Goal: Task Accomplishment & Management: Complete application form

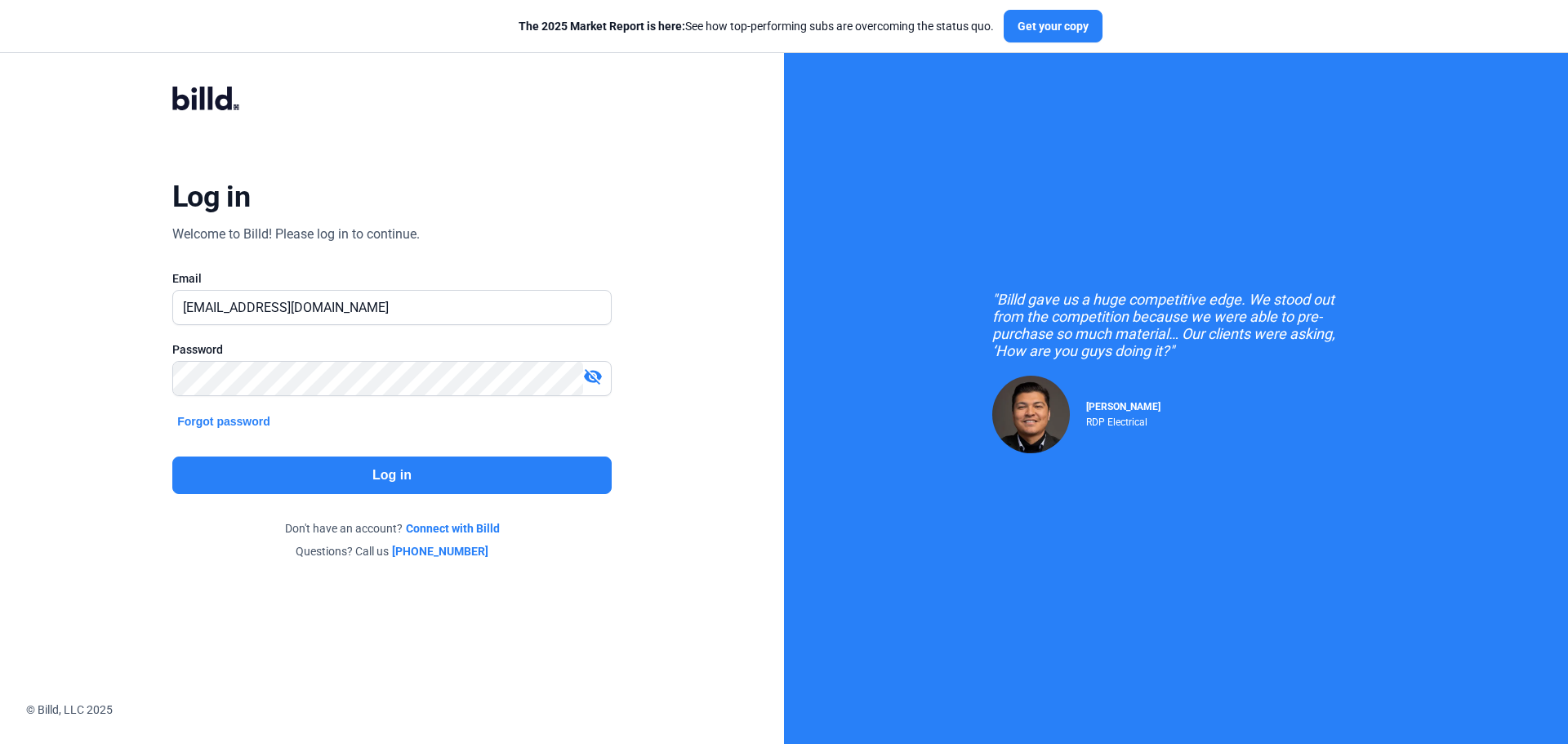
click at [293, 472] on button "Log in" at bounding box center [392, 475] width 439 height 38
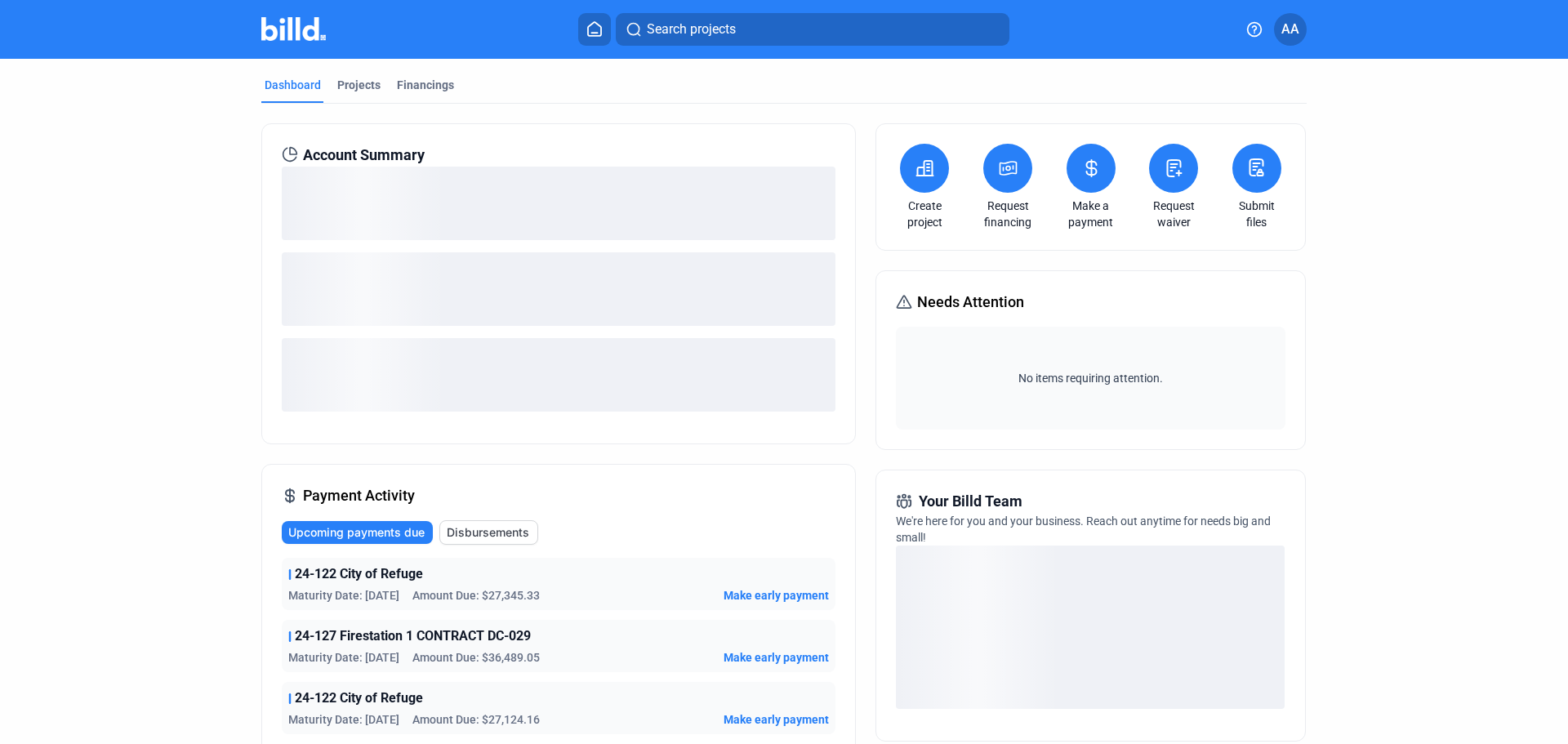
click at [1258, 172] on icon at bounding box center [1261, 172] width 6 height 6
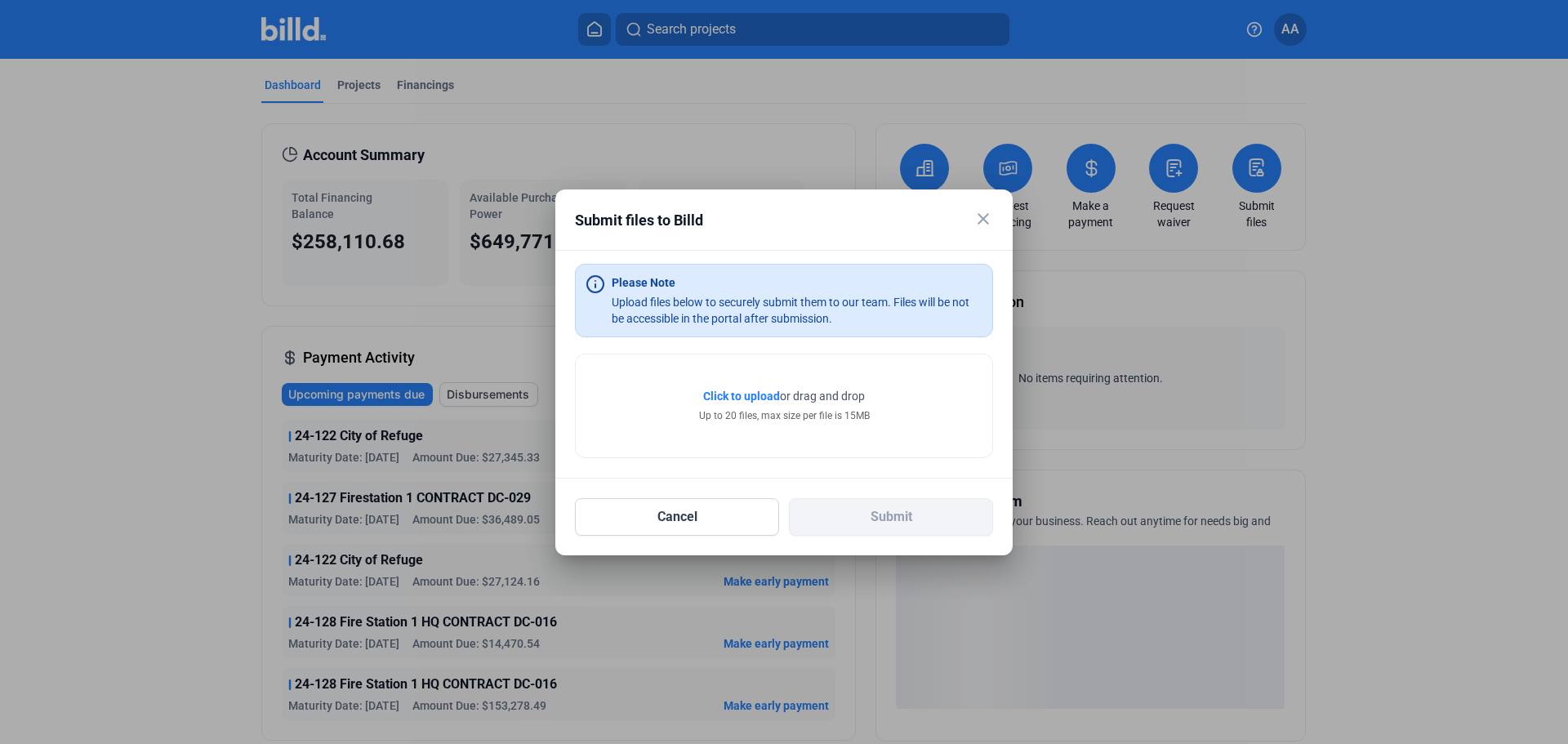
click at [738, 391] on span "Click to upload" at bounding box center [742, 396] width 77 height 13
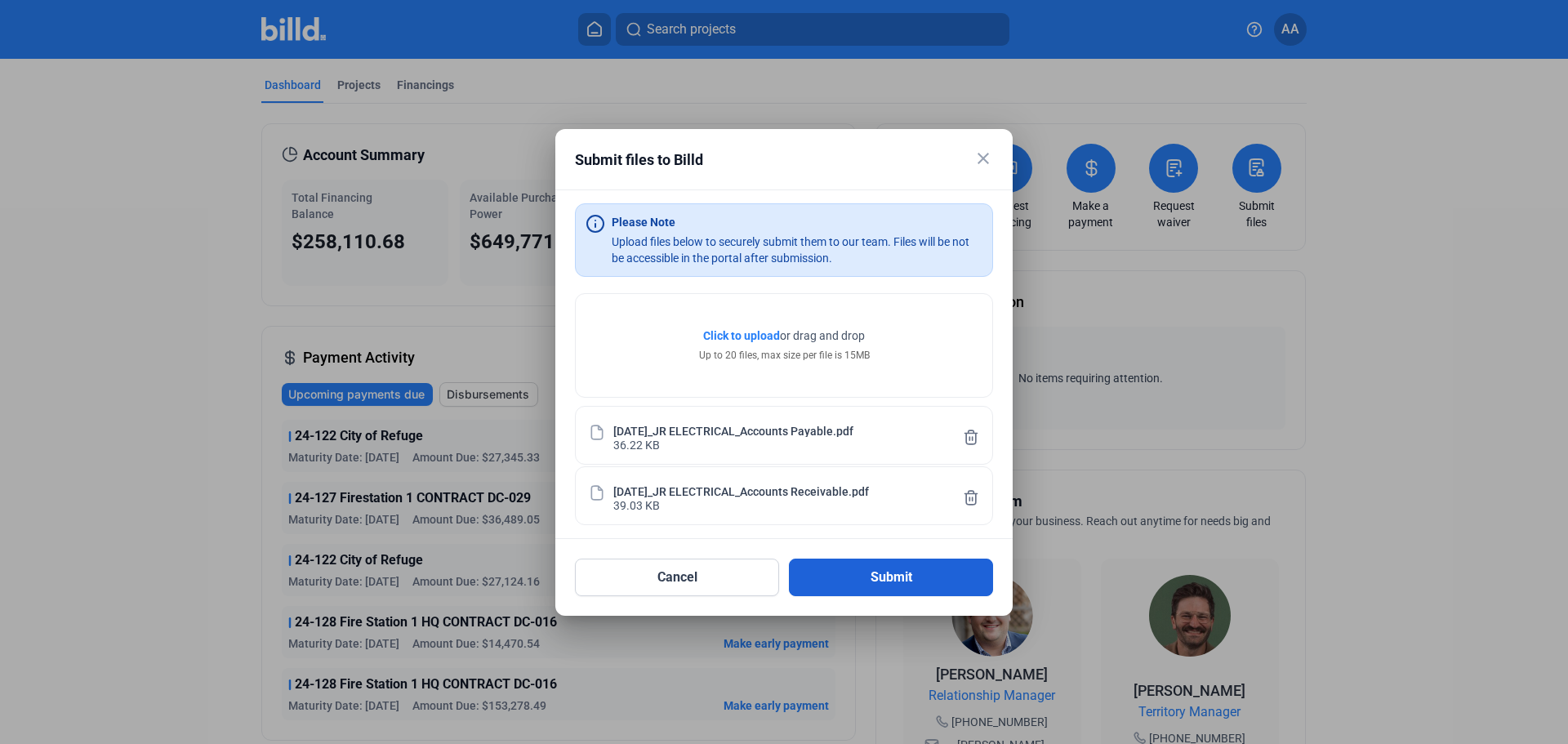
click at [878, 580] on button "Submit" at bounding box center [890, 577] width 204 height 38
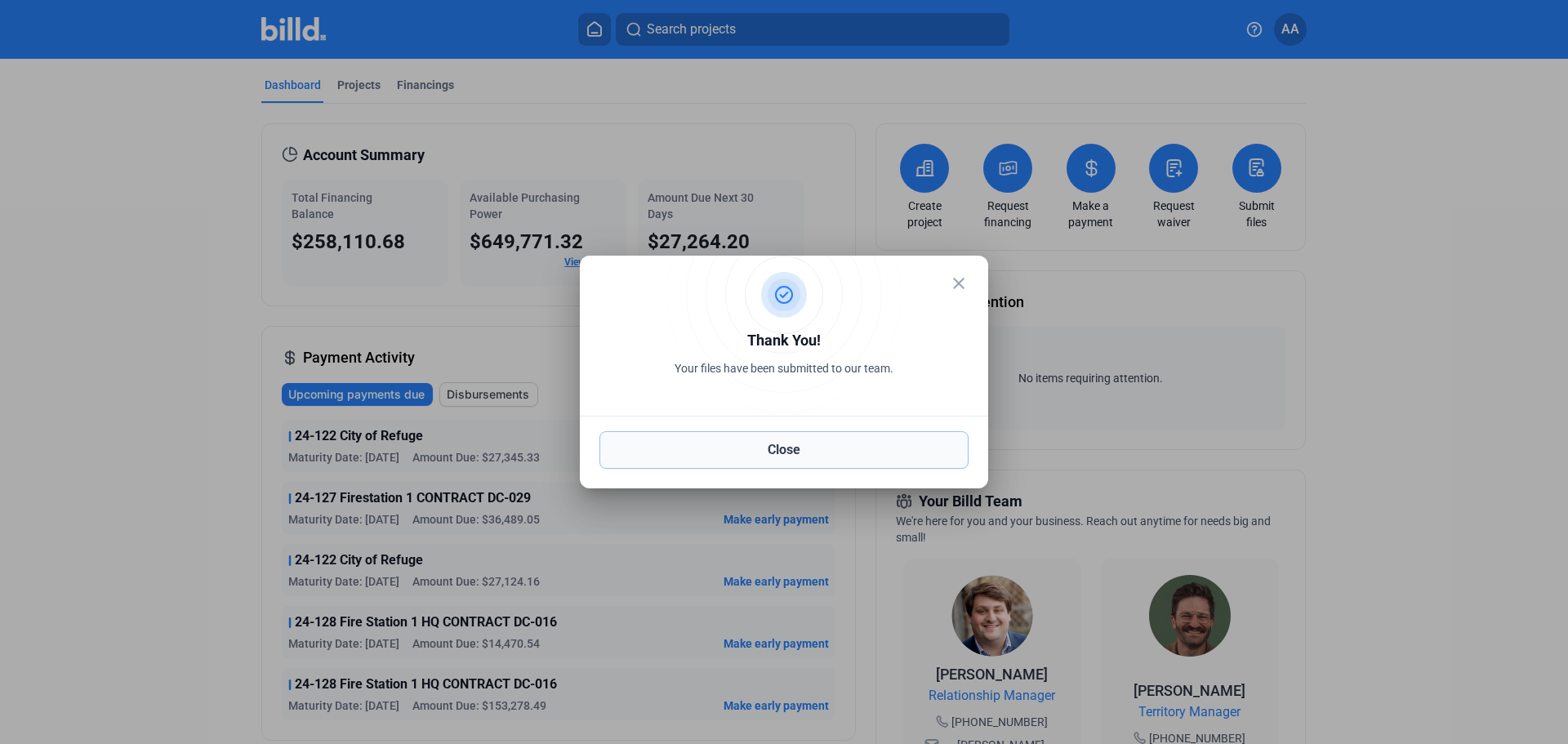
click at [745, 459] on button "Close" at bounding box center [784, 450] width 370 height 38
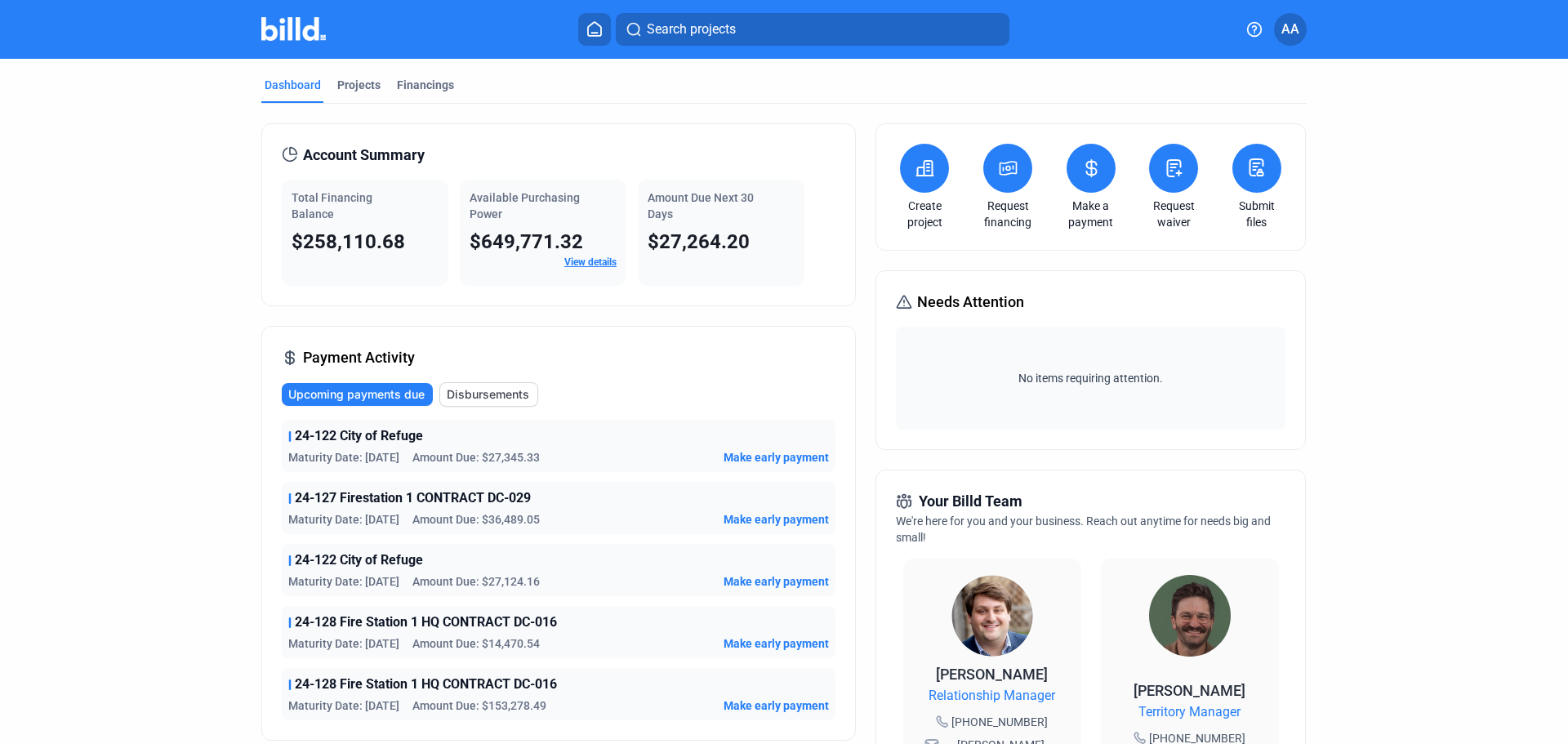
click at [1251, 175] on icon at bounding box center [1257, 168] width 13 height 17
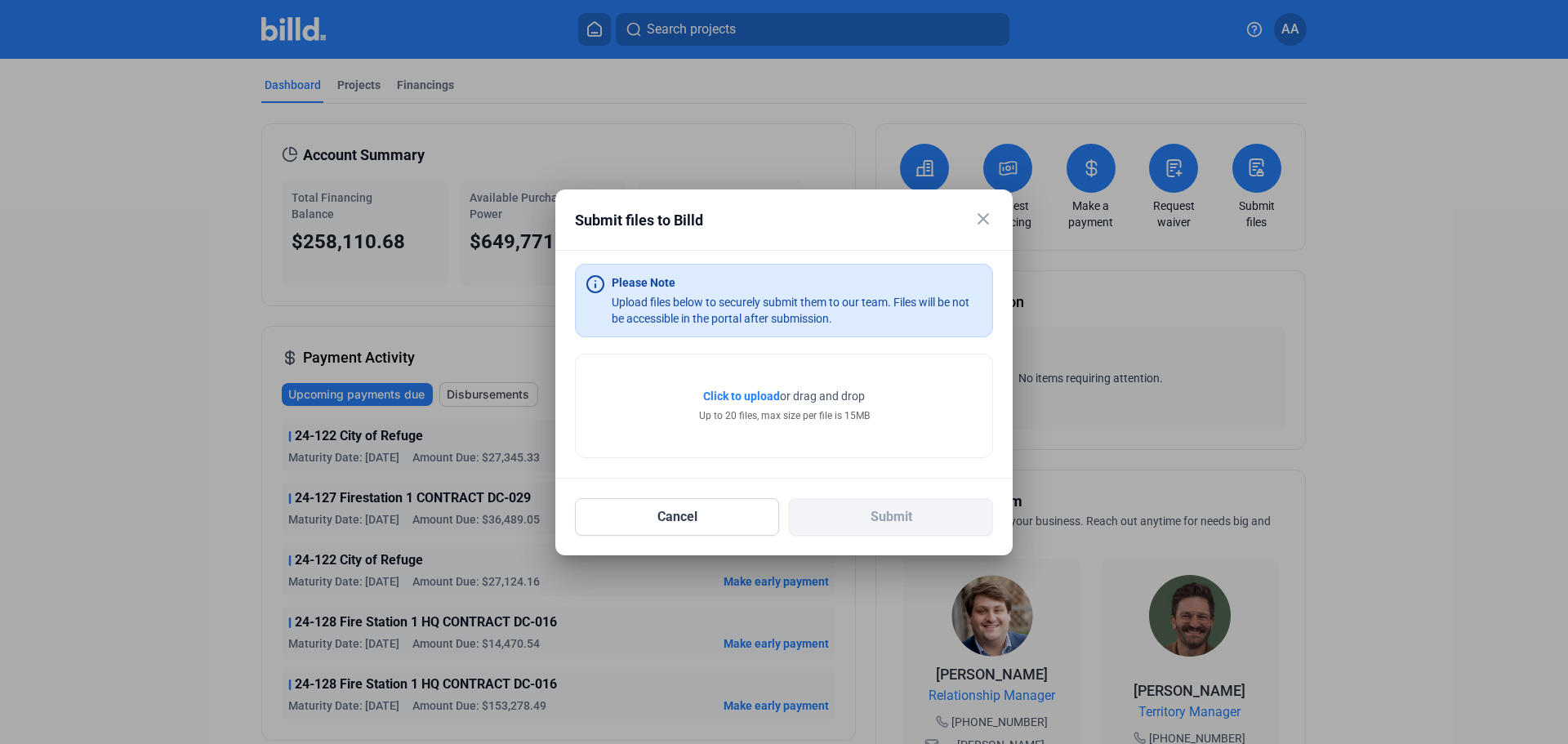
click at [732, 397] on span "Click to upload" at bounding box center [742, 396] width 77 height 13
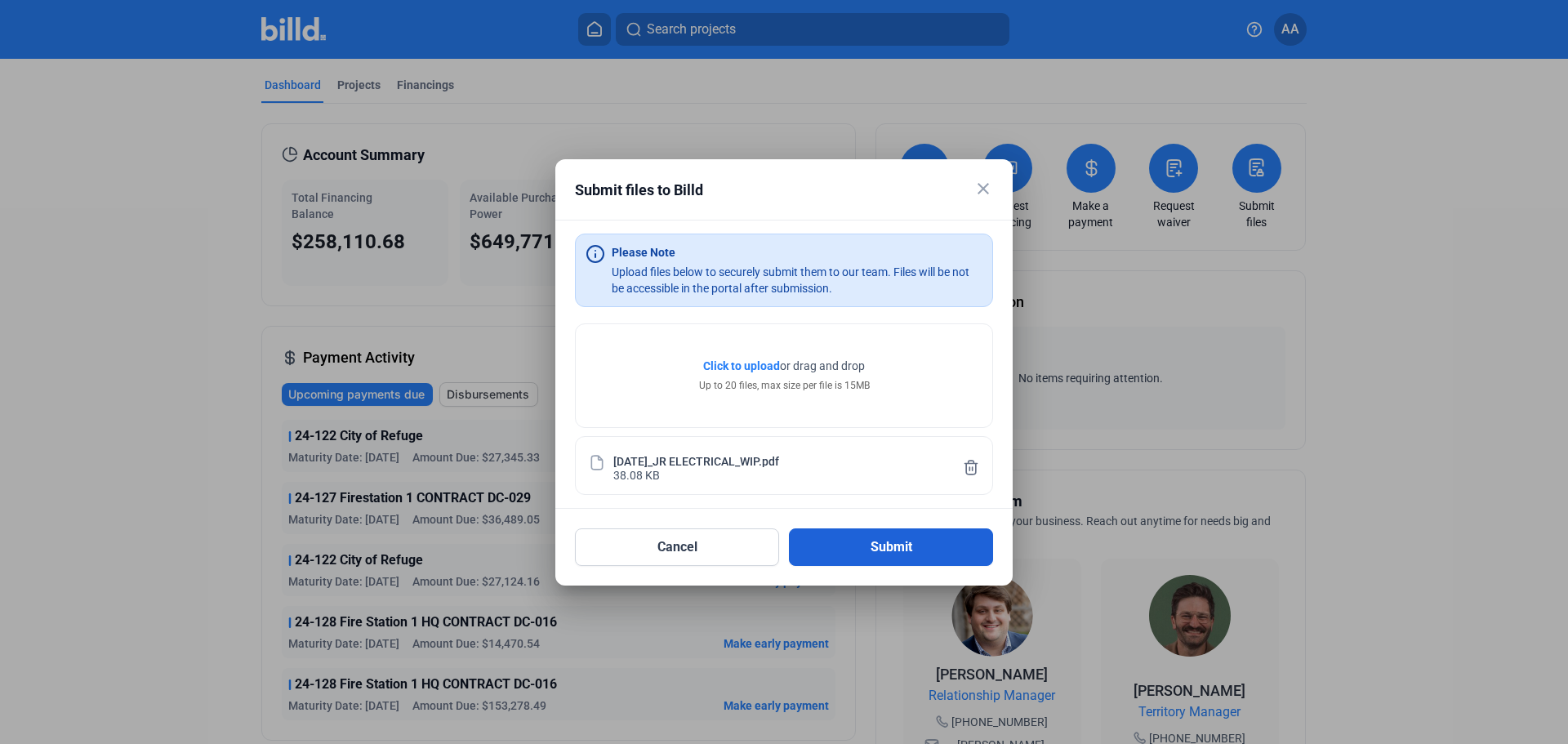
click at [898, 549] on button "Submit" at bounding box center [890, 547] width 204 height 38
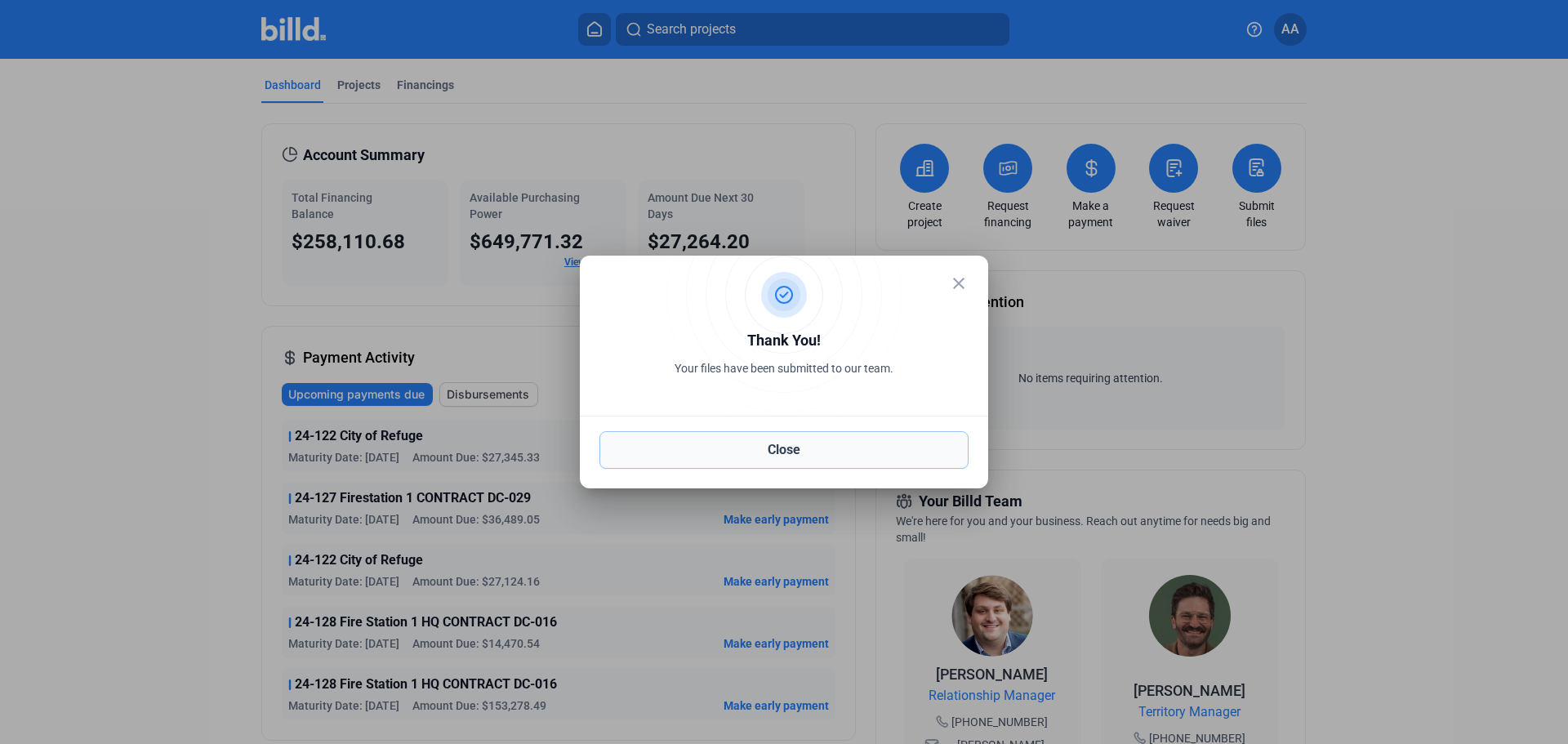
click at [710, 463] on button "Close" at bounding box center [784, 450] width 370 height 38
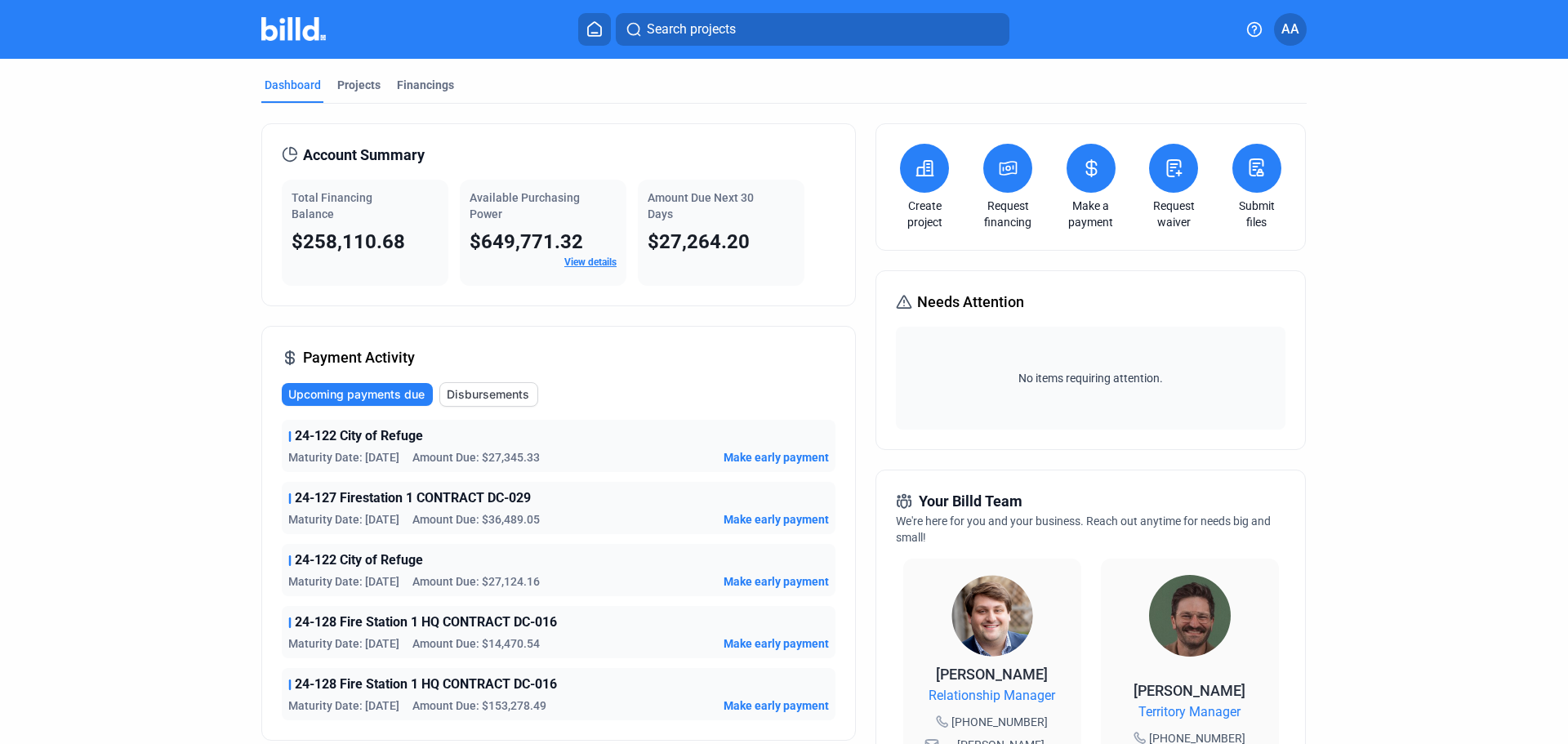
click at [1164, 169] on icon at bounding box center [1174, 168] width 20 height 19
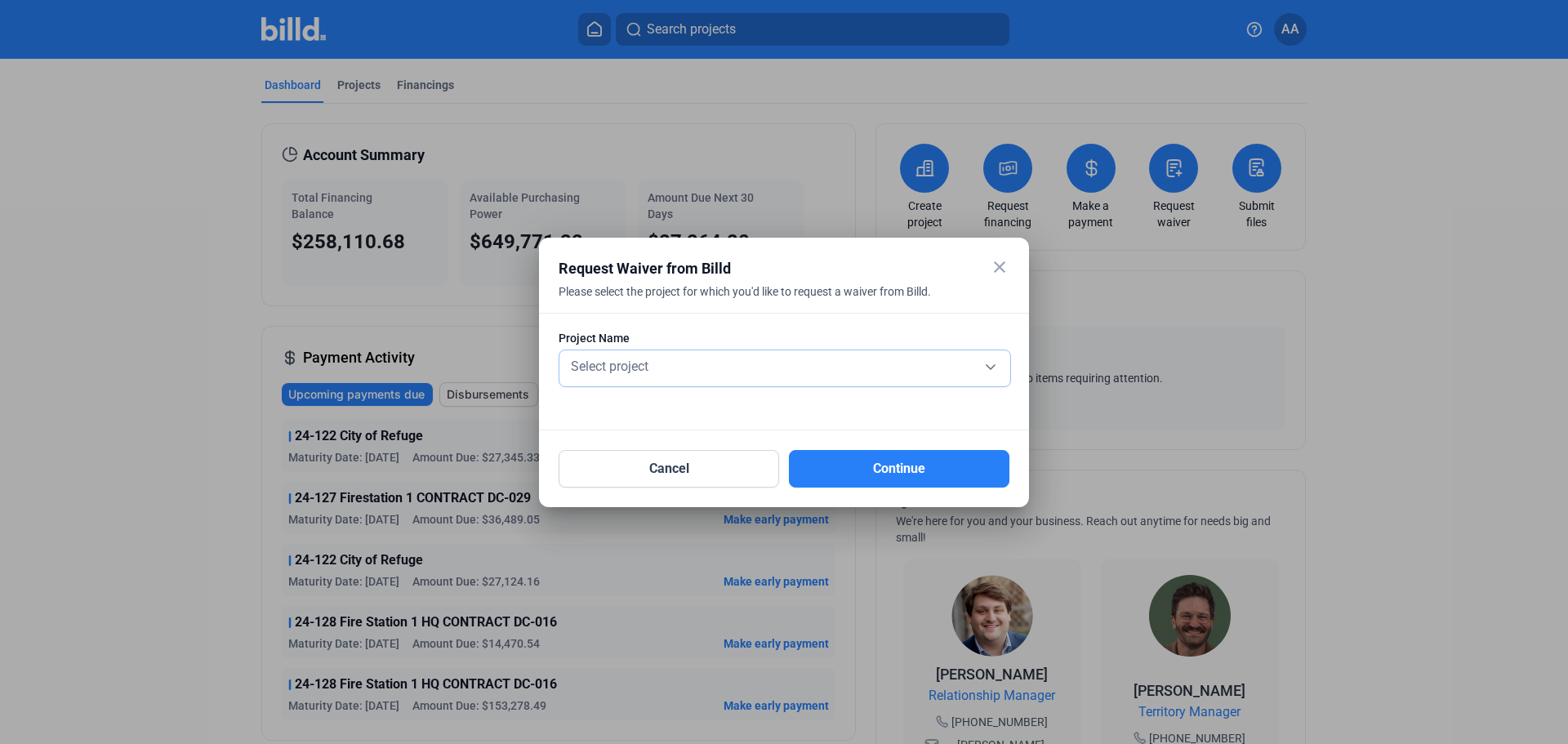
click at [819, 371] on div "Select project" at bounding box center [785, 365] width 435 height 23
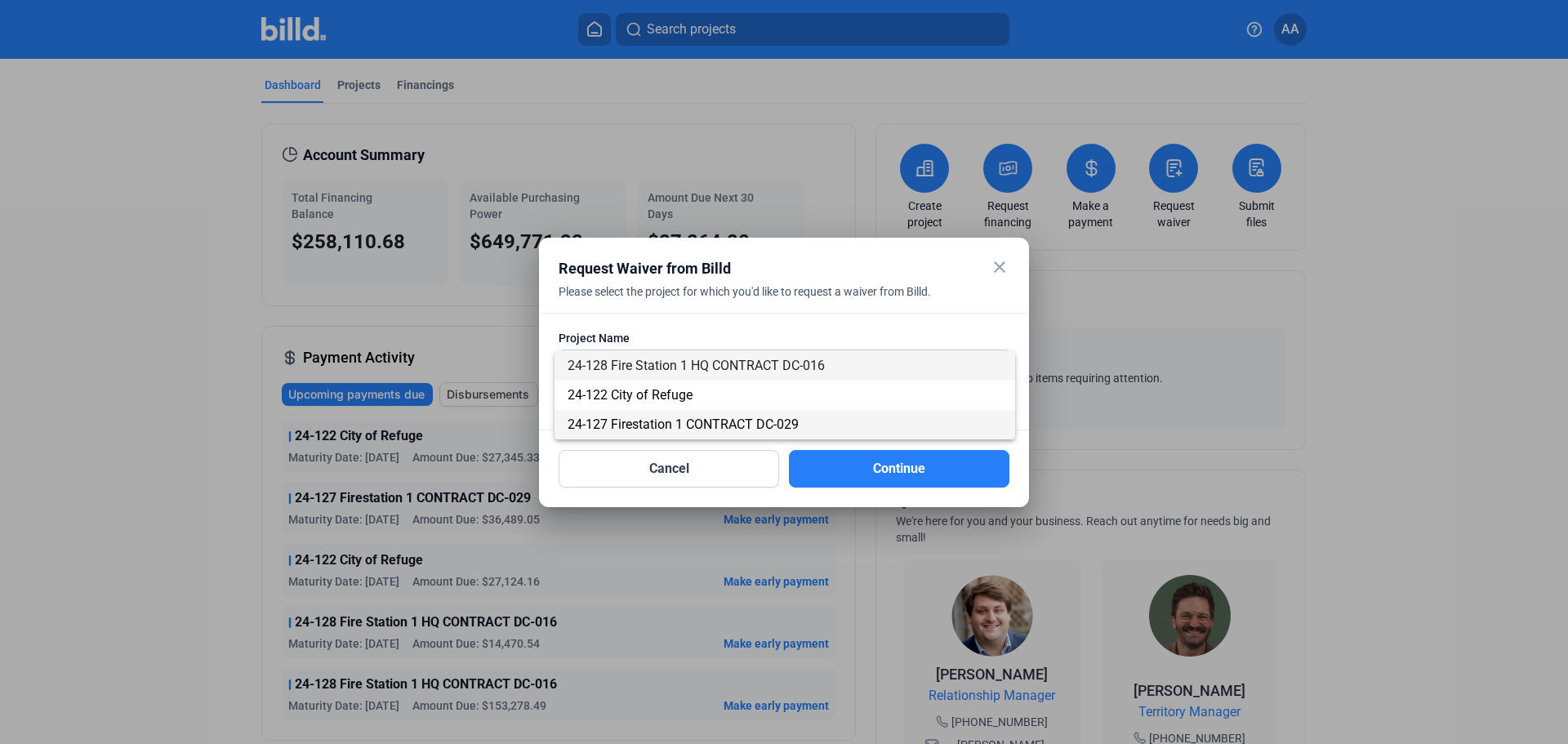
click at [793, 415] on span "24-127 Firestation 1 CONTRACT DC-029" at bounding box center [785, 425] width 435 height 29
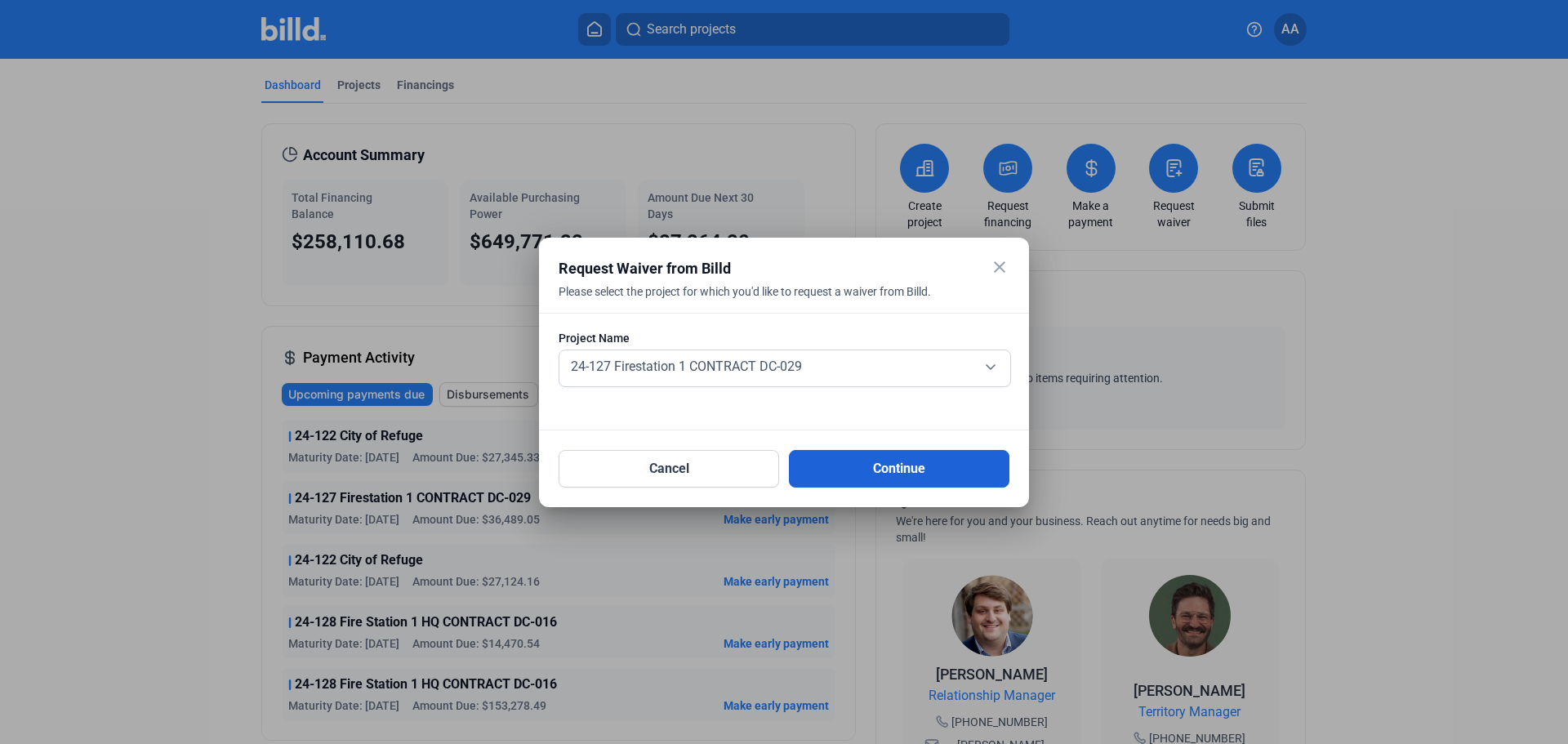
click at [845, 466] on button "Continue" at bounding box center [899, 469] width 220 height 38
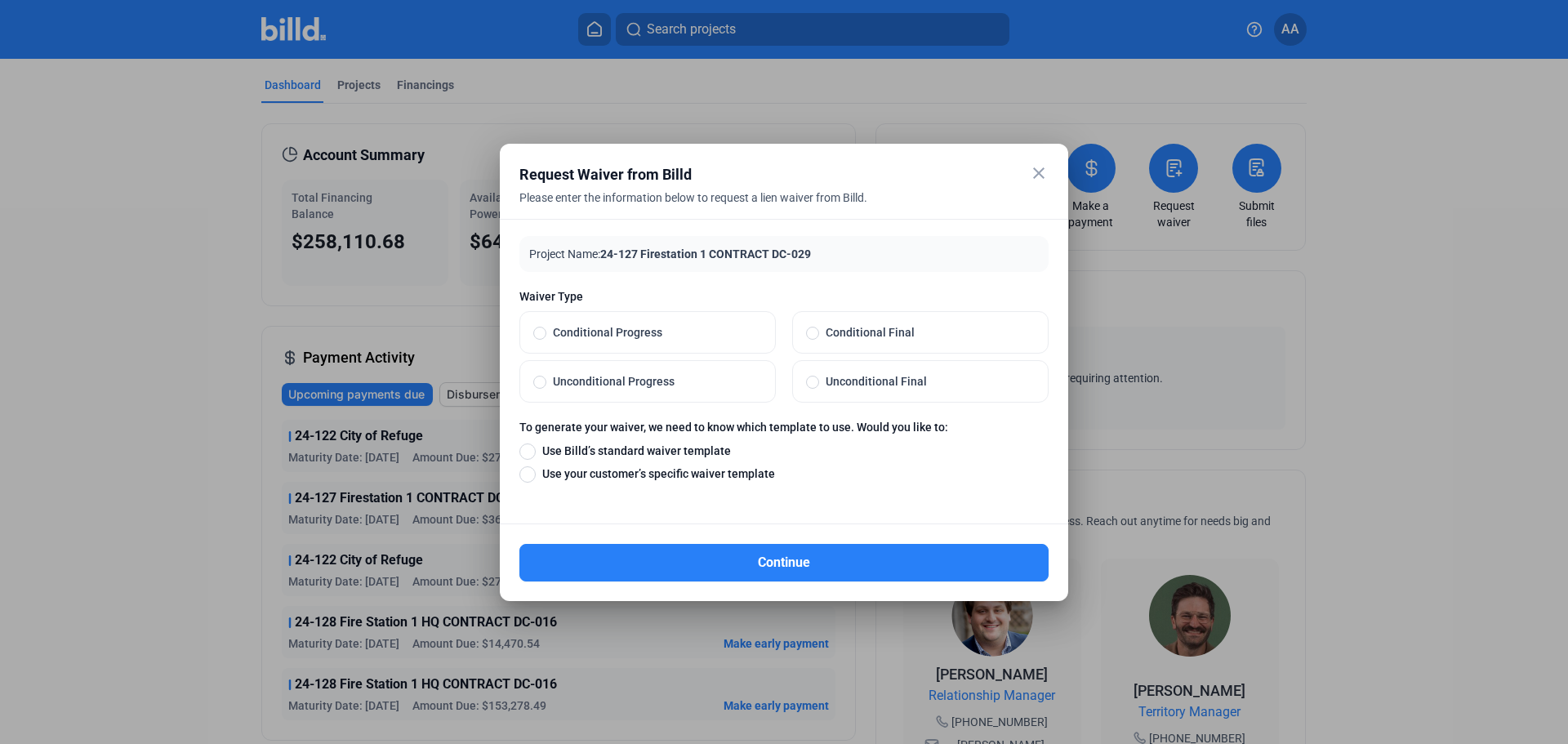
click at [676, 385] on span "Unconditional Progress" at bounding box center [654, 382] width 215 height 17
click at [547, 385] on input "Unconditional Progress" at bounding box center [540, 382] width 13 height 15
radio input "true"
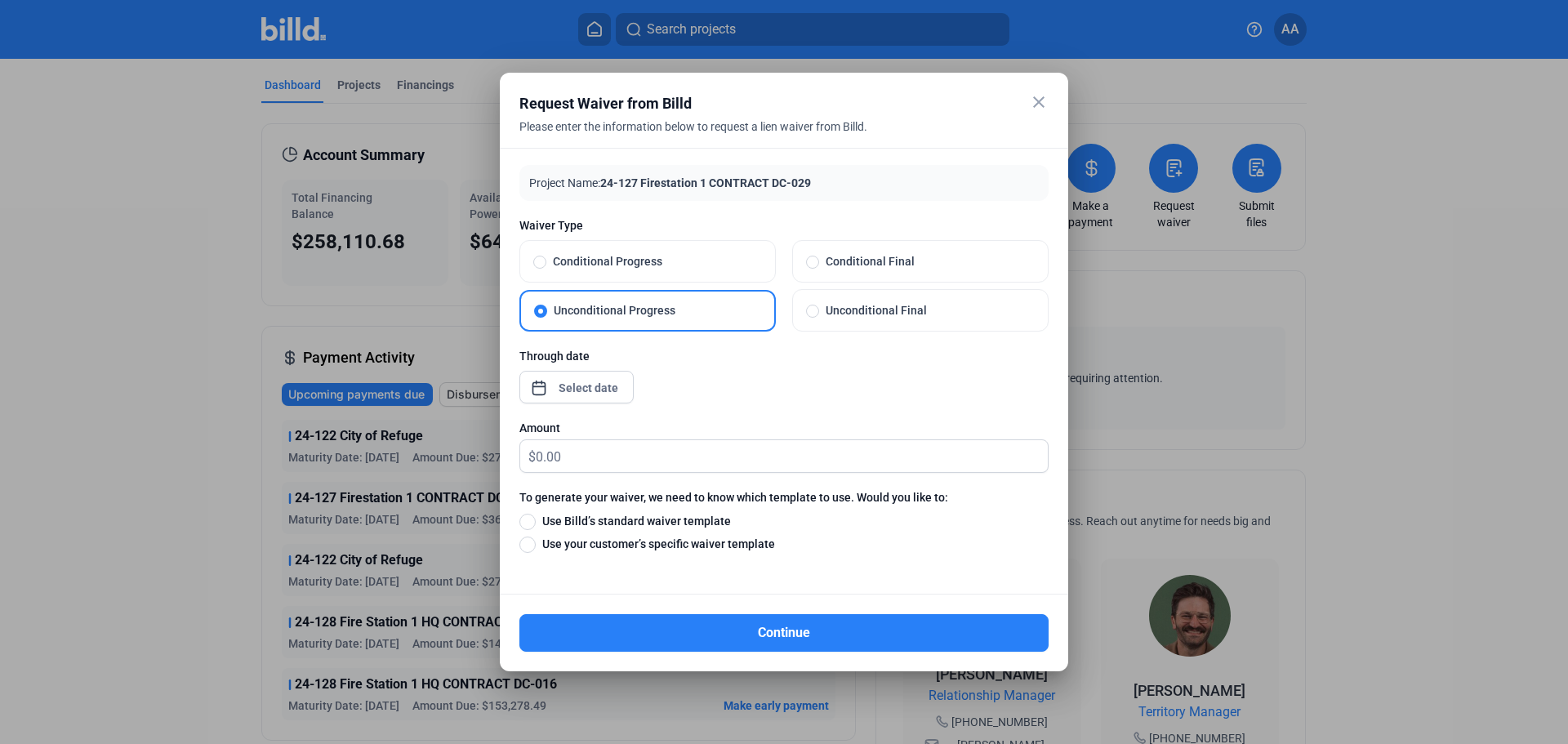
click at [602, 387] on div "close Request Waiver from Billd Please enter the information below to request a…" at bounding box center [784, 372] width 1568 height 744
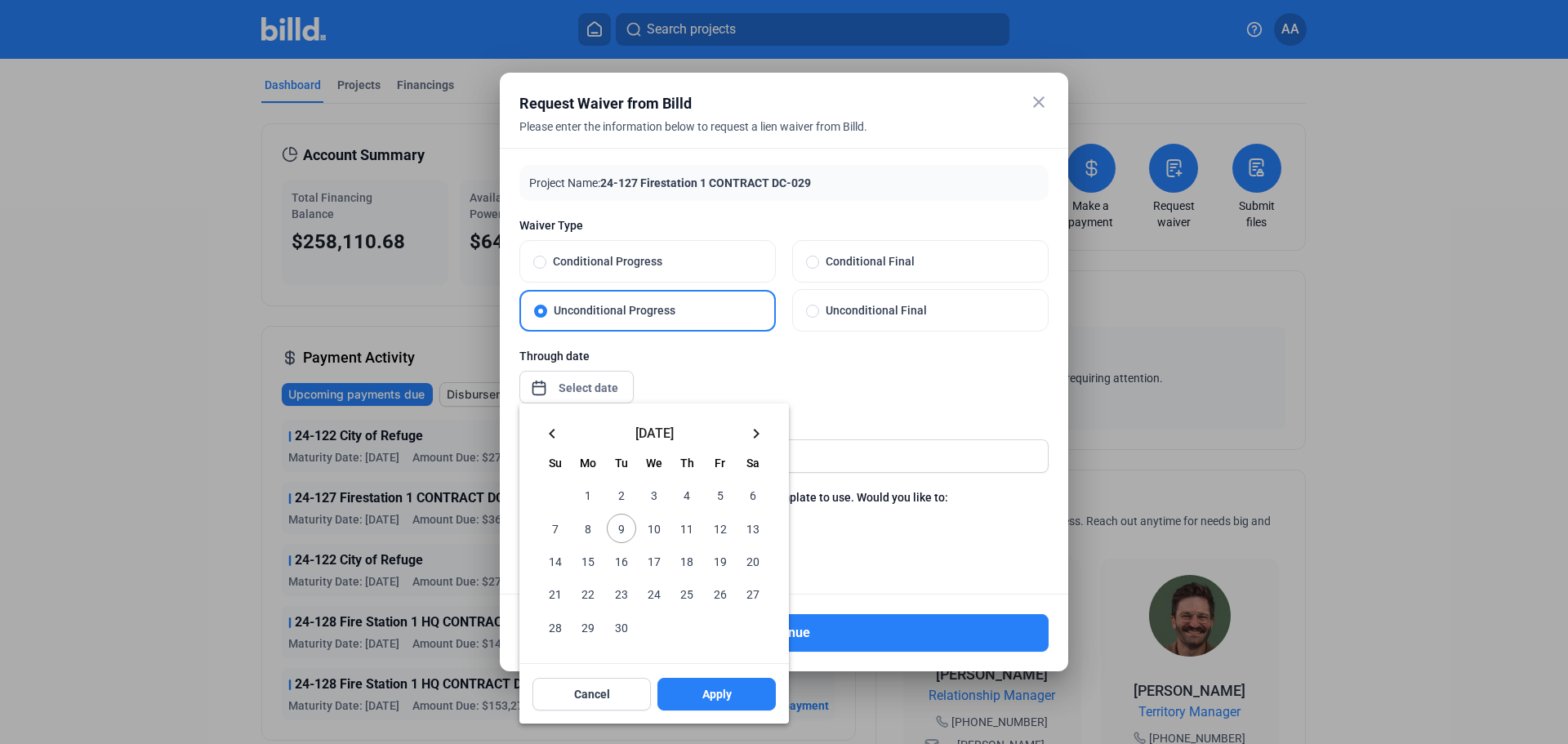
click at [556, 431] on mat-icon "keyboard_arrow_left" at bounding box center [551, 433] width 19 height 19
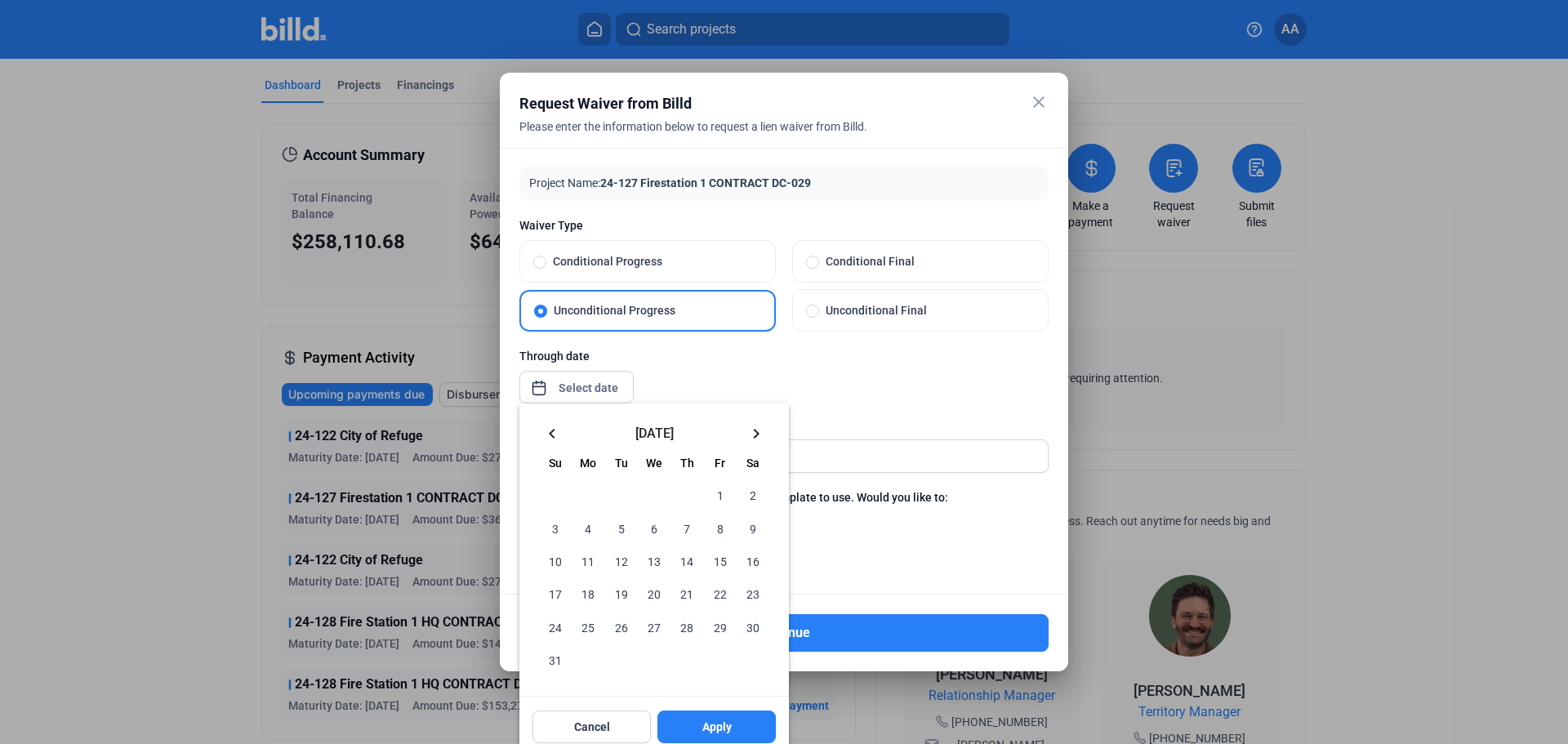
click at [555, 431] on mat-icon "keyboard_arrow_left" at bounding box center [551, 433] width 19 height 19
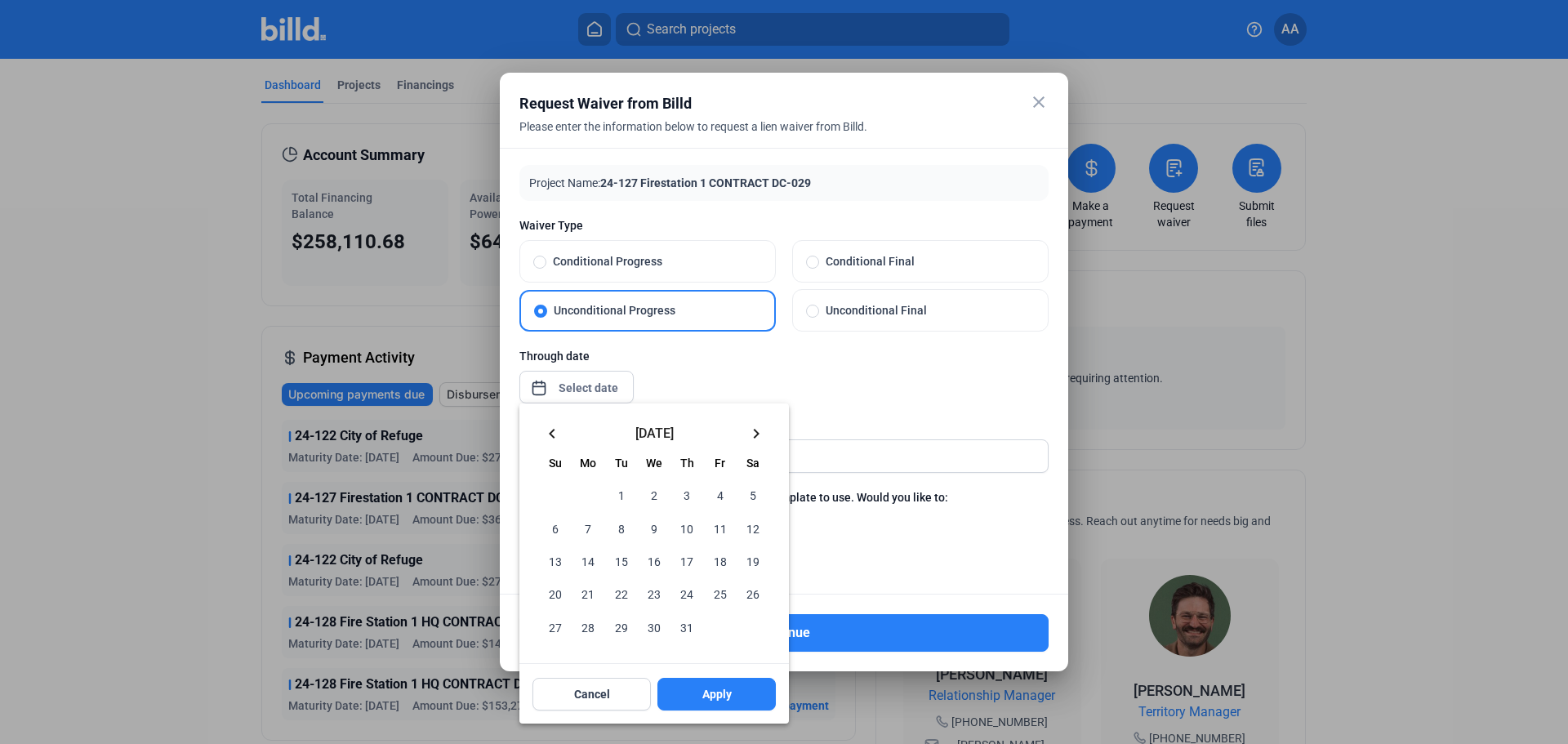
click at [685, 625] on span "31" at bounding box center [687, 627] width 29 height 29
click at [721, 694] on span "Apply" at bounding box center [717, 694] width 29 height 17
type input "[DATE]"
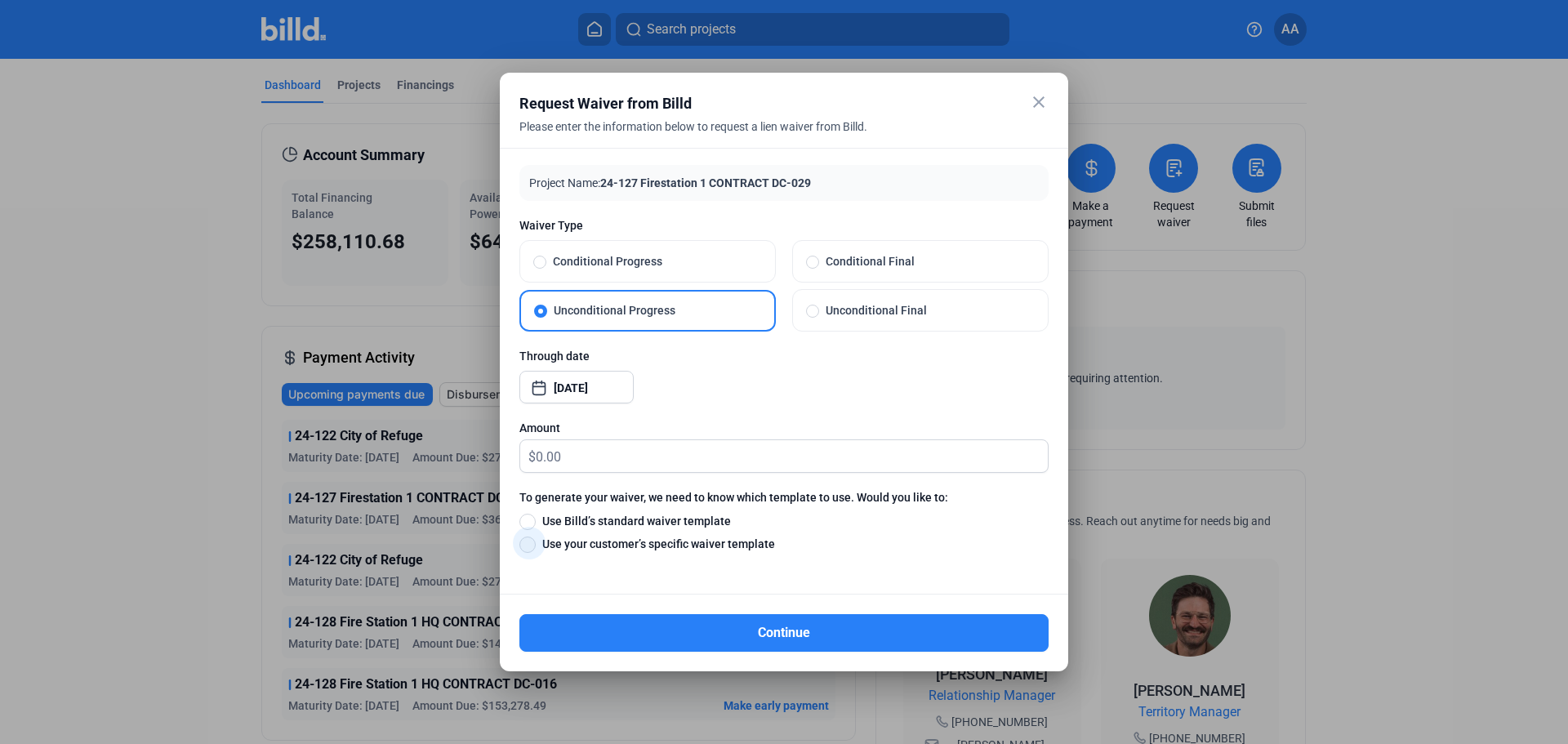
click at [529, 548] on span at bounding box center [527, 545] width 17 height 17
click at [529, 548] on input "Use your customer’s specific waiver template" at bounding box center [527, 544] width 17 height 18
radio input "true"
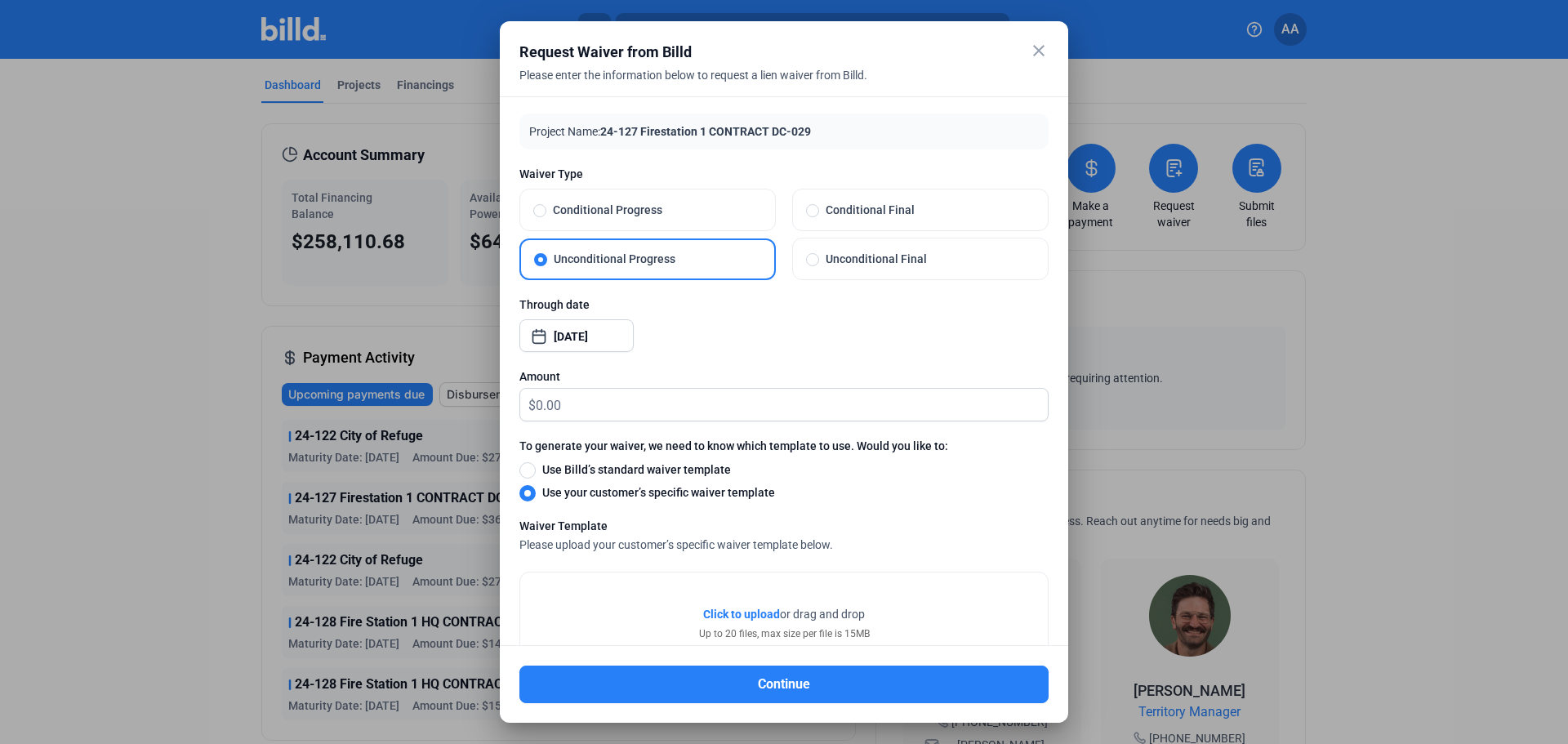
click at [721, 607] on span "Click to upload Tap to upload" at bounding box center [742, 615] width 77 height 17
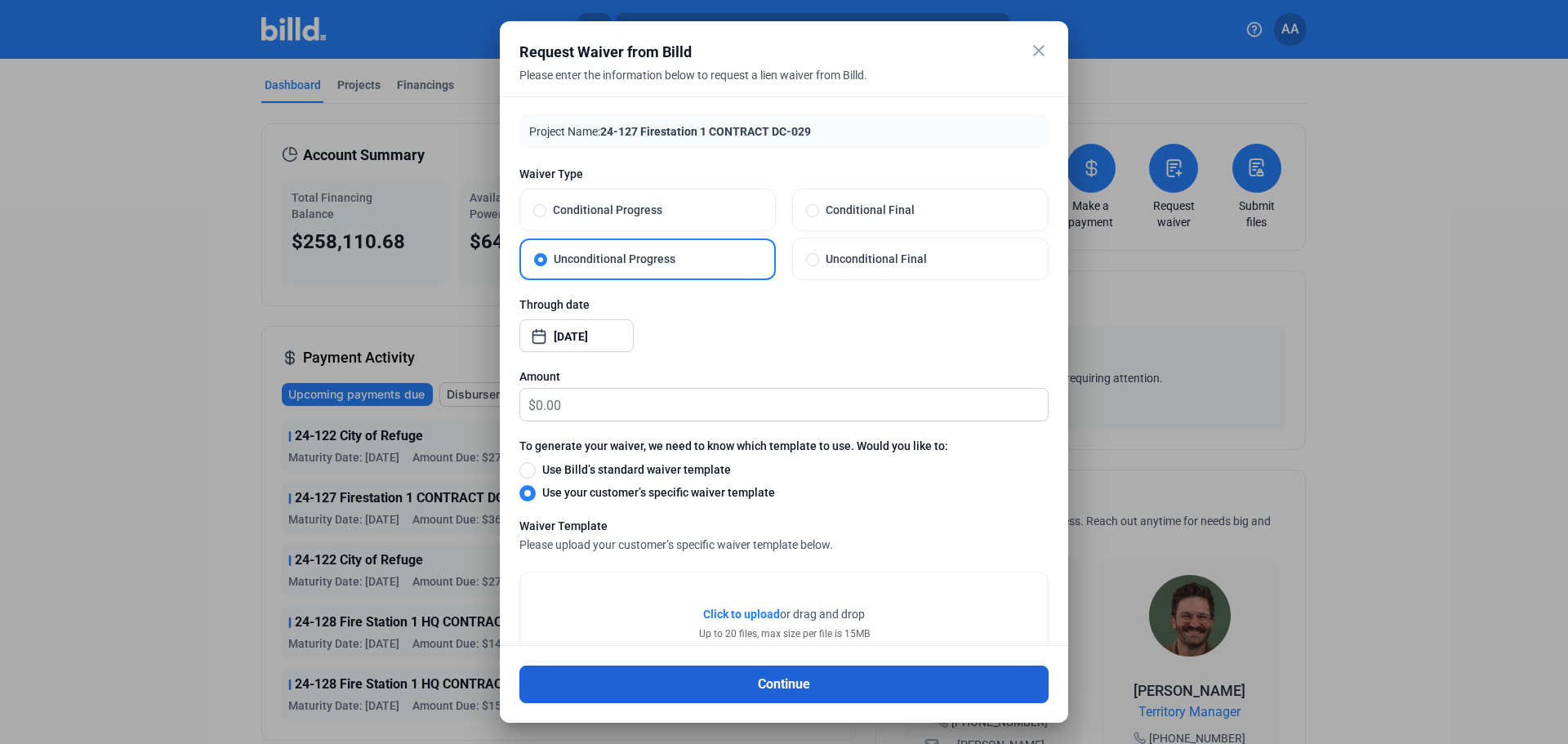
click at [819, 678] on button "Continue" at bounding box center [783, 684] width 529 height 38
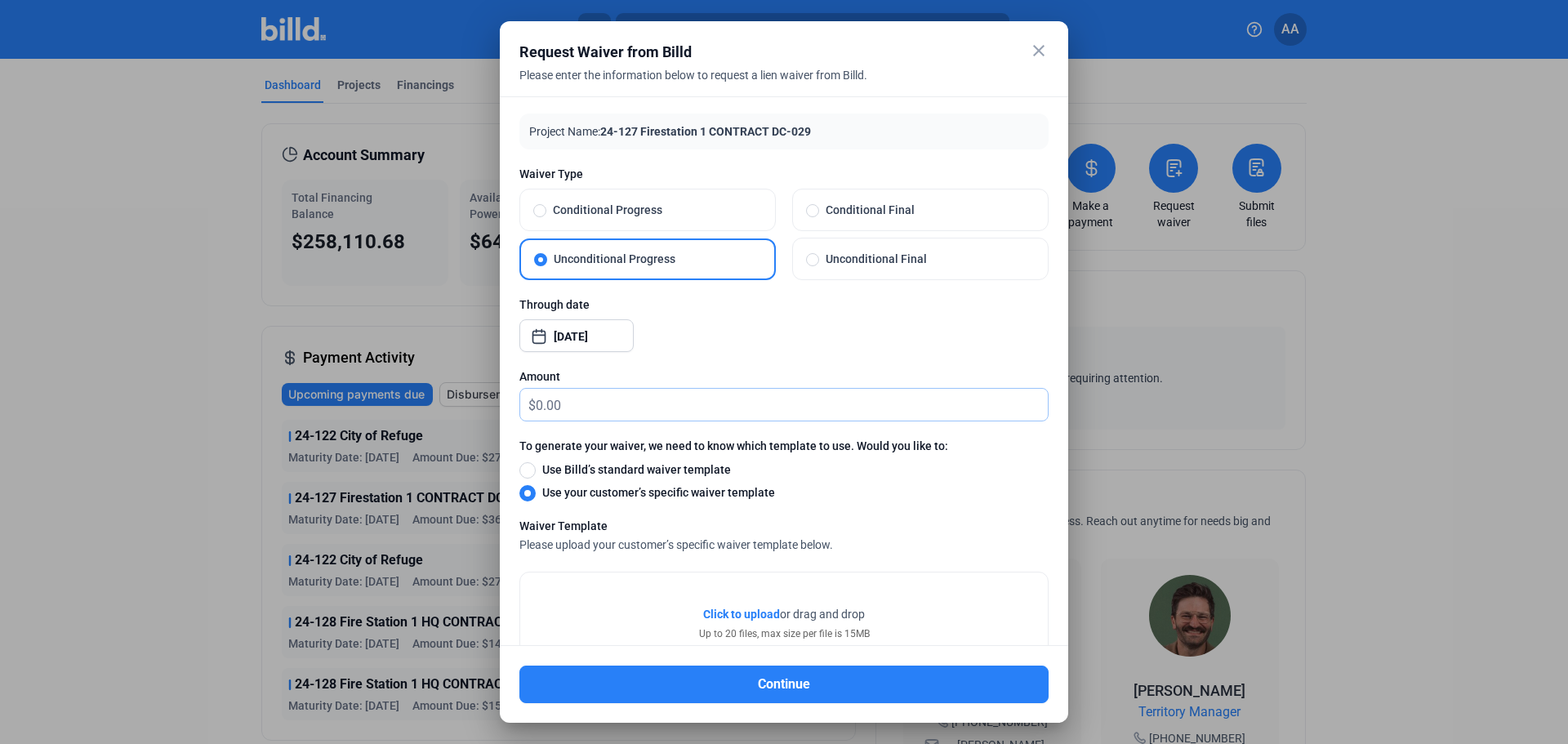
click at [541, 414] on input "text" at bounding box center [791, 405] width 512 height 32
type input "0.00"
click at [665, 616] on div "Click to upload Tap to upload or drag and drop Up to 20 files, max size per fil…" at bounding box center [783, 624] width 527 height 103
click at [744, 614] on span "Click to upload" at bounding box center [742, 615] width 77 height 13
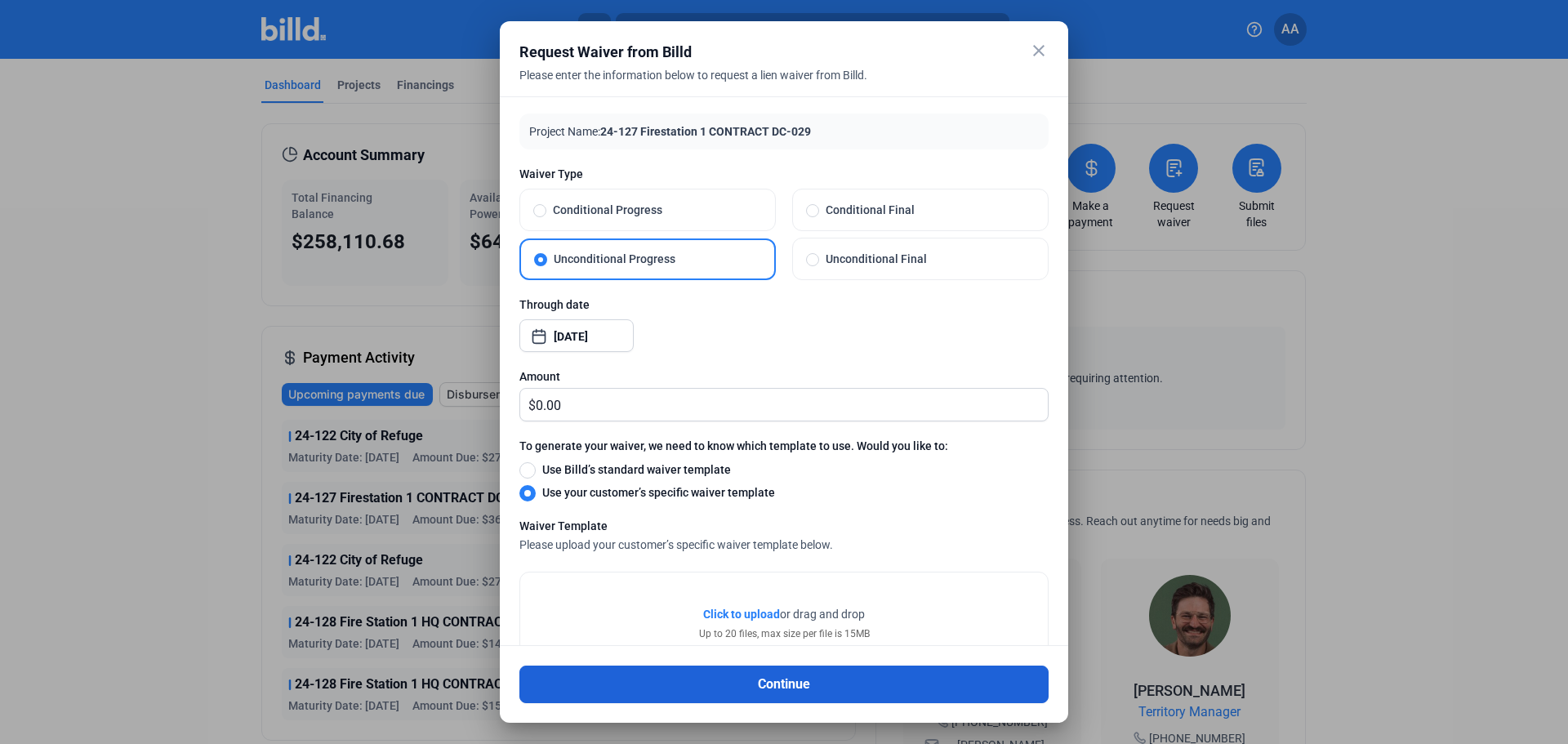
click at [790, 683] on button "Continue" at bounding box center [783, 684] width 529 height 38
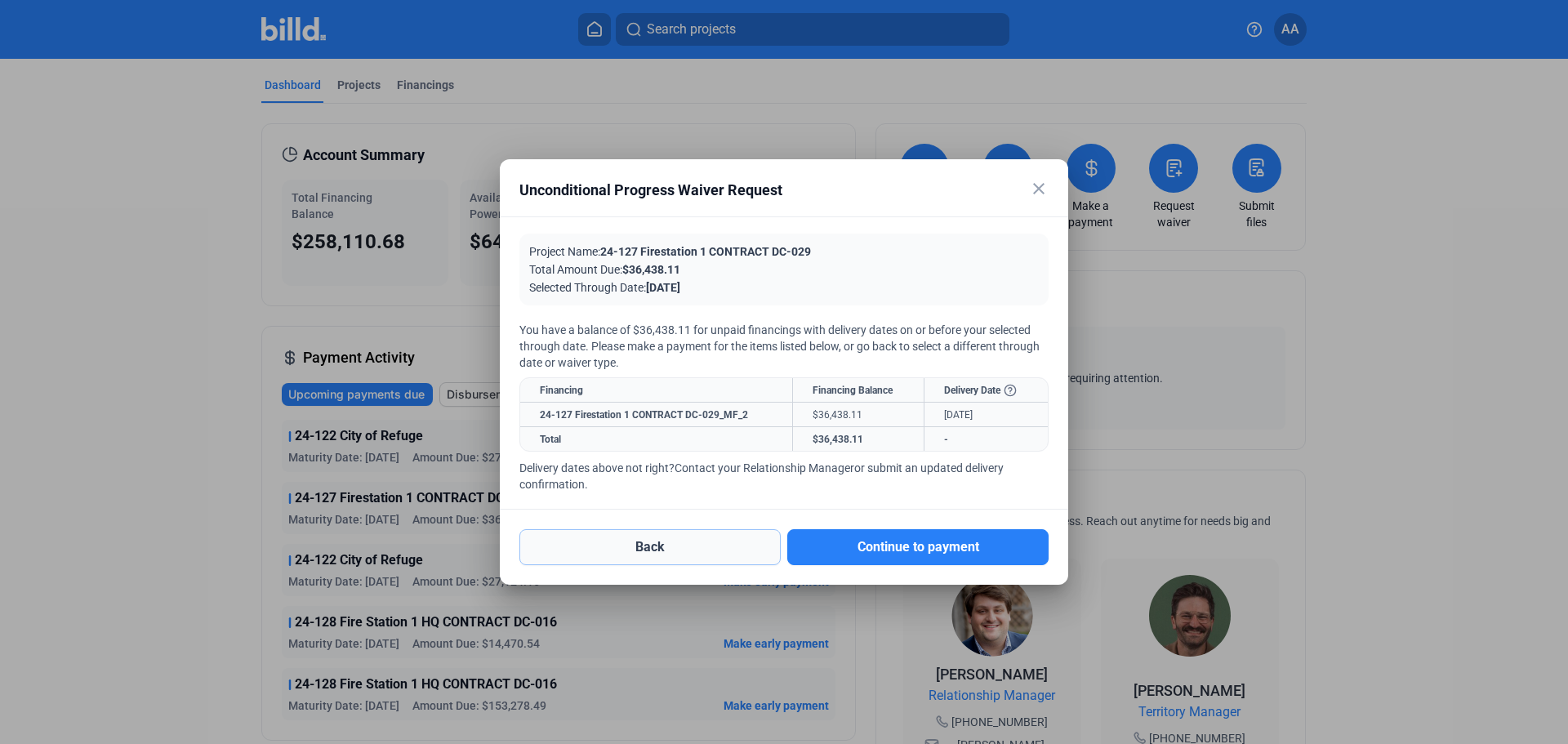
click at [690, 549] on button "Back" at bounding box center [649, 547] width 261 height 36
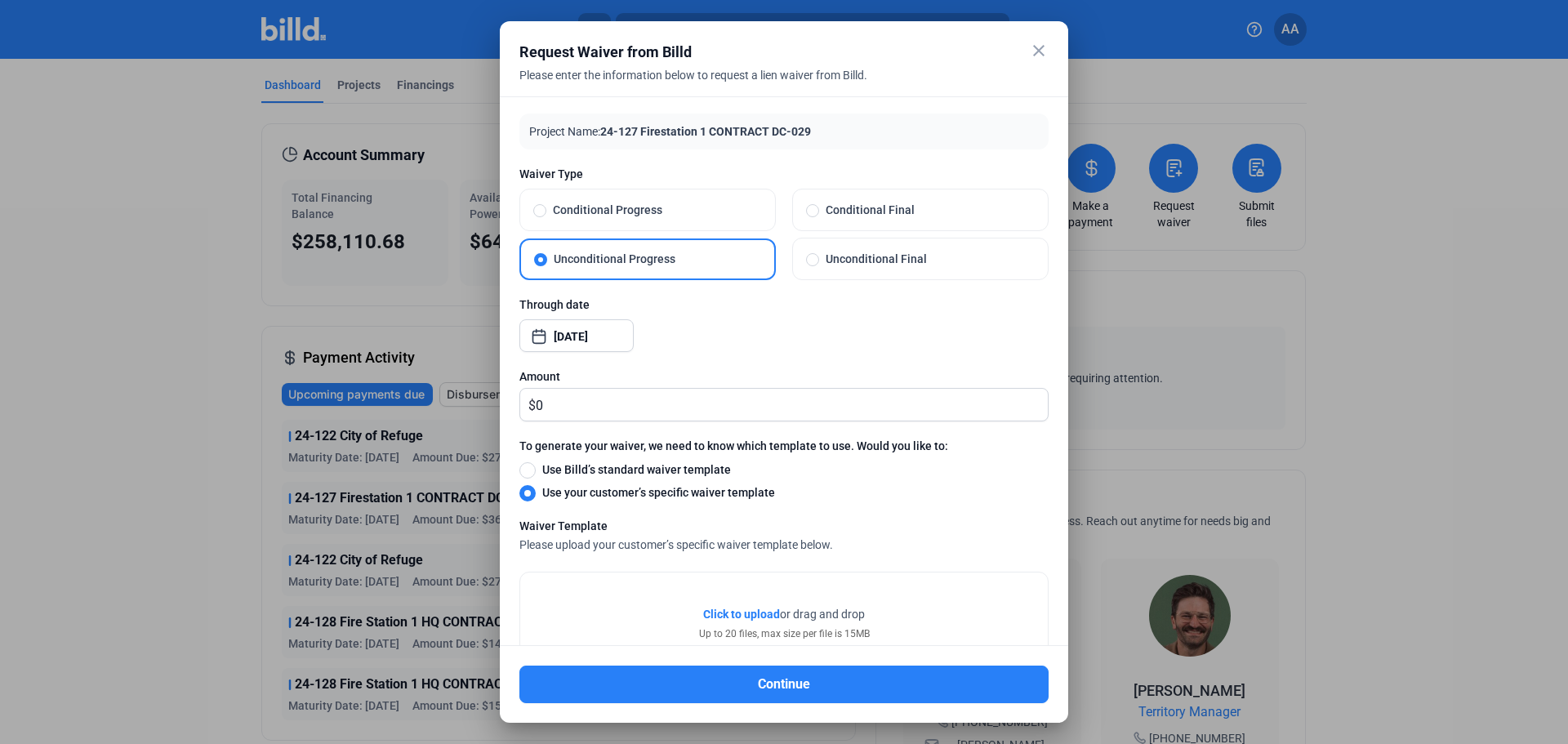
drag, startPoint x: 802, startPoint y: 34, endPoint x: 954, endPoint y: 46, distance: 152.5
click at [954, 46] on mat-dialog-container "close Request Waiver from Billd Please enter the information below to request a…" at bounding box center [784, 372] width 569 height 702
click at [1031, 47] on mat-icon "close" at bounding box center [1038, 50] width 19 height 19
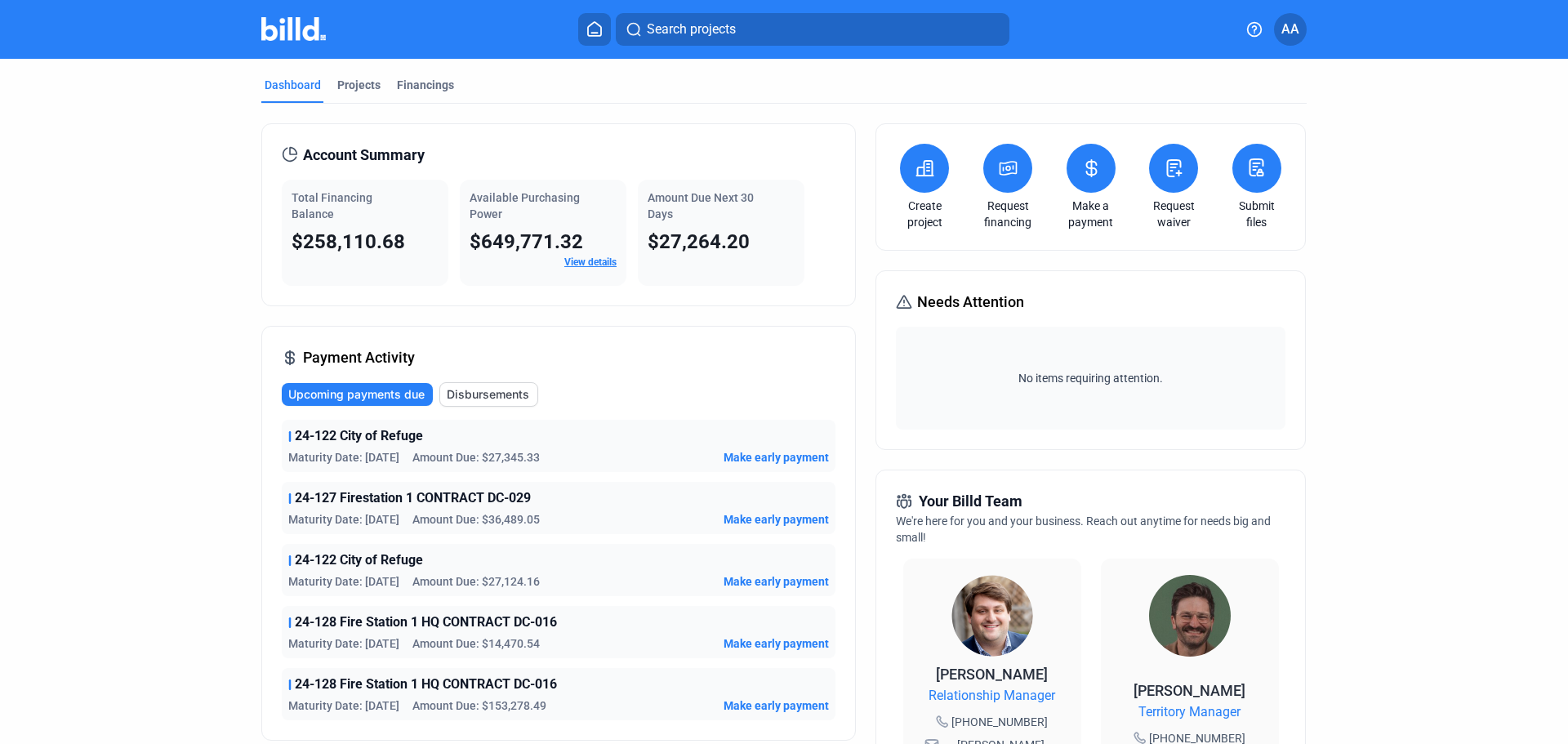
click at [1172, 177] on icon at bounding box center [1174, 168] width 20 height 19
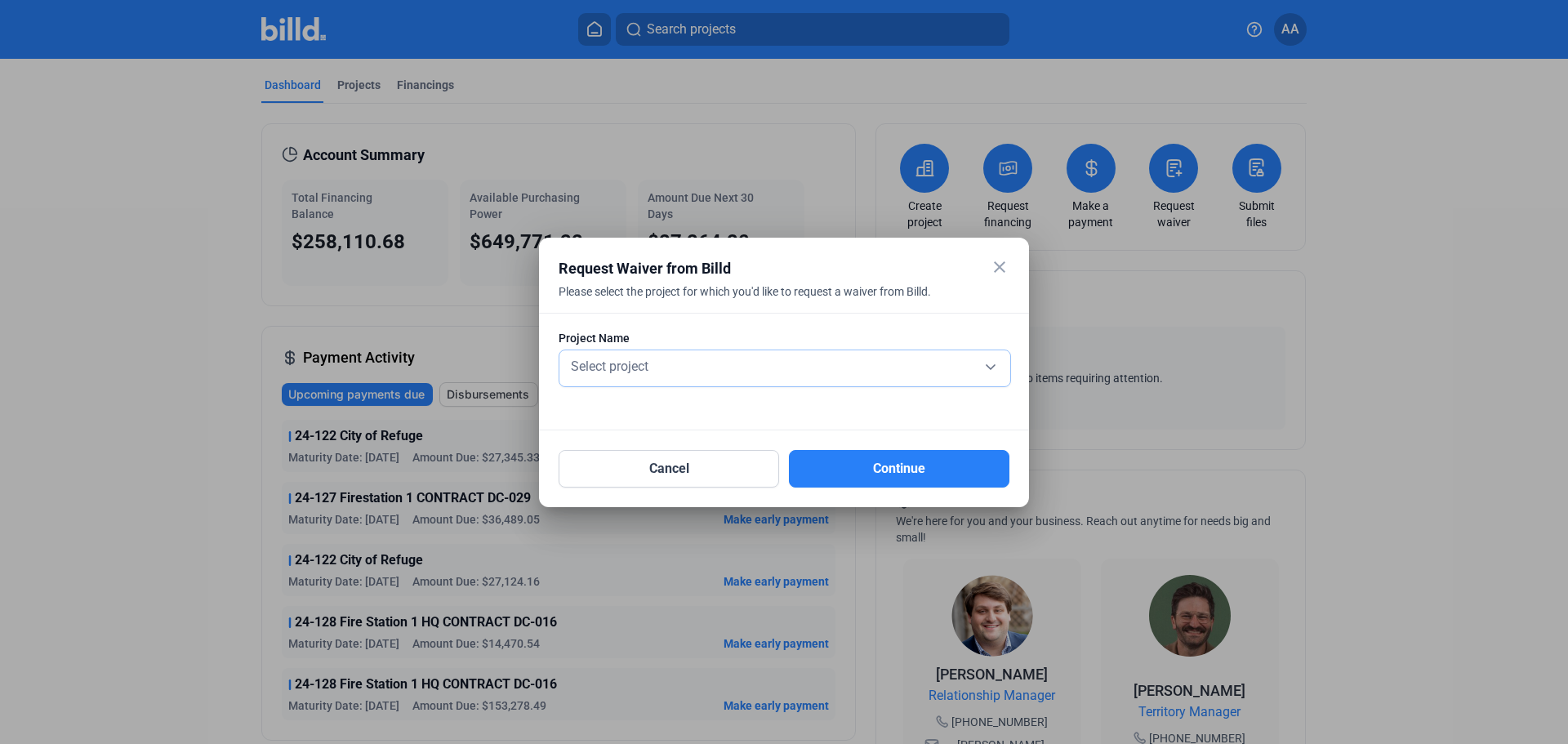
click at [794, 362] on div "Select project" at bounding box center [785, 365] width 435 height 23
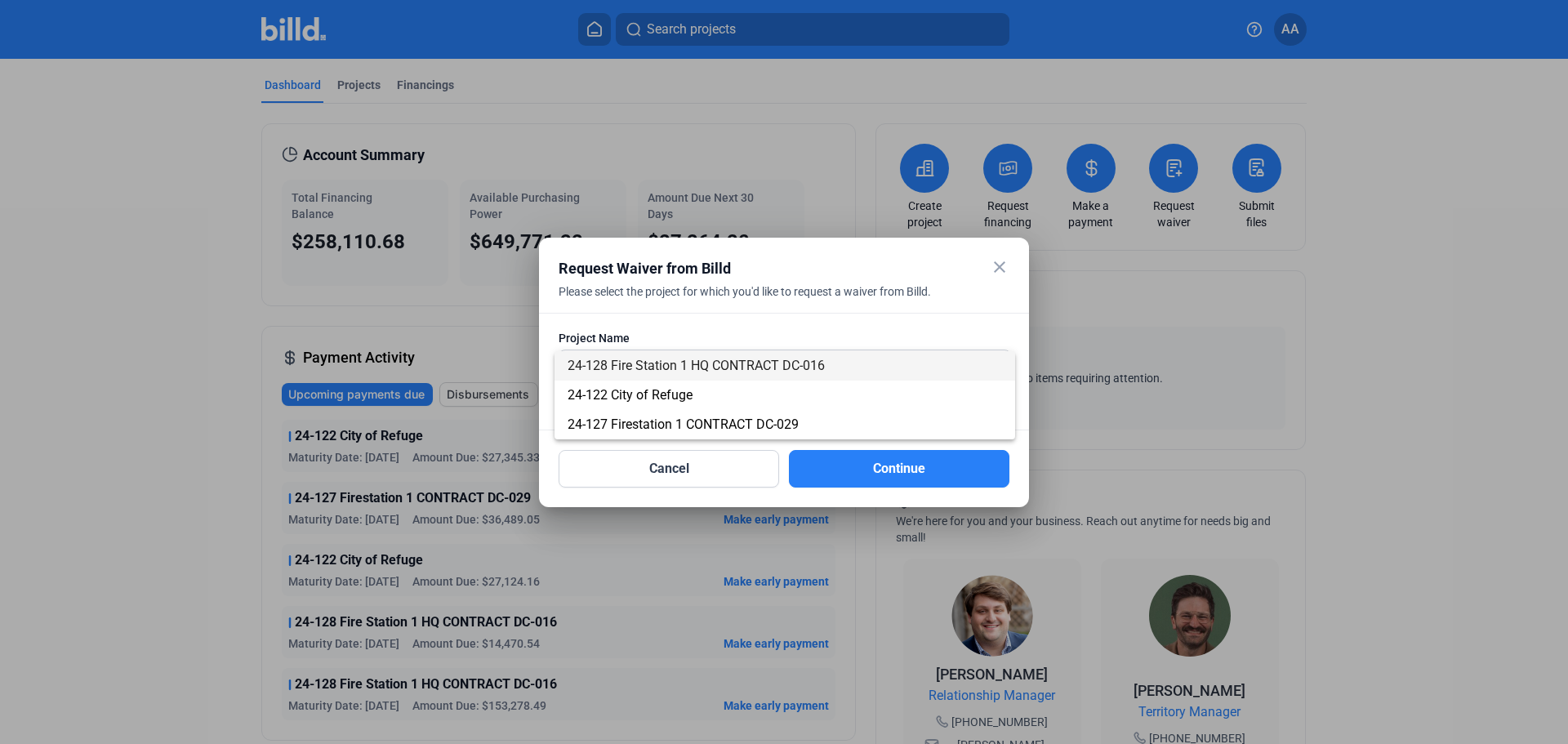
click at [711, 364] on span "24-128 Fire Station 1 HQ CONTRACT DC-016" at bounding box center [696, 365] width 258 height 16
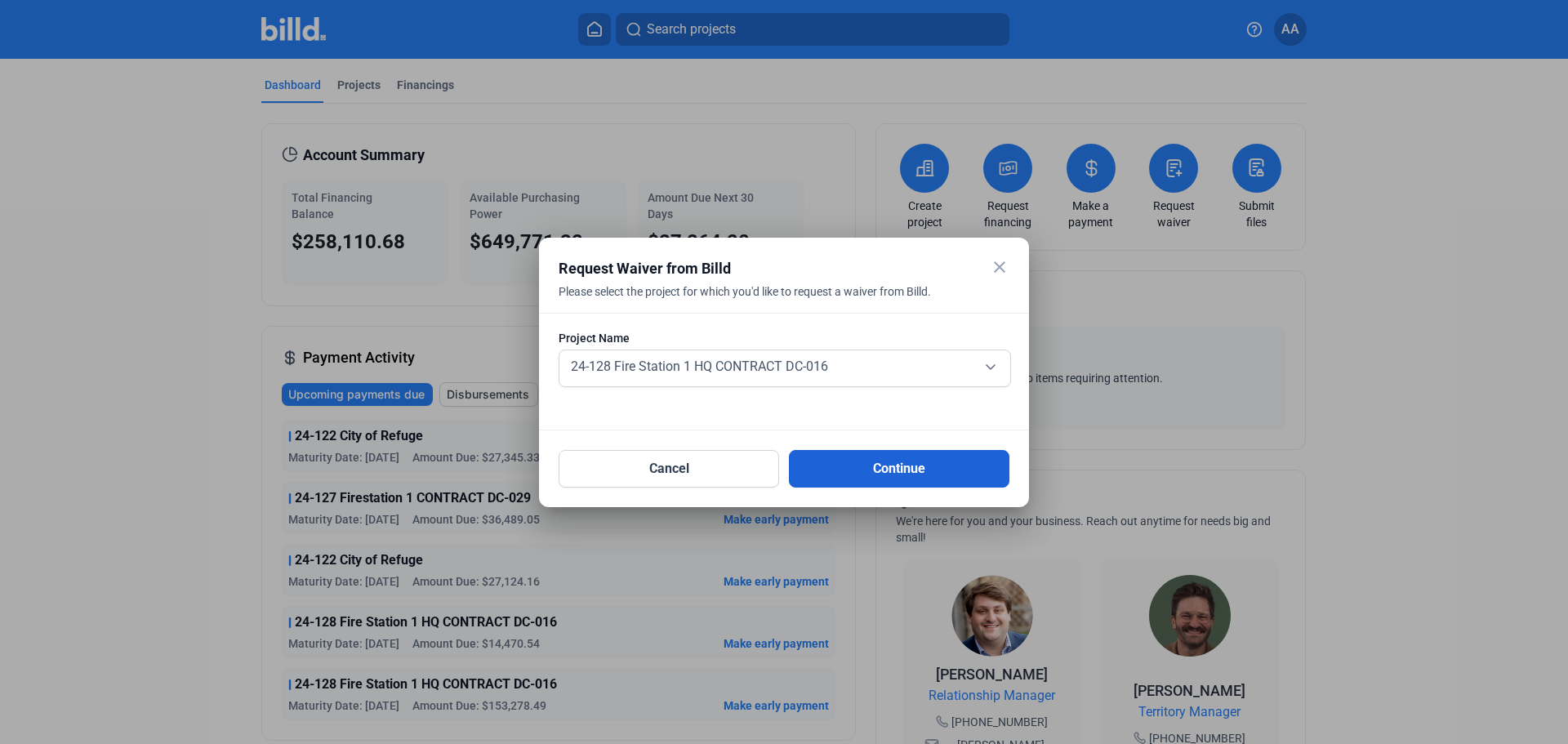
click at [825, 468] on button "Continue" at bounding box center [899, 469] width 220 height 38
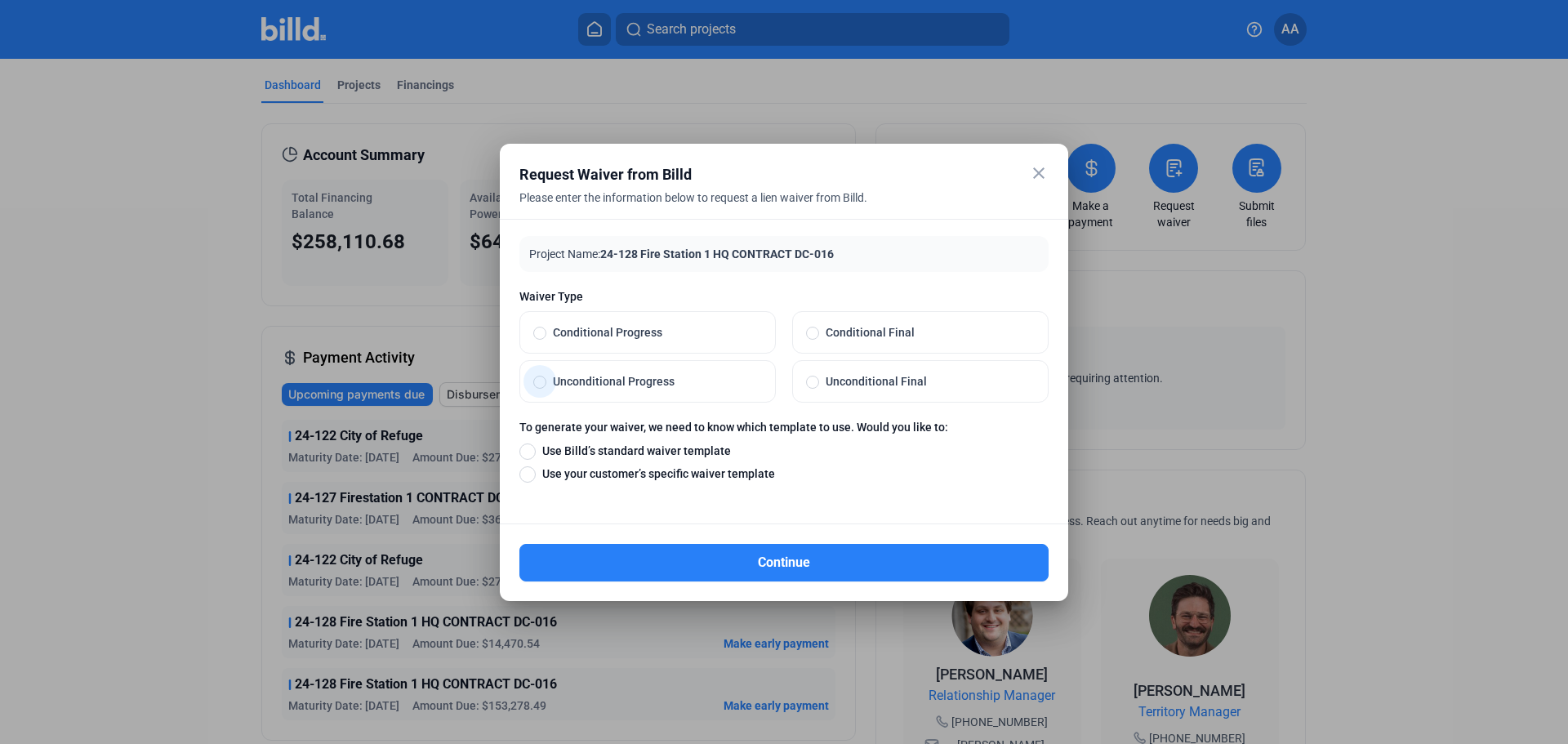
click at [631, 377] on span "Unconditional Progress" at bounding box center [654, 382] width 215 height 17
click at [547, 377] on input "Unconditional Progress" at bounding box center [540, 382] width 13 height 15
radio input "true"
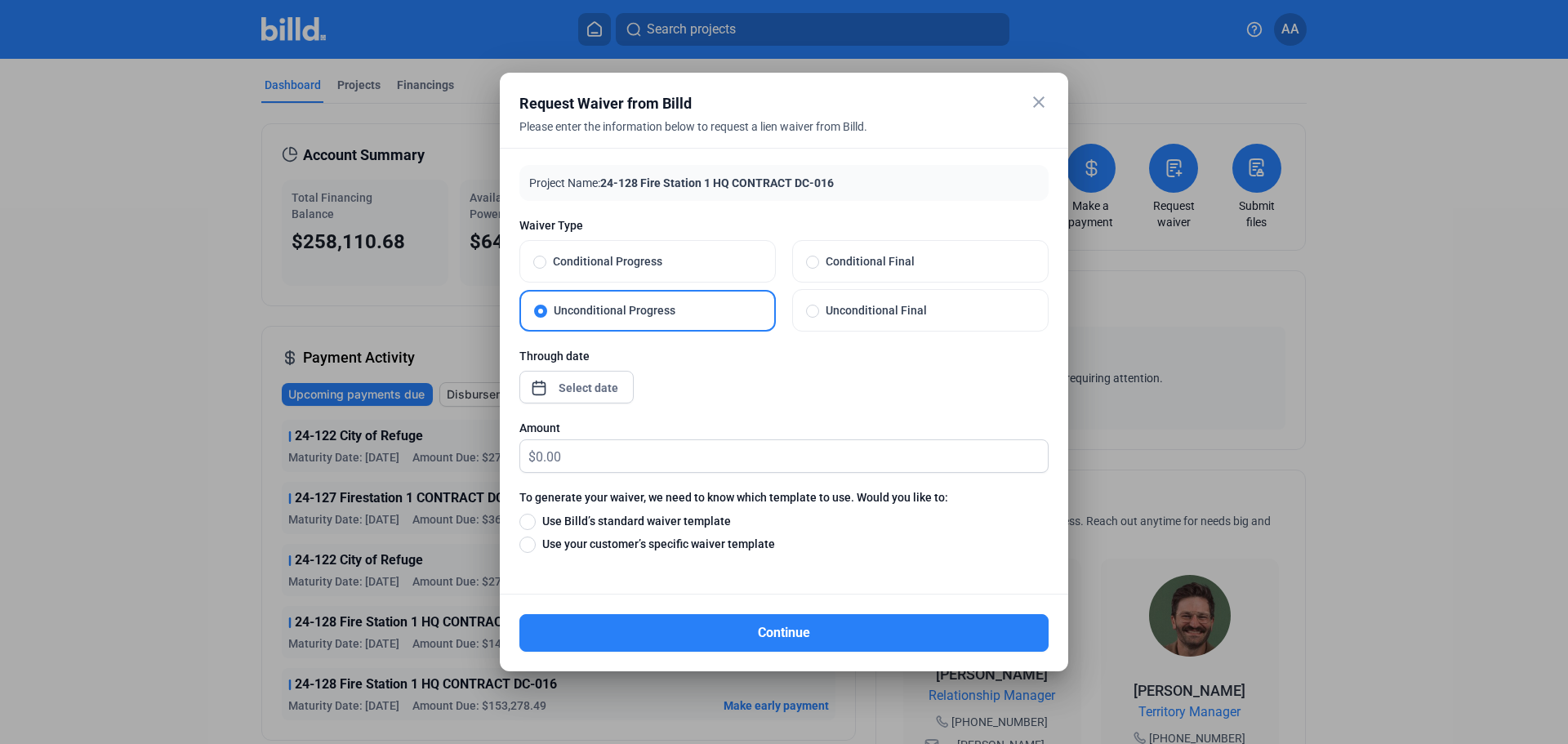
click at [576, 386] on div "close Request Waiver from Billd Please enter the information below to request a…" at bounding box center [784, 372] width 1568 height 744
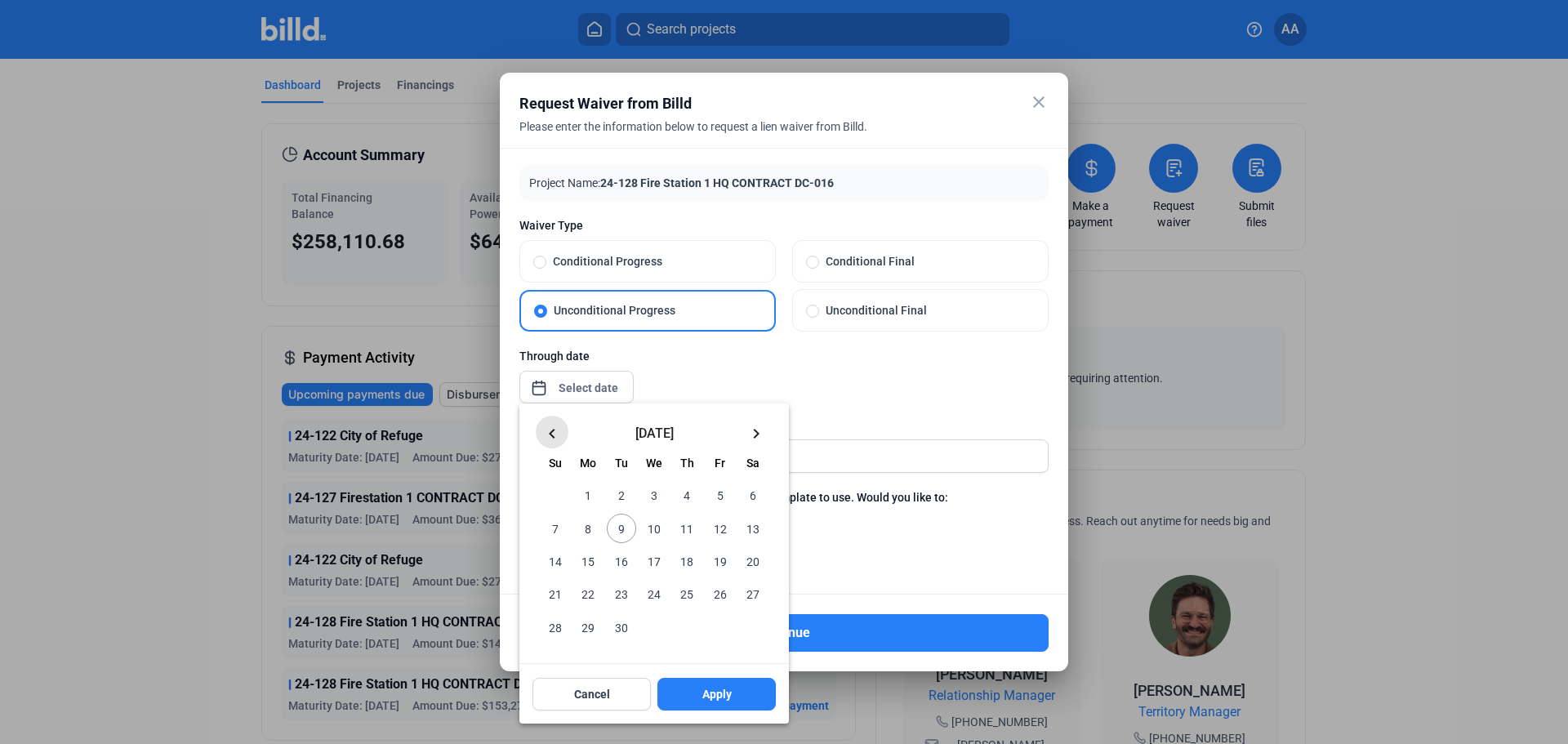
click at [557, 437] on mat-icon "keyboard_arrow_left" at bounding box center [551, 433] width 19 height 19
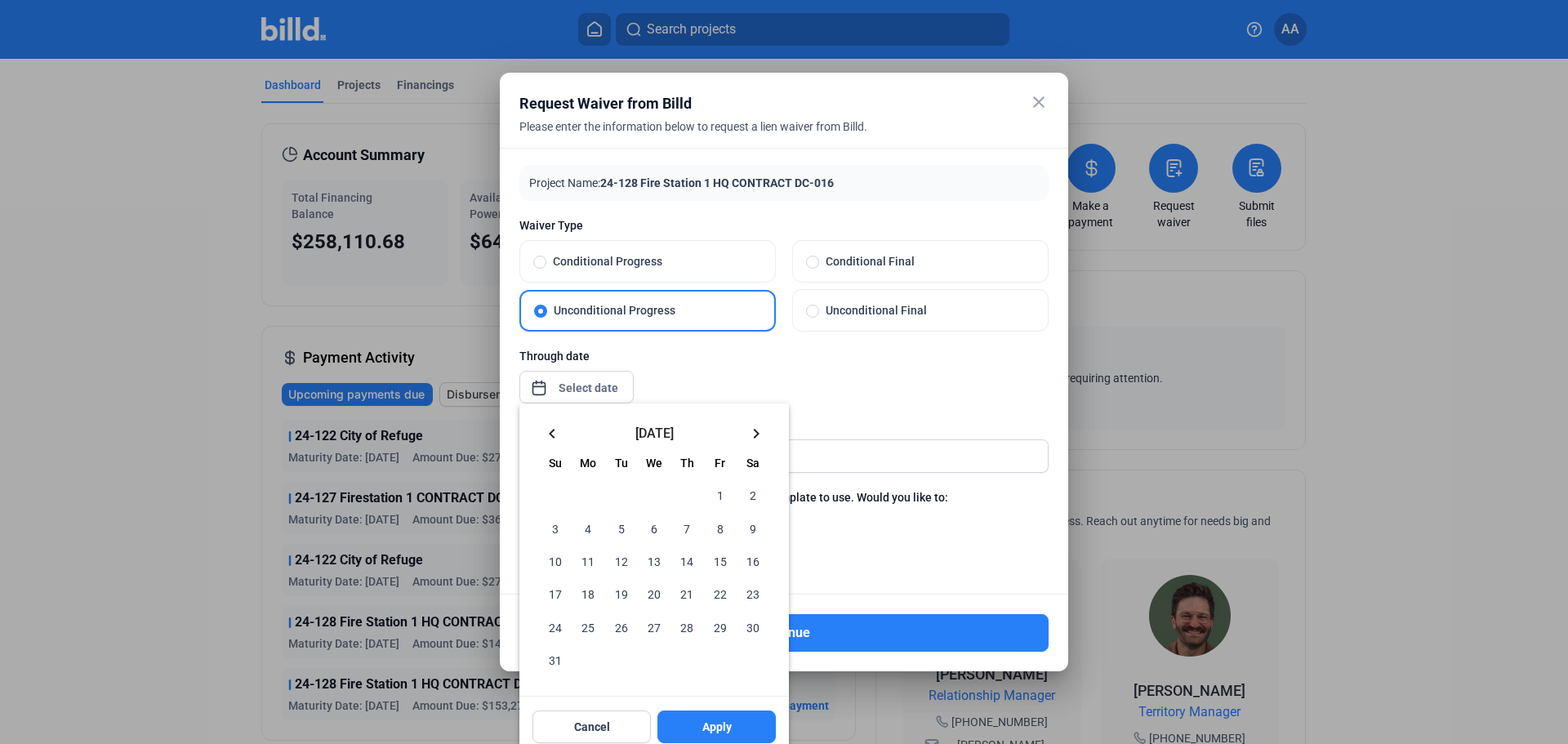
click at [557, 437] on mat-icon "keyboard_arrow_left" at bounding box center [551, 433] width 19 height 19
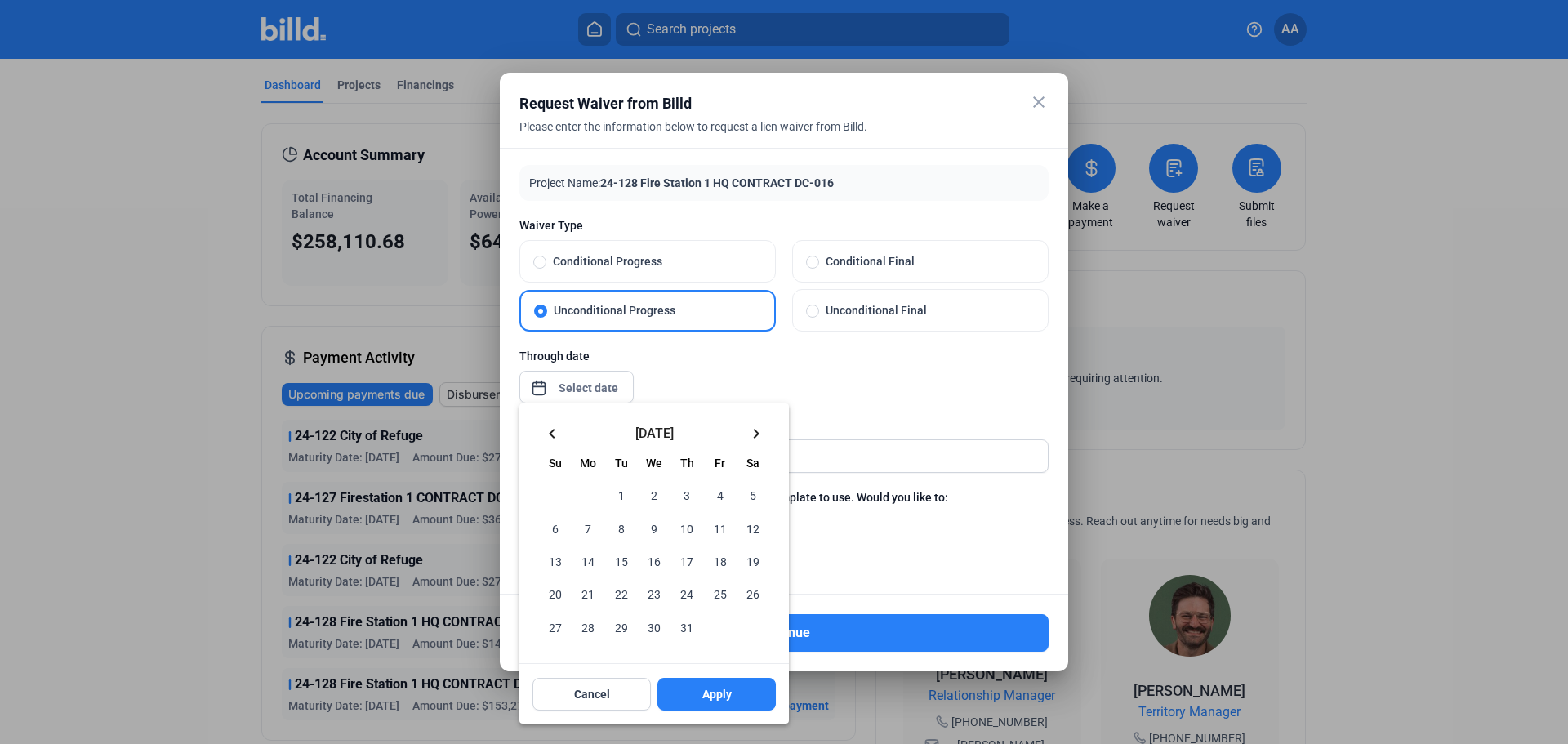
click at [692, 623] on span "31" at bounding box center [687, 627] width 29 height 29
click at [698, 689] on button "Apply" at bounding box center [716, 694] width 118 height 33
type input "[DATE]"
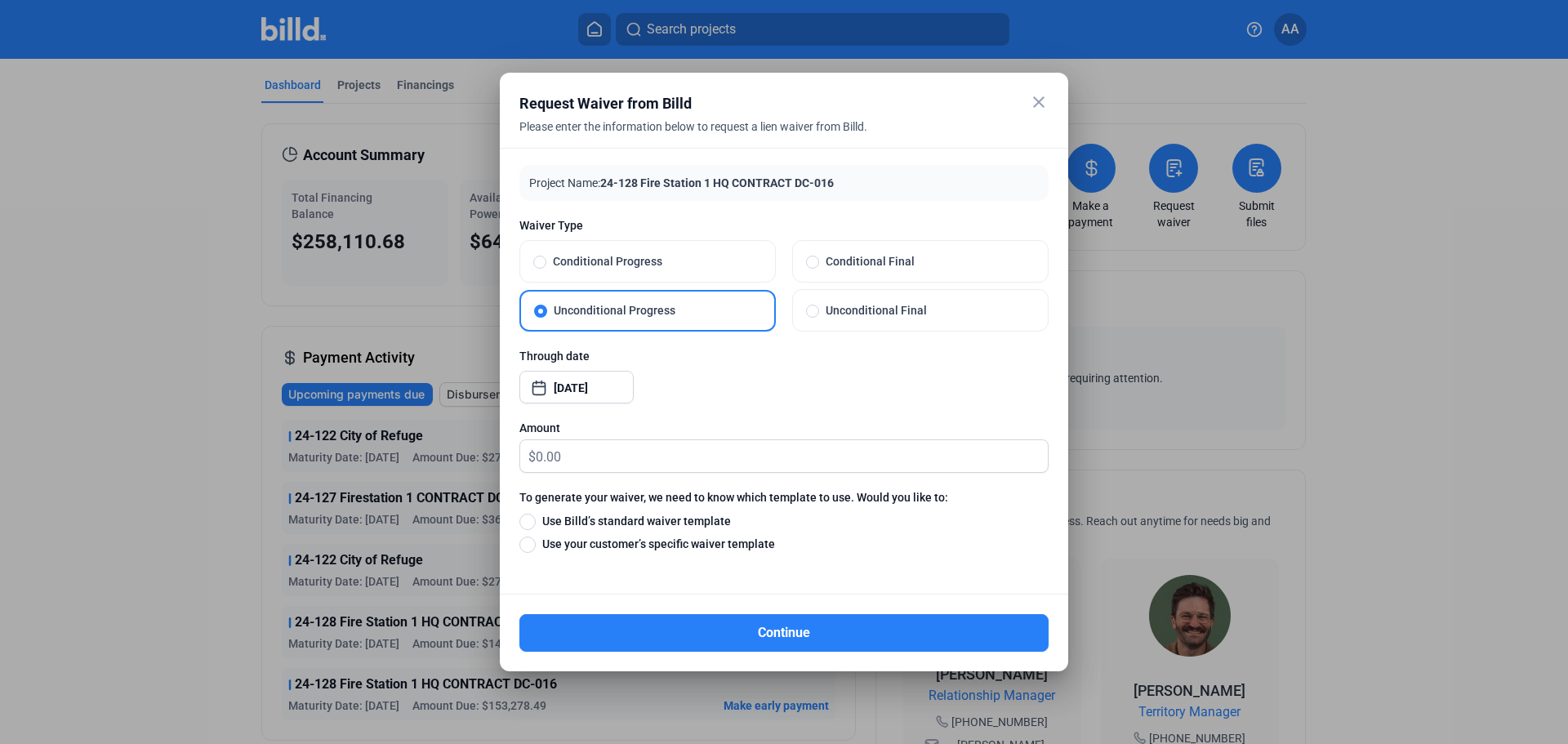
click at [534, 460] on span "$" at bounding box center [527, 453] width 16 height 27
click at [547, 457] on input "text" at bounding box center [791, 456] width 512 height 32
type input "0.00"
click at [526, 548] on span at bounding box center [527, 545] width 17 height 17
click at [526, 548] on input "Use your customer’s specific waiver template" at bounding box center [527, 544] width 17 height 18
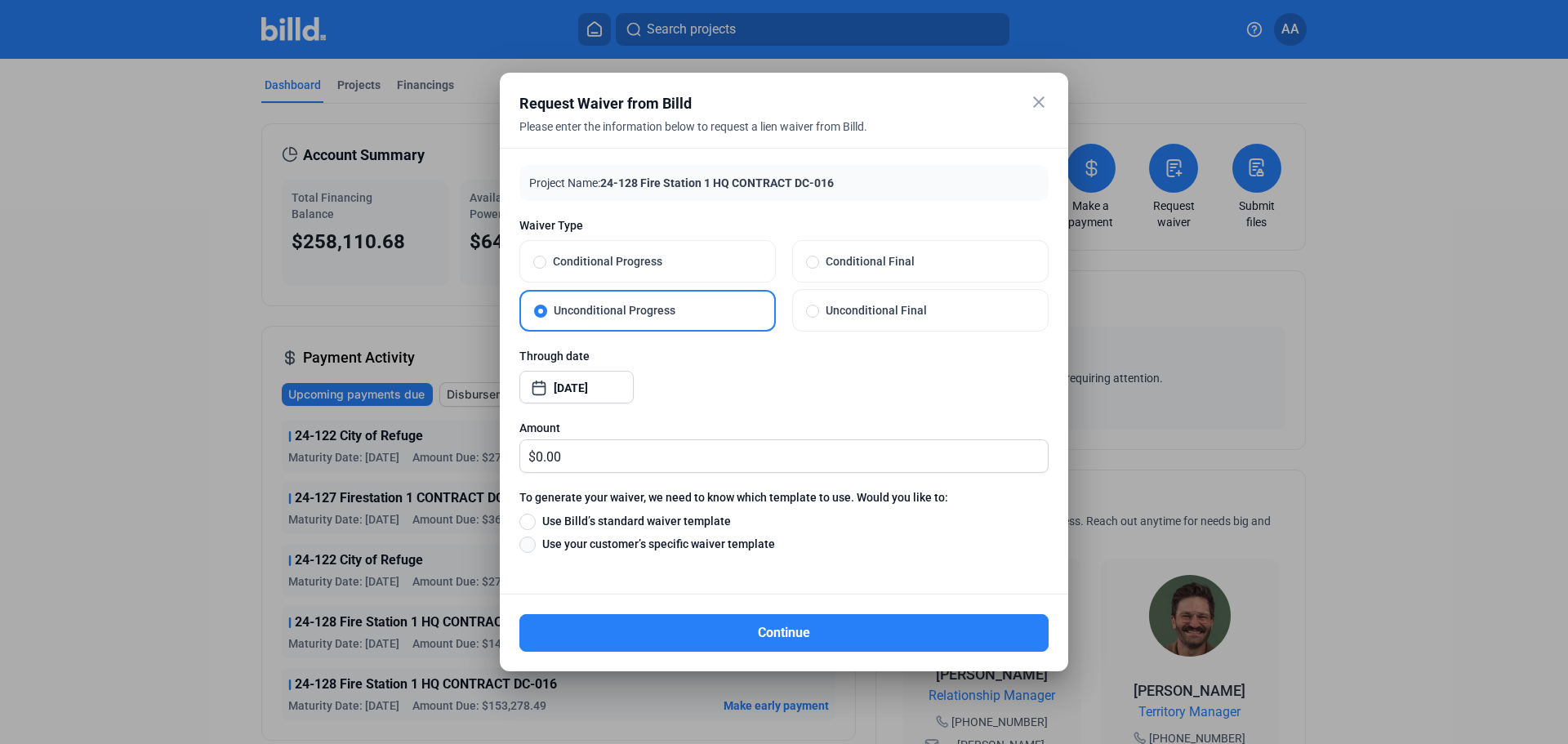
radio input "true"
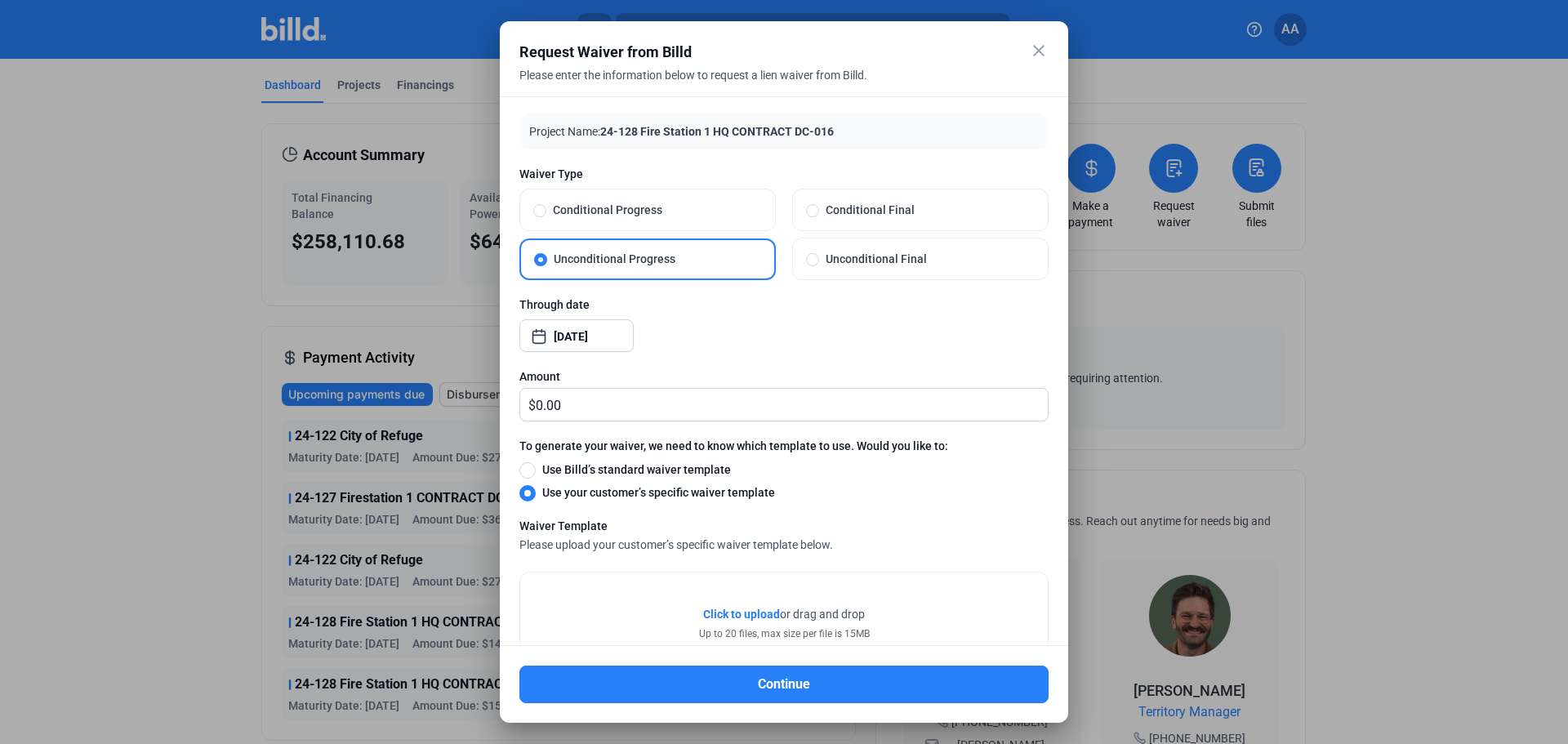
click at [717, 616] on span "Click to upload" at bounding box center [742, 615] width 77 height 13
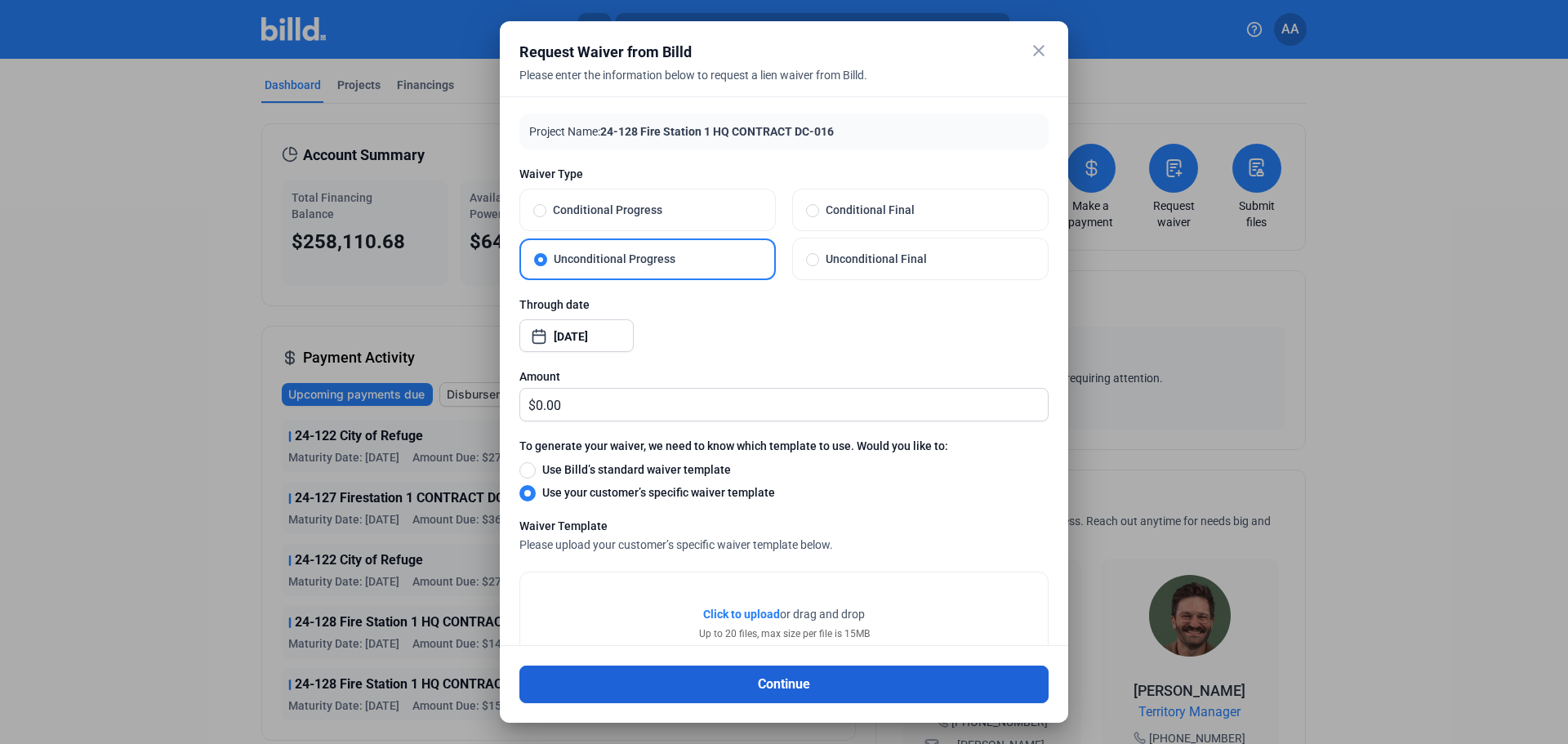
click at [710, 678] on button "Continue" at bounding box center [783, 684] width 529 height 38
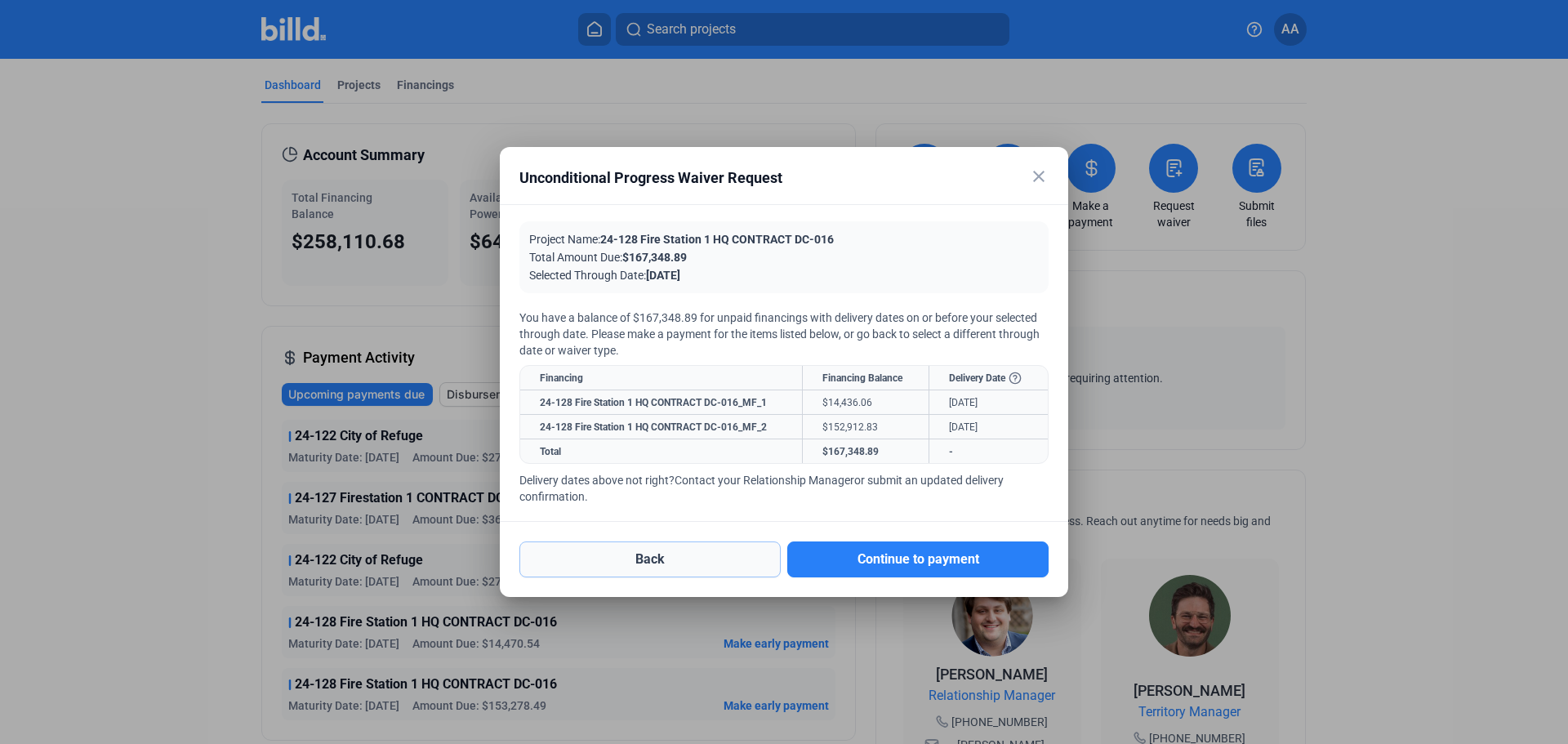
click at [738, 557] on button "Back" at bounding box center [649, 559] width 261 height 36
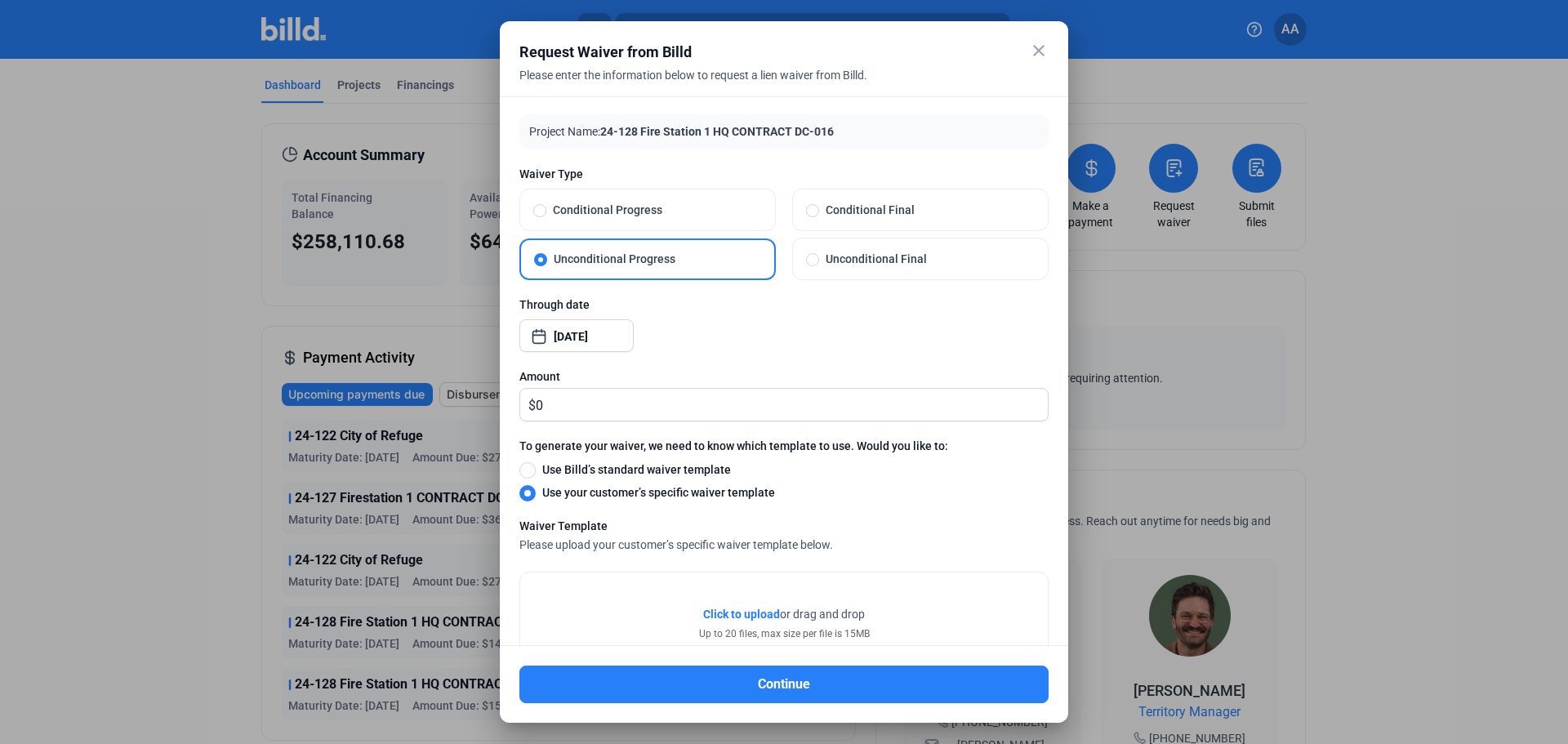
click at [598, 344] on div "close Request Waiver from Billd Please enter the information below to request a…" at bounding box center [784, 372] width 1568 height 744
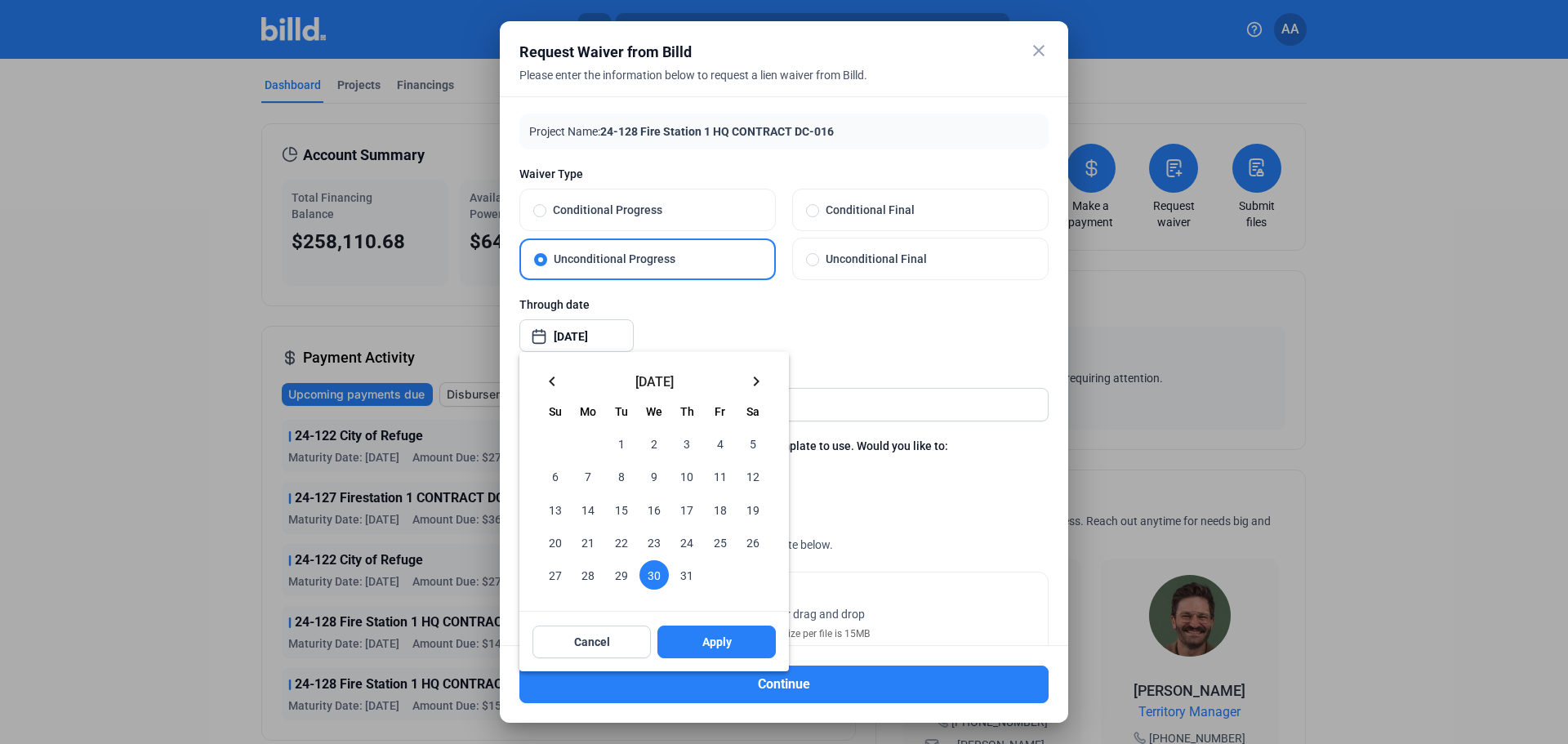
click at [554, 384] on mat-icon "keyboard_arrow_left" at bounding box center [551, 381] width 19 height 19
click at [589, 580] on span "30" at bounding box center [588, 575] width 29 height 29
click at [722, 639] on span "Apply" at bounding box center [717, 642] width 29 height 17
type input "[DATE]"
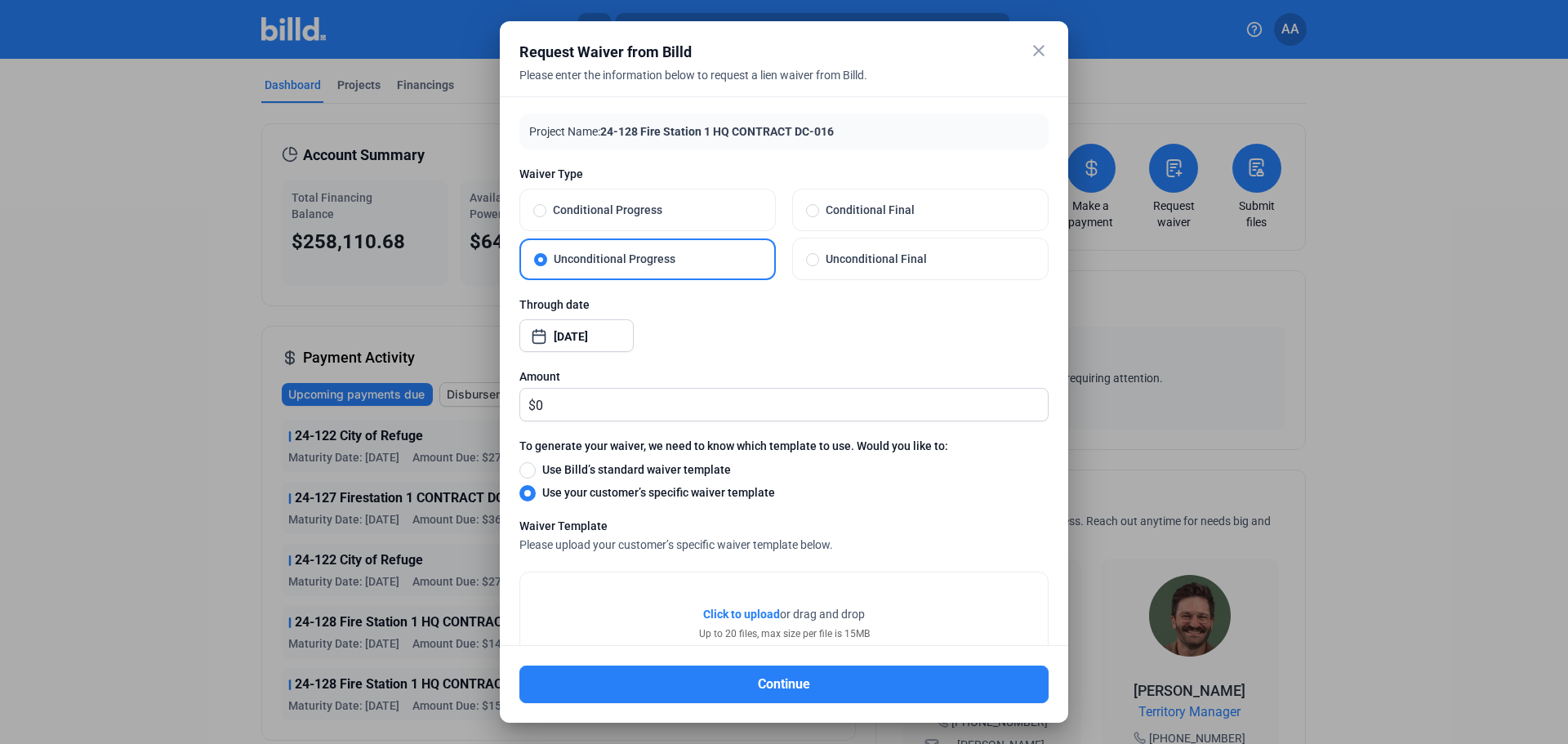
click at [733, 610] on span "Click to upload" at bounding box center [742, 615] width 77 height 13
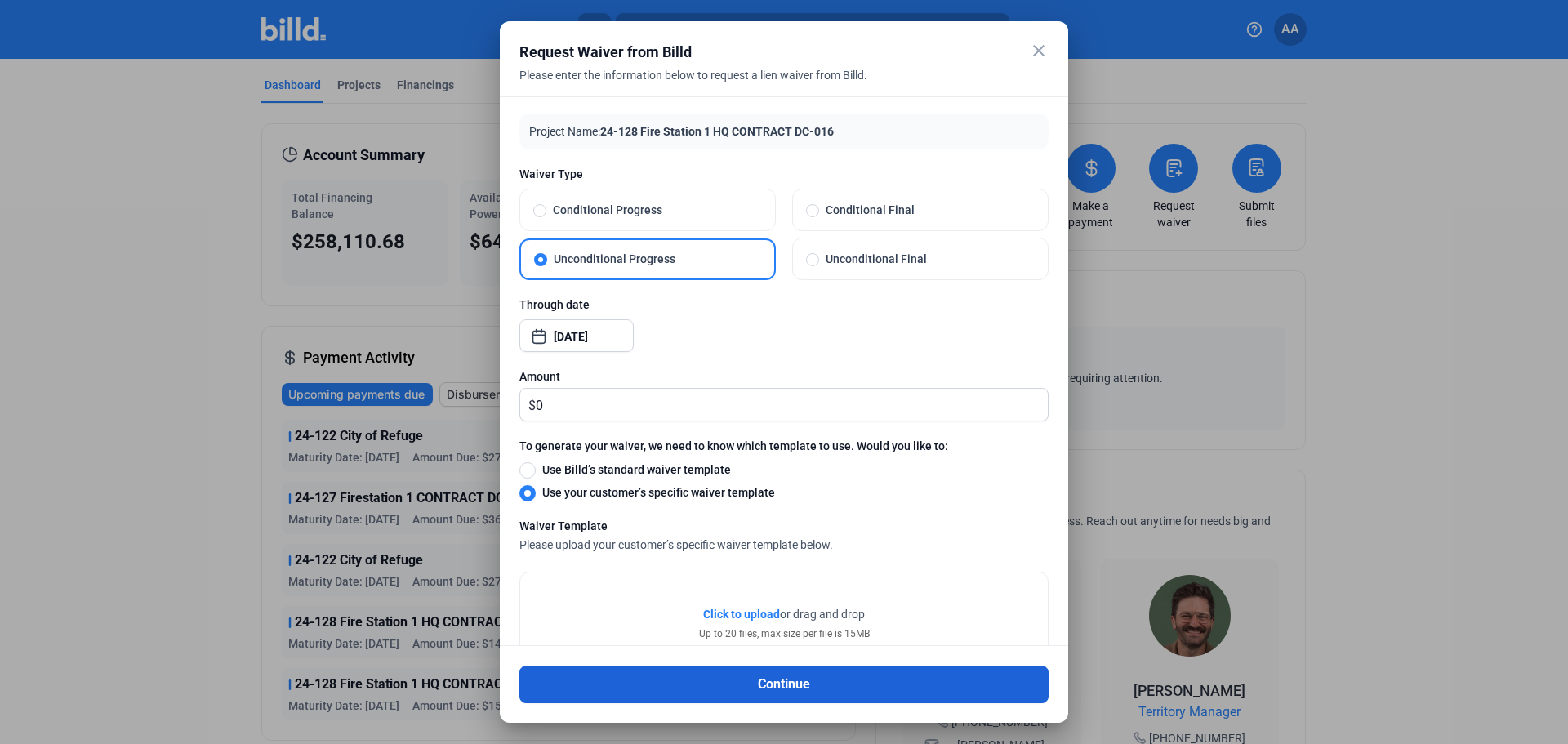
click at [682, 683] on button "Continue" at bounding box center [783, 684] width 529 height 38
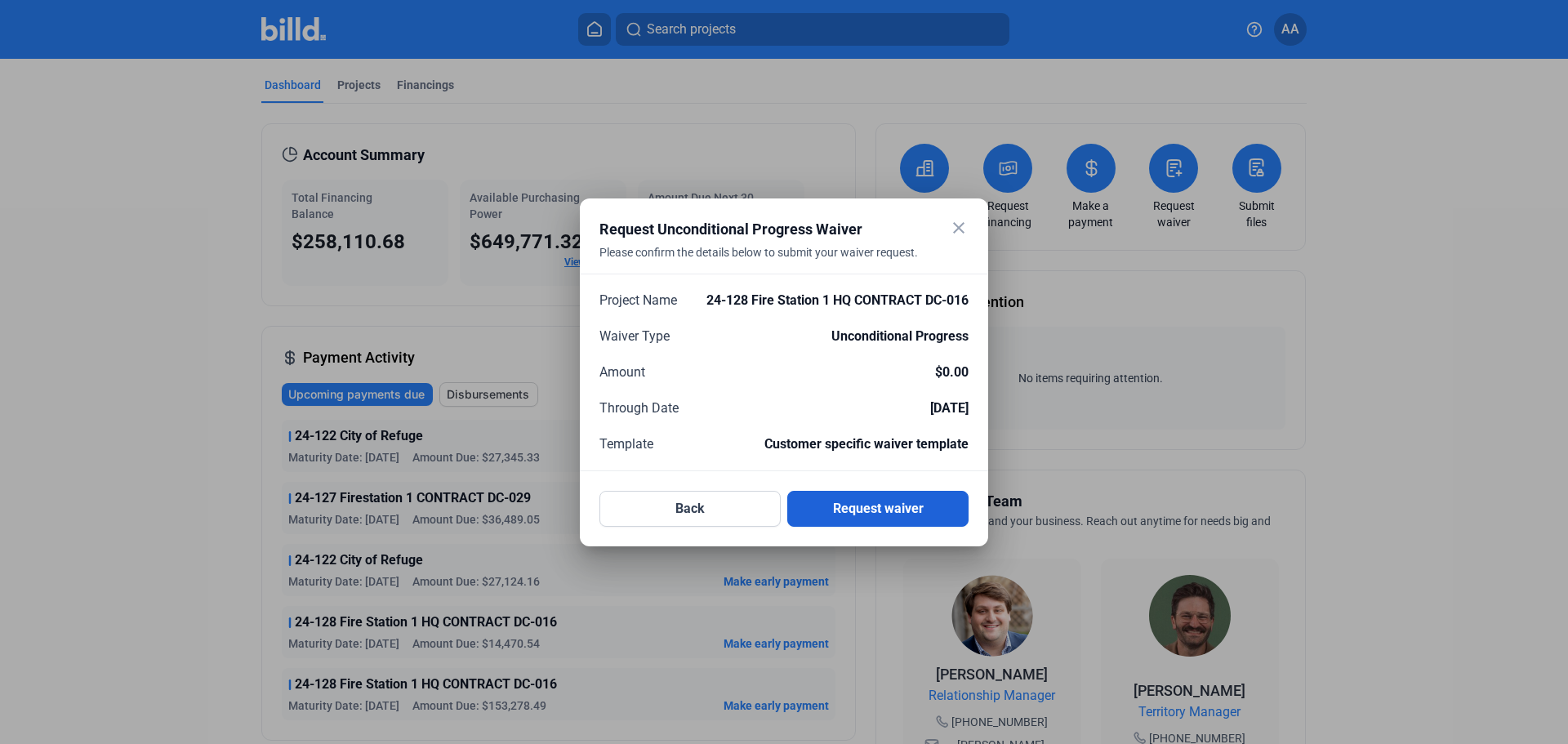
click at [869, 512] on button "Request waiver" at bounding box center [878, 508] width 182 height 36
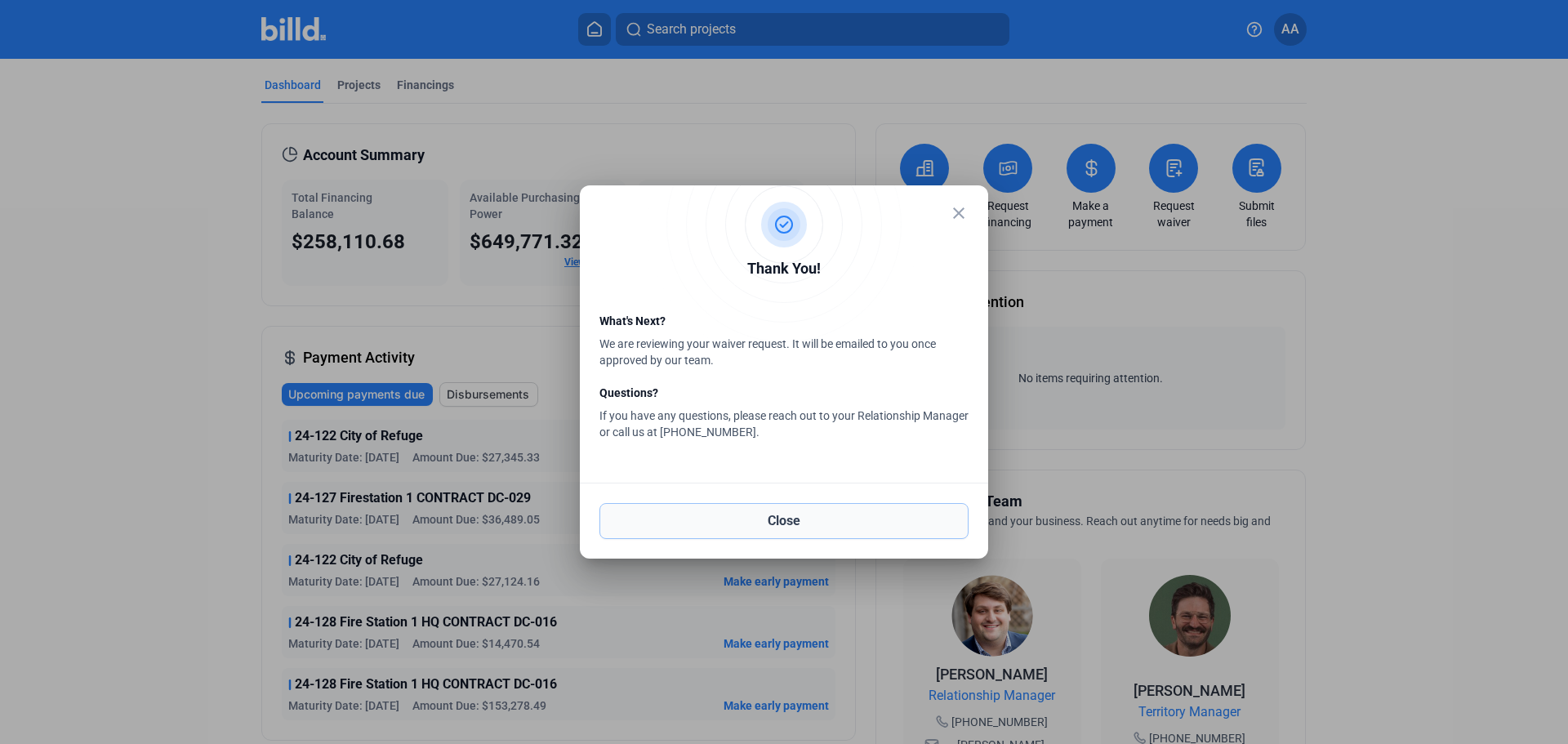
click at [847, 519] on button "Close" at bounding box center [784, 521] width 370 height 36
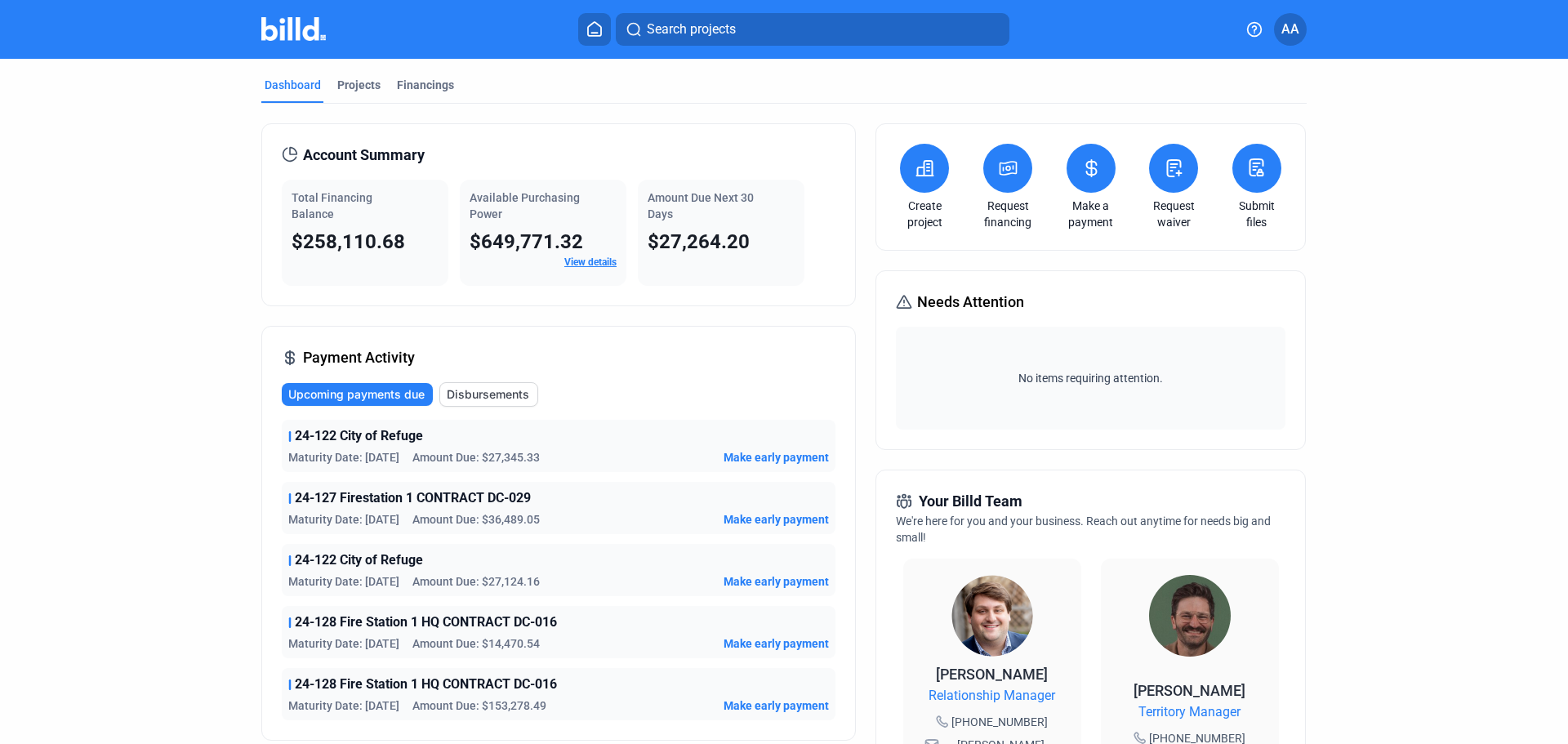
click at [1159, 168] on button at bounding box center [1173, 168] width 49 height 49
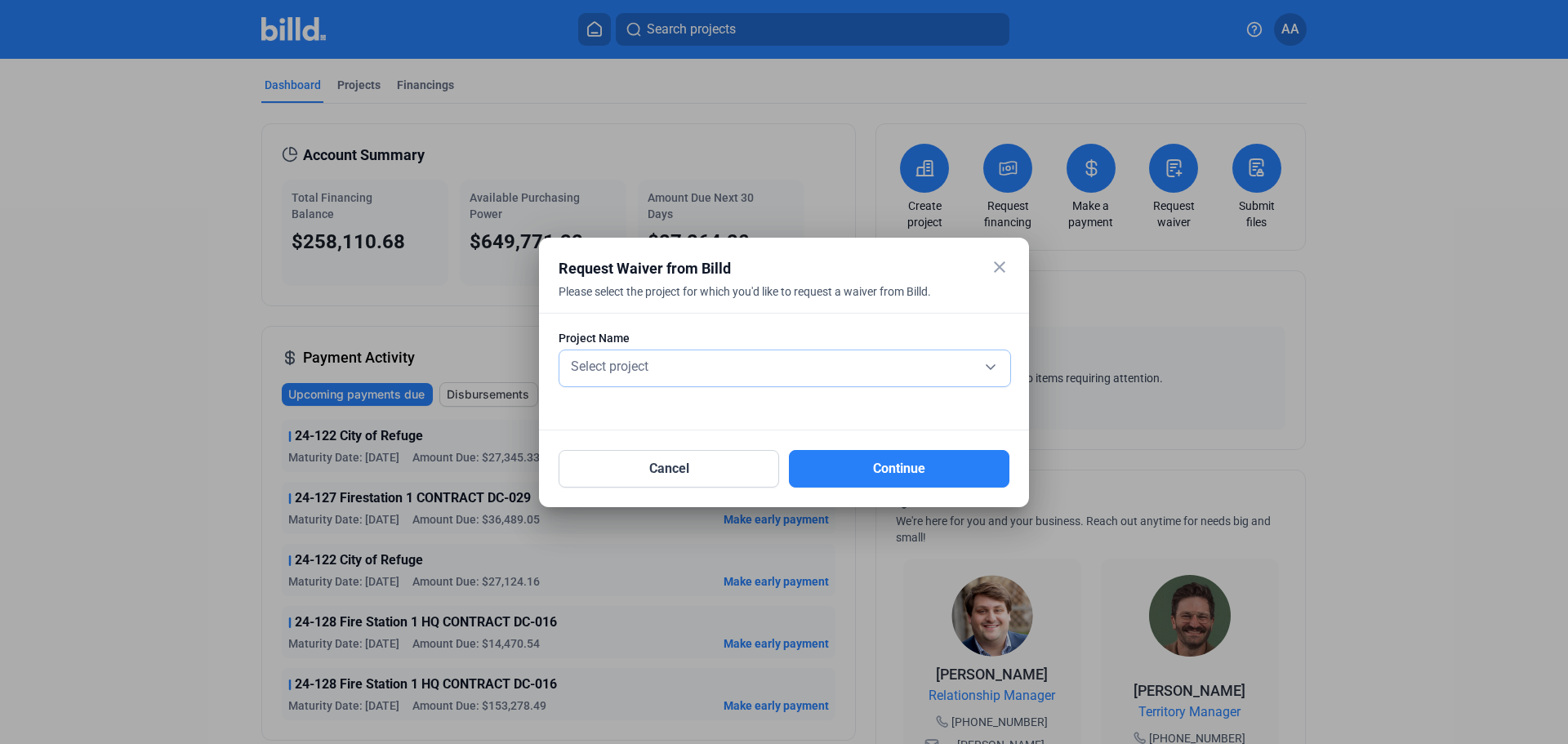
click at [645, 370] on span "Select project" at bounding box center [610, 366] width 78 height 16
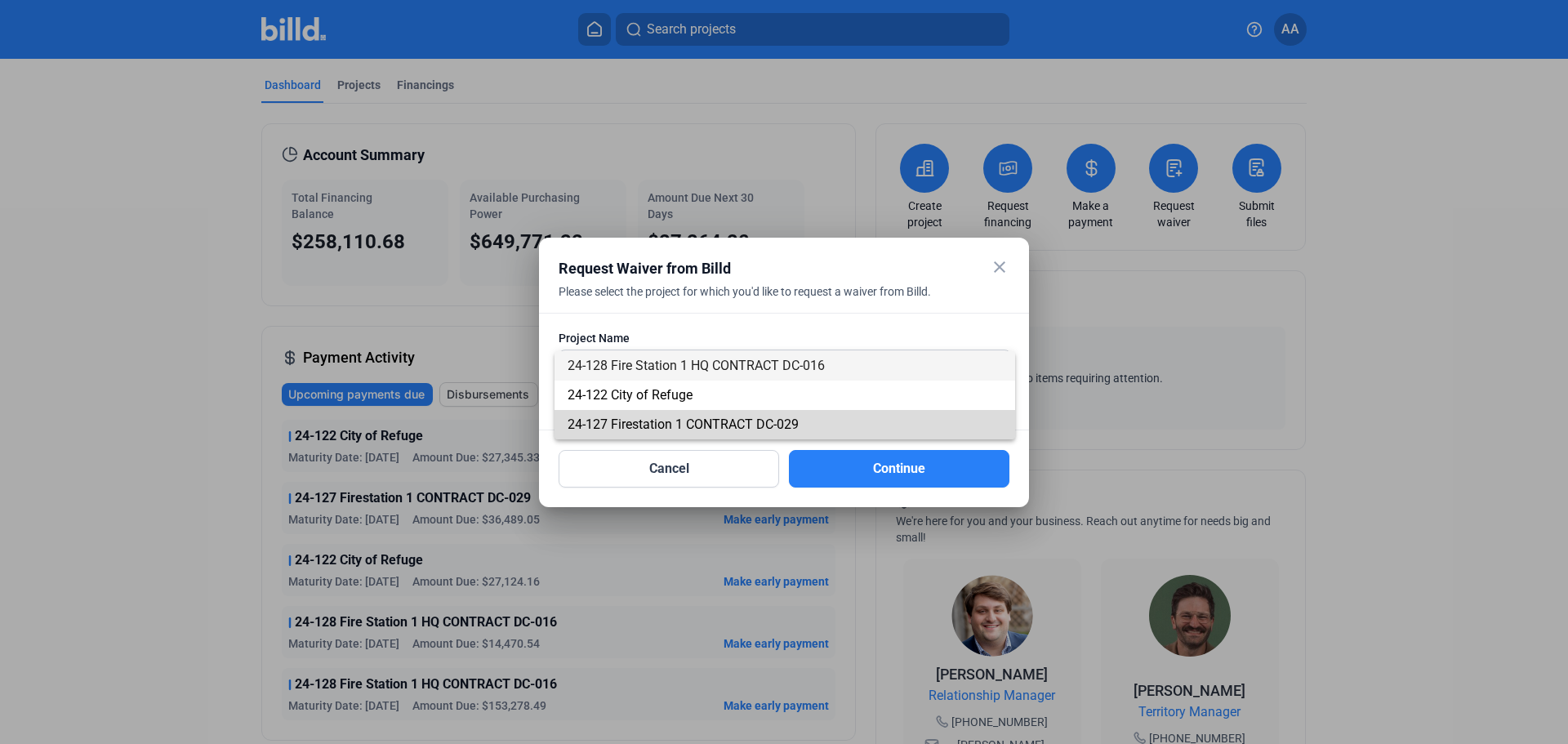
click at [647, 416] on span "24-127 Firestation 1 CONTRACT DC-029" at bounding box center [683, 424] width 231 height 16
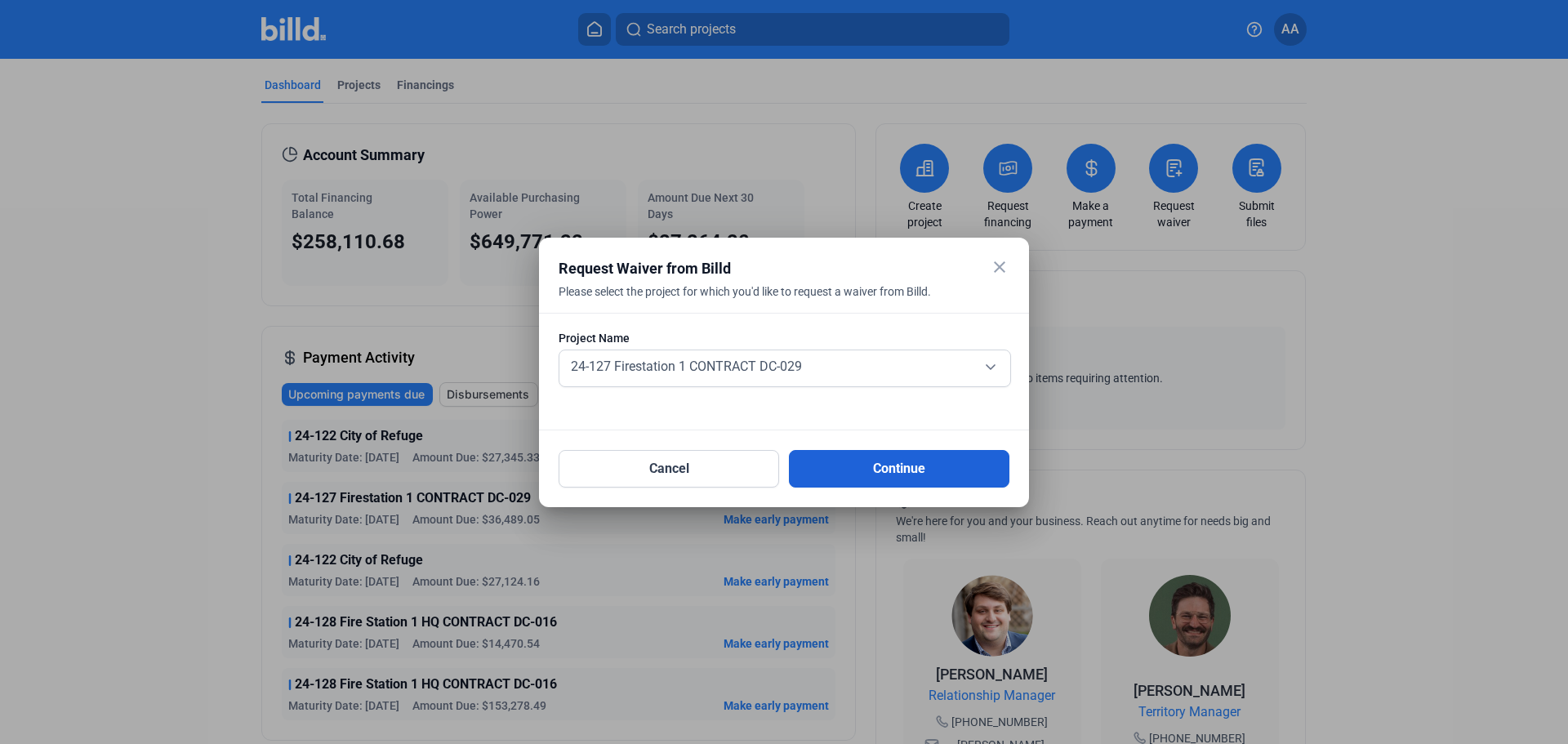
click at [843, 472] on button "Continue" at bounding box center [899, 469] width 220 height 38
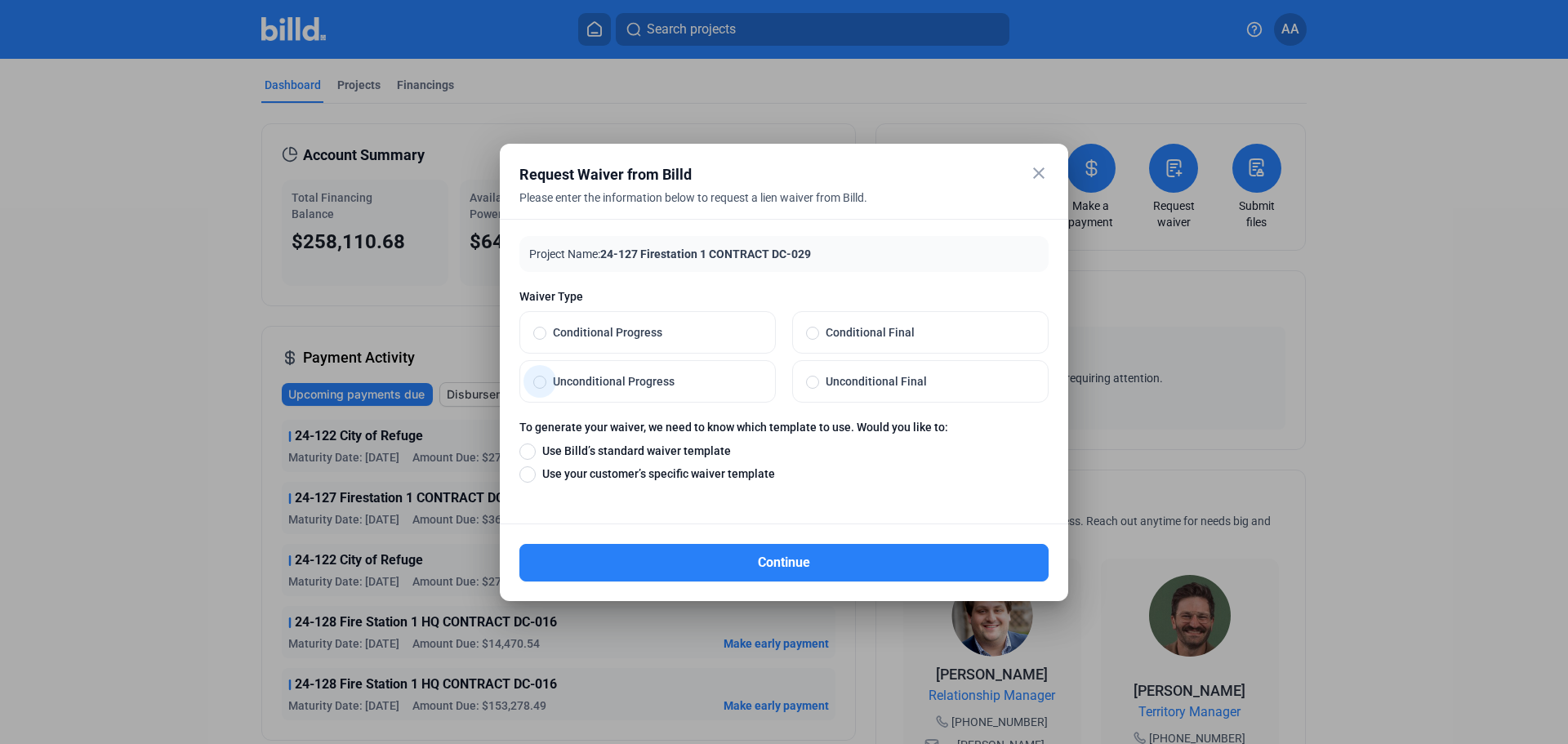
click at [629, 377] on span "Unconditional Progress" at bounding box center [654, 382] width 215 height 17
click at [547, 377] on input "Unconditional Progress" at bounding box center [540, 382] width 13 height 15
radio input "true"
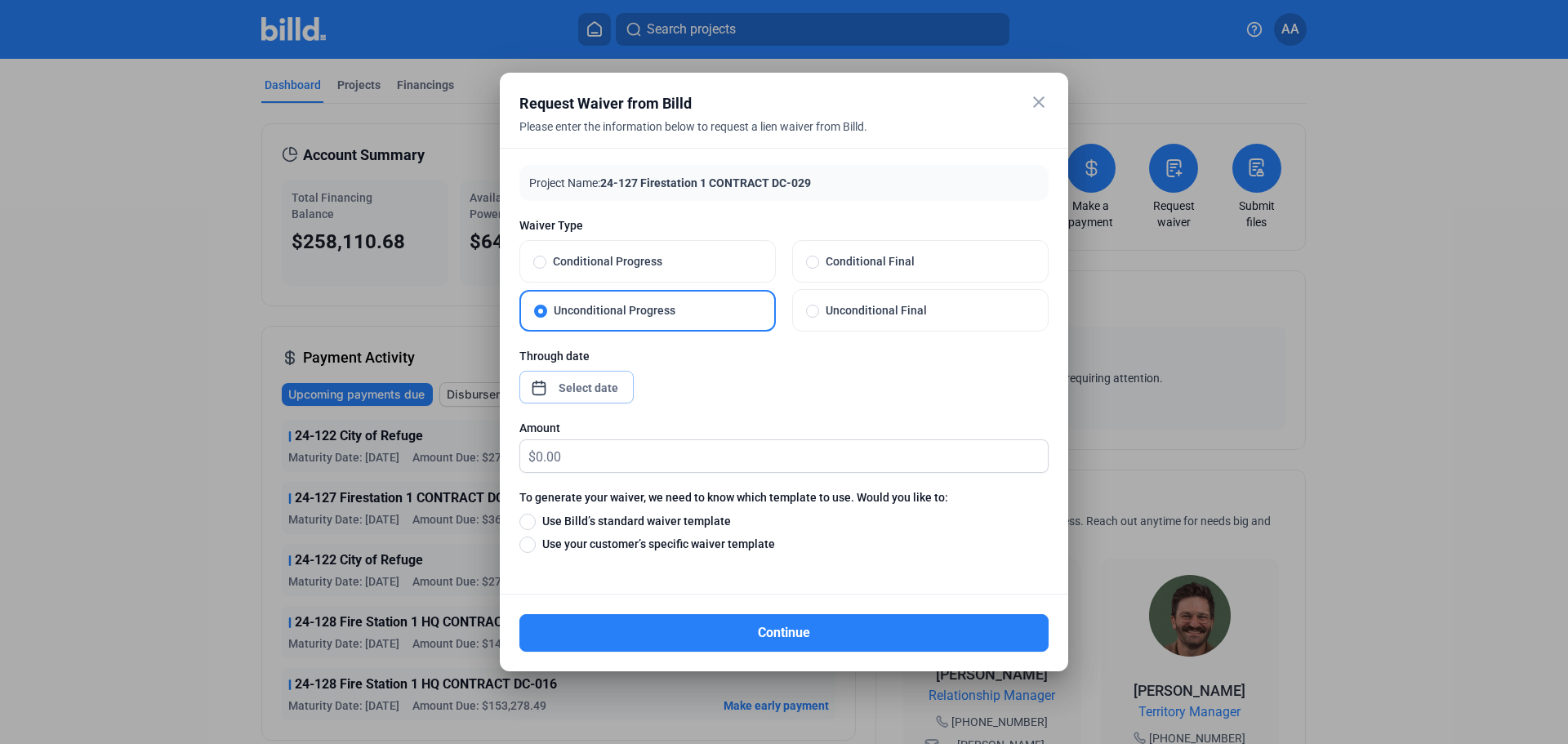
click at [574, 388] on div "close Request Waiver from Billd Please enter the information below to request a…" at bounding box center [784, 372] width 1568 height 744
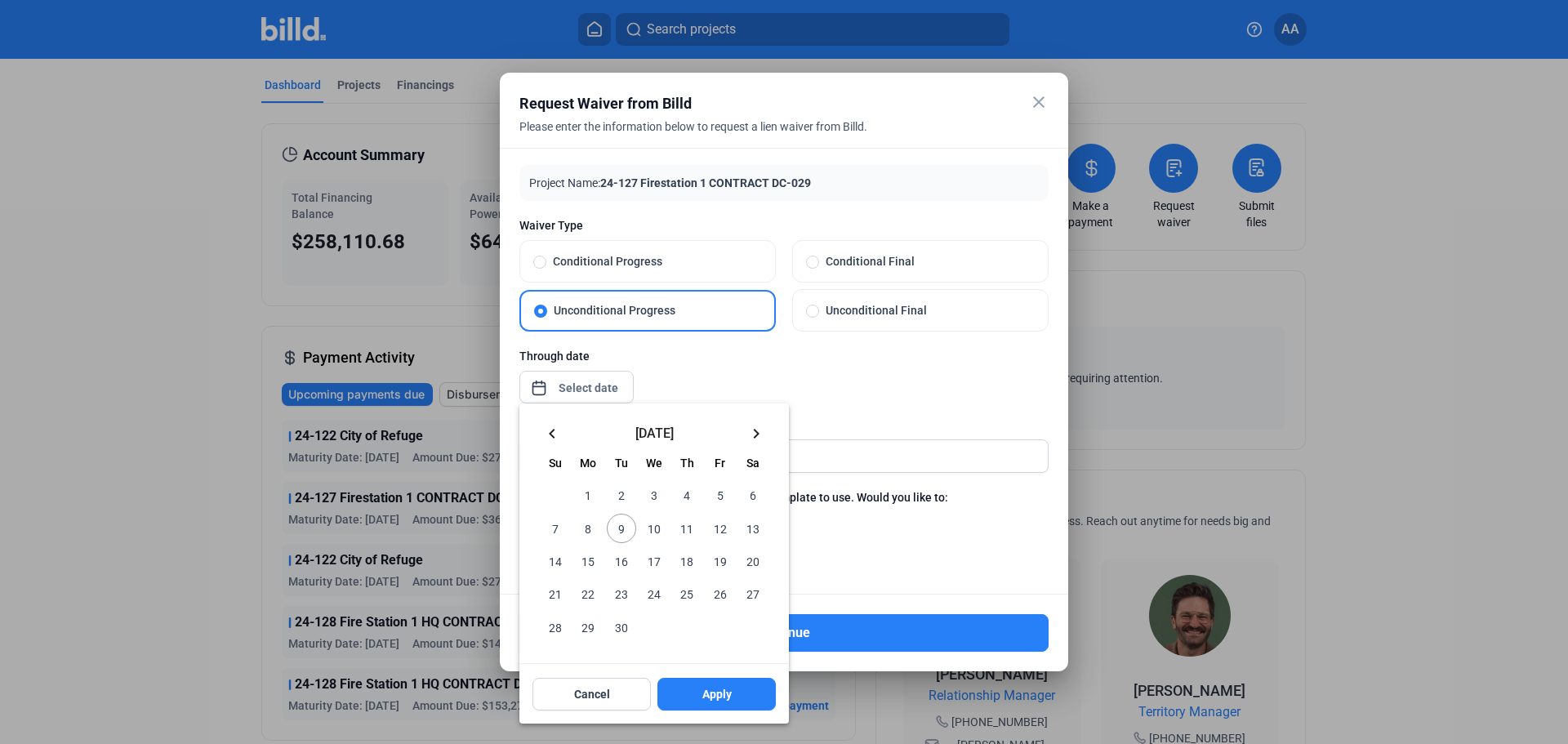
click at [554, 429] on mat-icon "keyboard_arrow_left" at bounding box center [551, 433] width 19 height 19
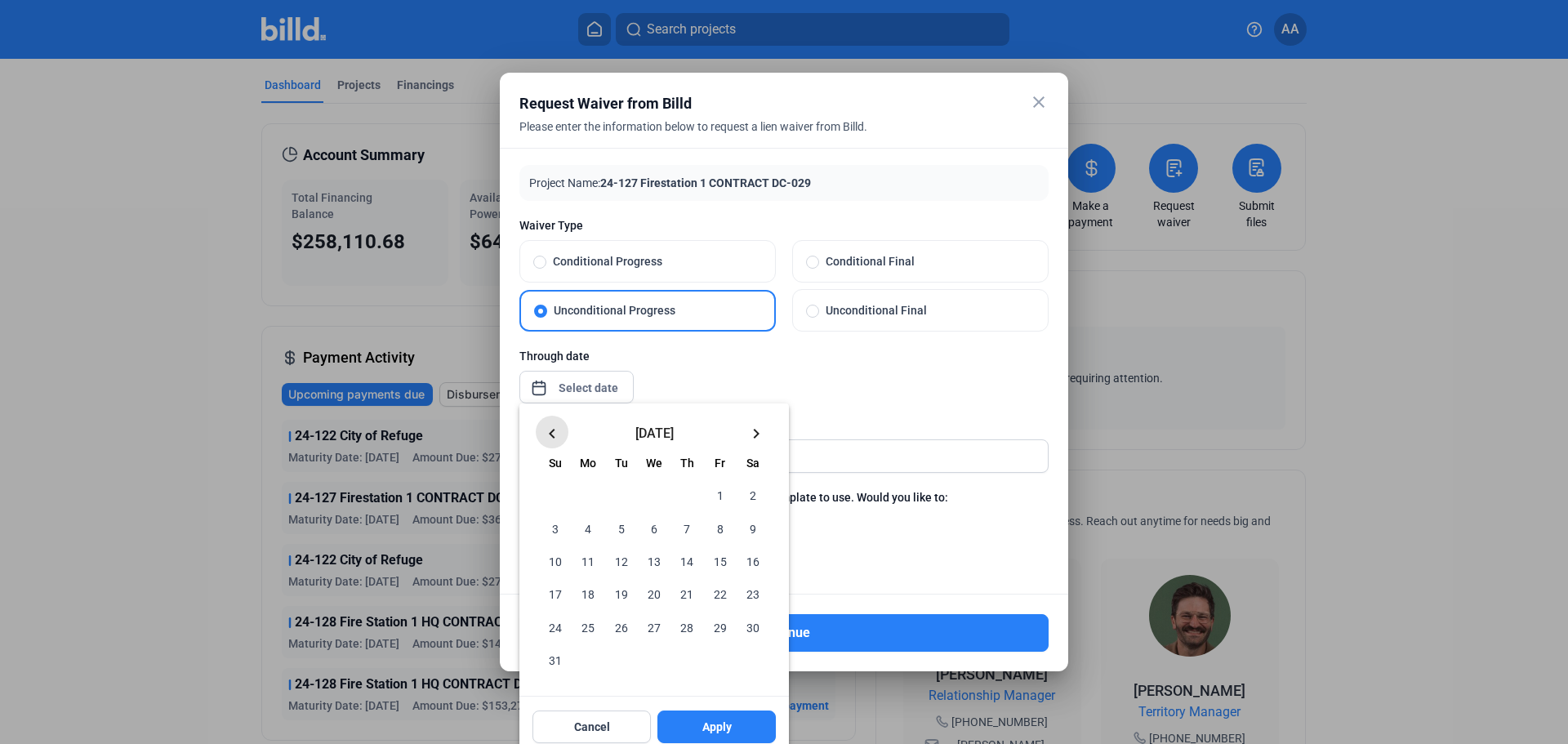
click at [554, 429] on mat-icon "keyboard_arrow_left" at bounding box center [551, 433] width 19 height 19
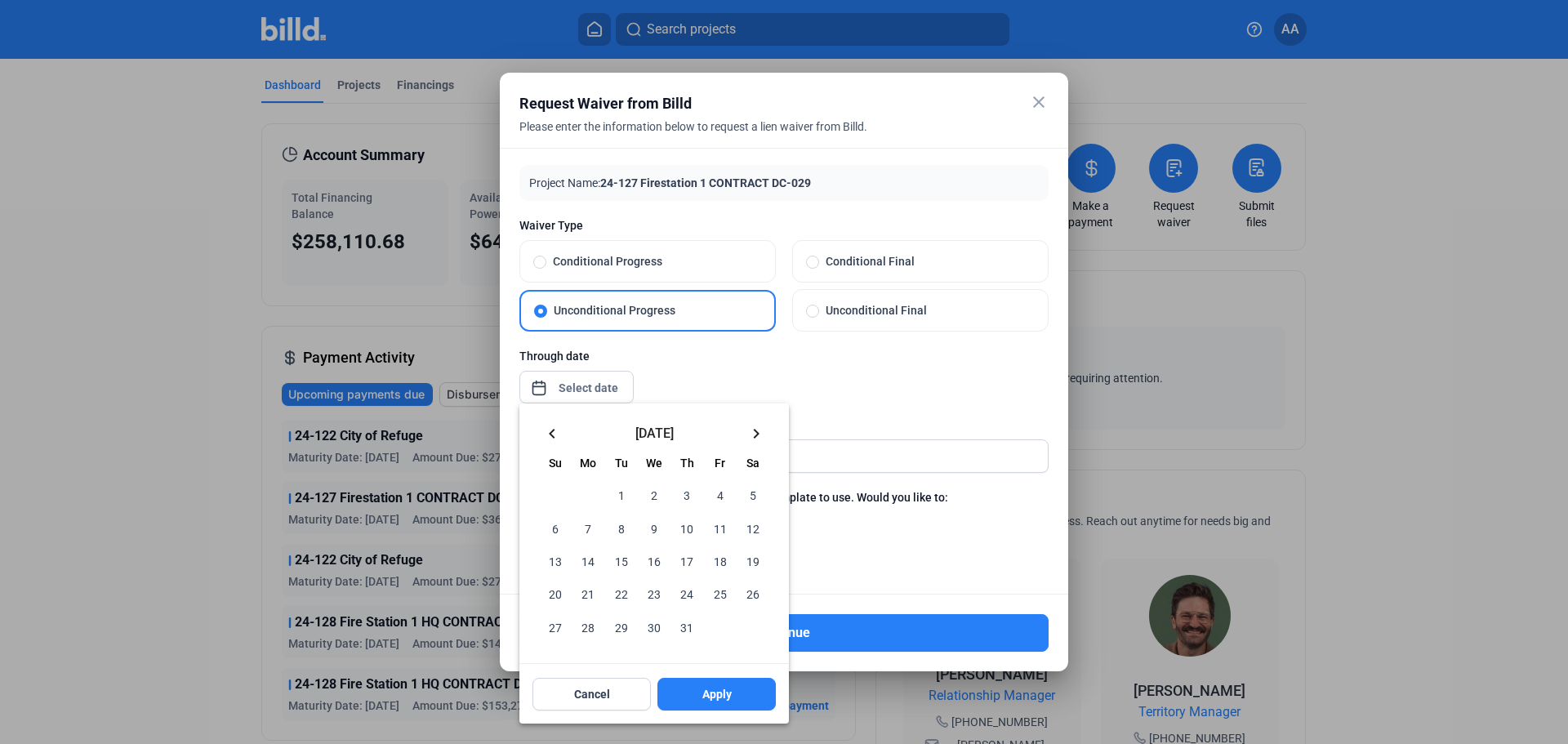
click at [545, 432] on mat-icon "keyboard_arrow_left" at bounding box center [551, 433] width 19 height 19
click at [586, 626] on span "30" at bounding box center [588, 627] width 29 height 29
click at [689, 690] on button "Apply" at bounding box center [716, 694] width 118 height 33
type input "[DATE]"
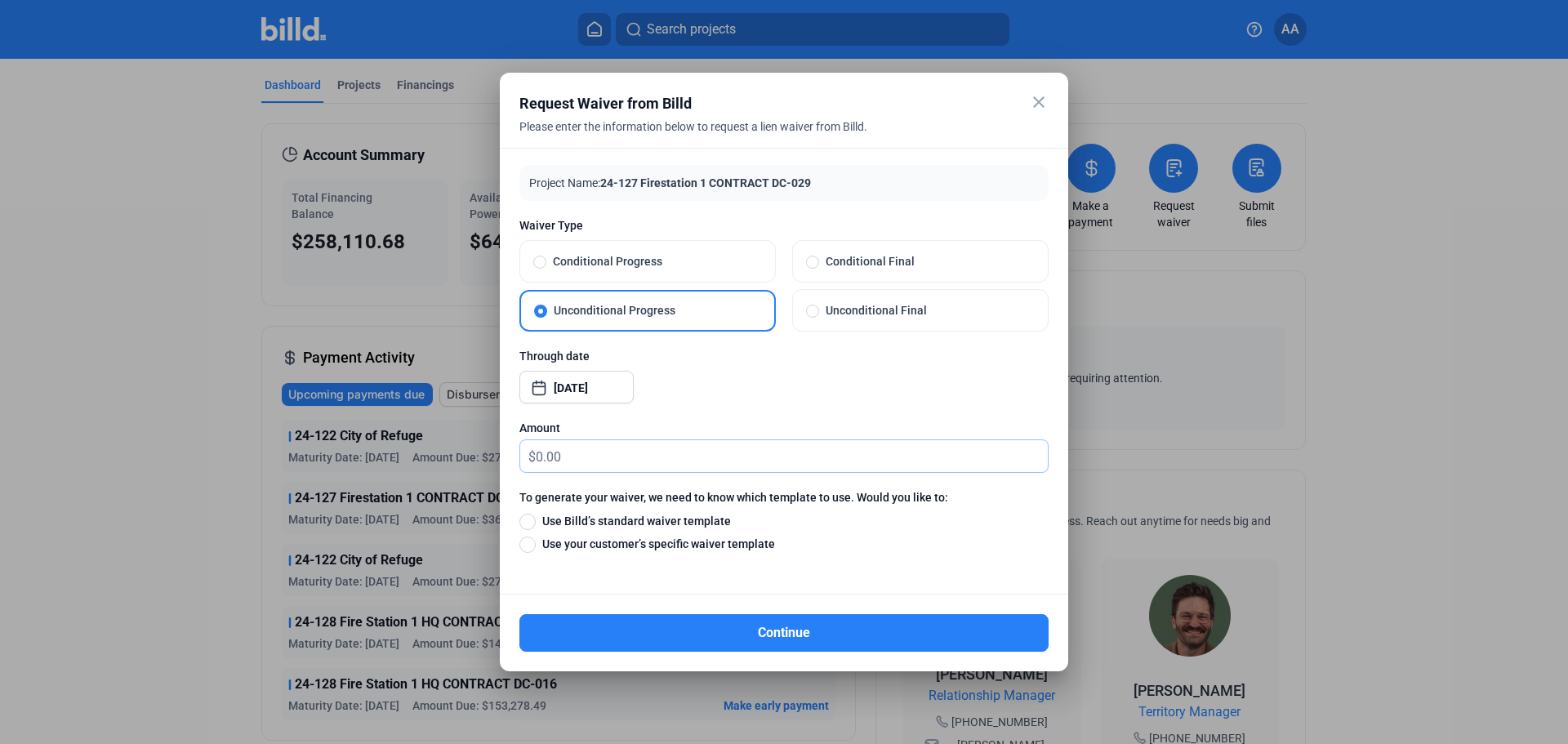
click at [546, 461] on input "text" at bounding box center [791, 456] width 512 height 32
type input "0.00"
click at [537, 543] on span "Use your customer’s specific waiver template" at bounding box center [655, 544] width 239 height 17
click at [536, 543] on input "Use your customer’s specific waiver template" at bounding box center [527, 544] width 17 height 18
radio input "true"
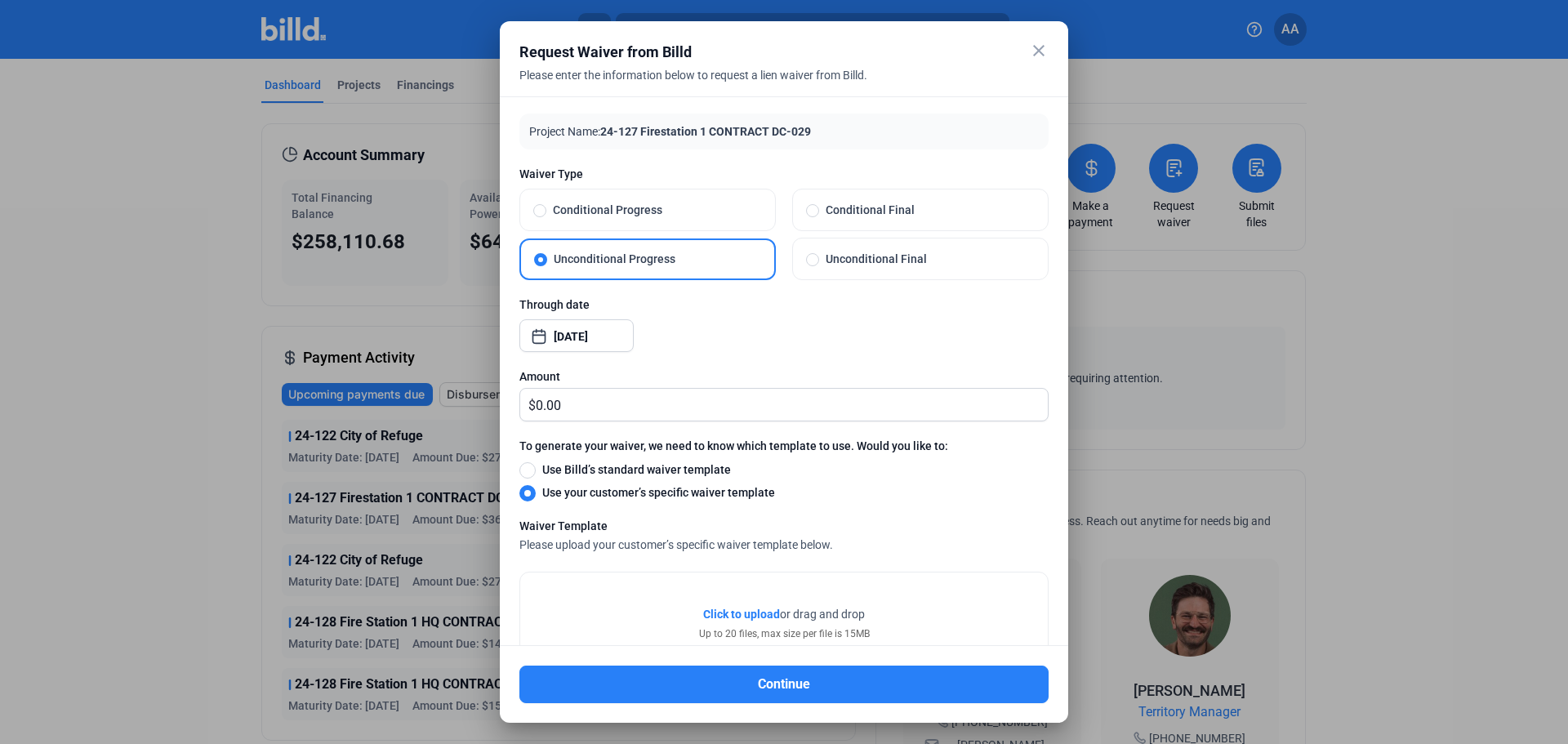
click at [712, 610] on span "Click to upload" at bounding box center [742, 615] width 77 height 13
click at [743, 610] on span "Click to upload" at bounding box center [742, 615] width 77 height 13
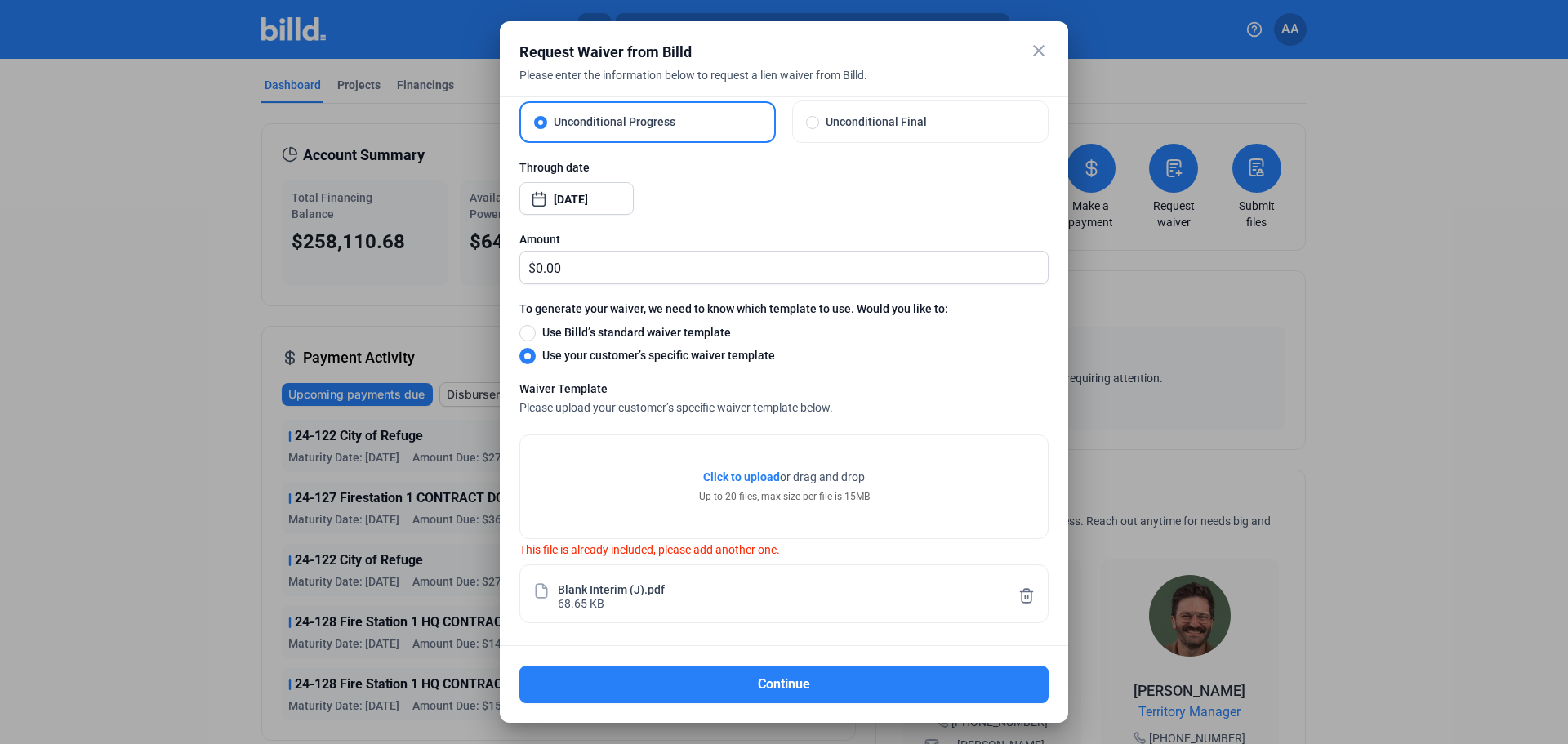
scroll to position [141, 0]
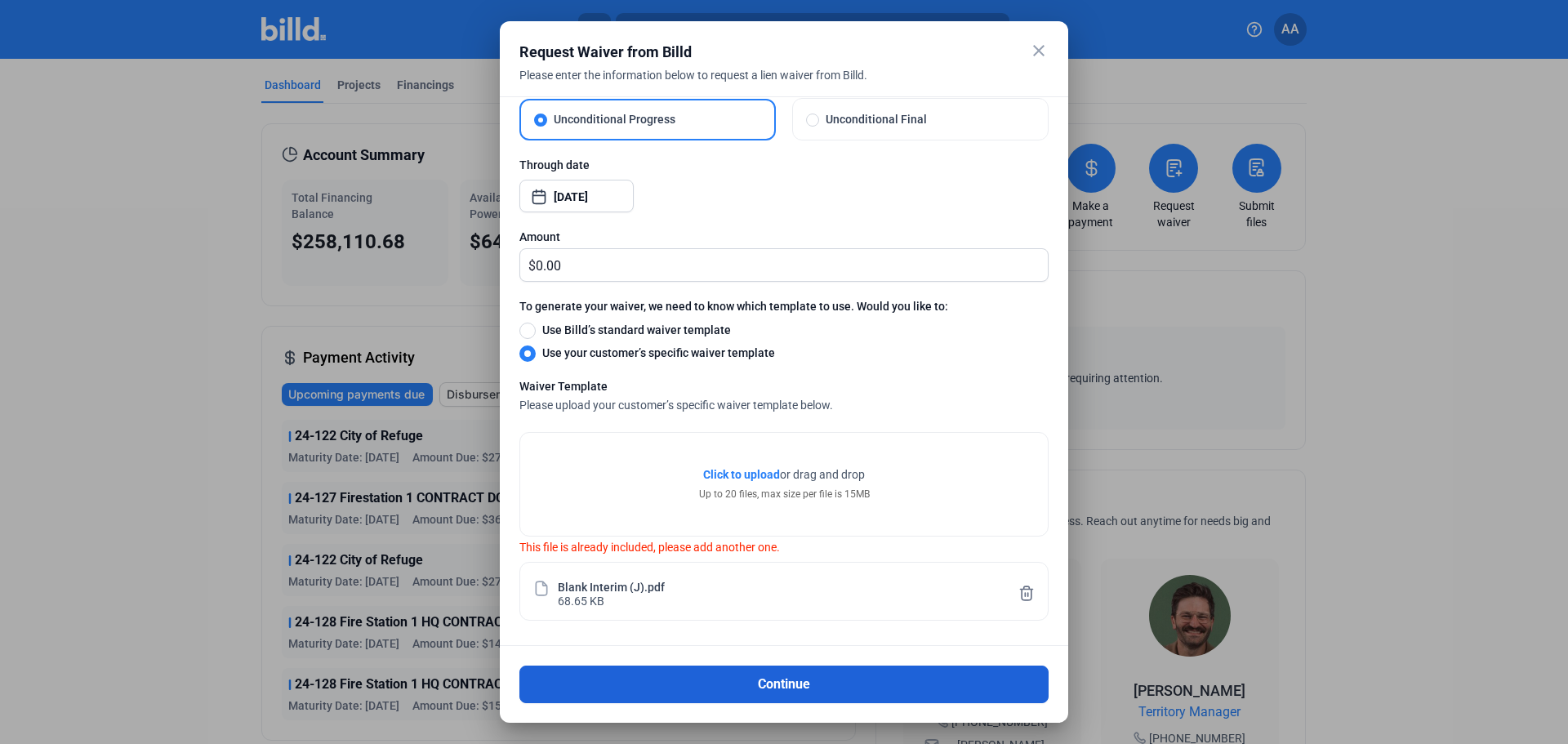
click at [743, 691] on button "Continue" at bounding box center [783, 684] width 529 height 38
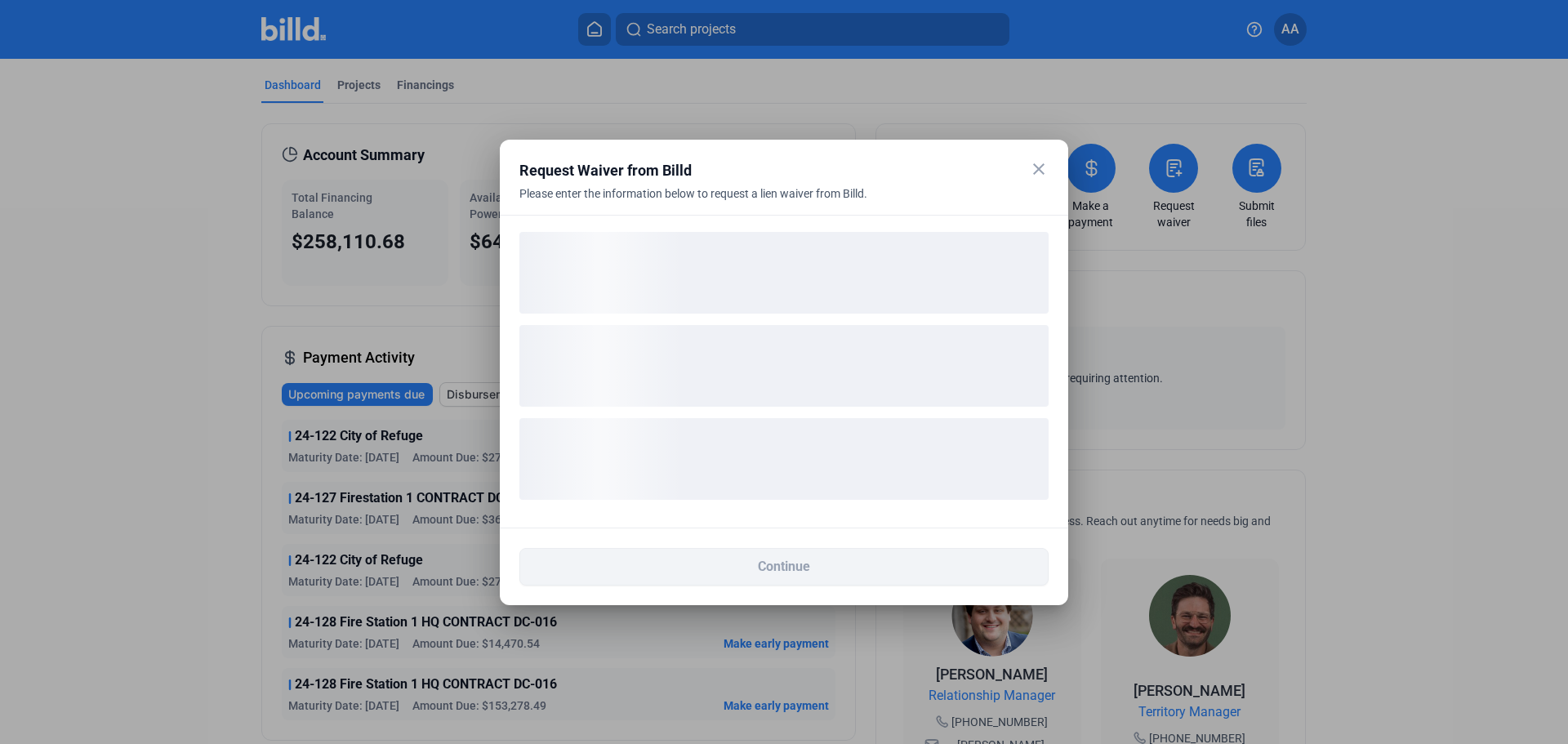
scroll to position [0, 0]
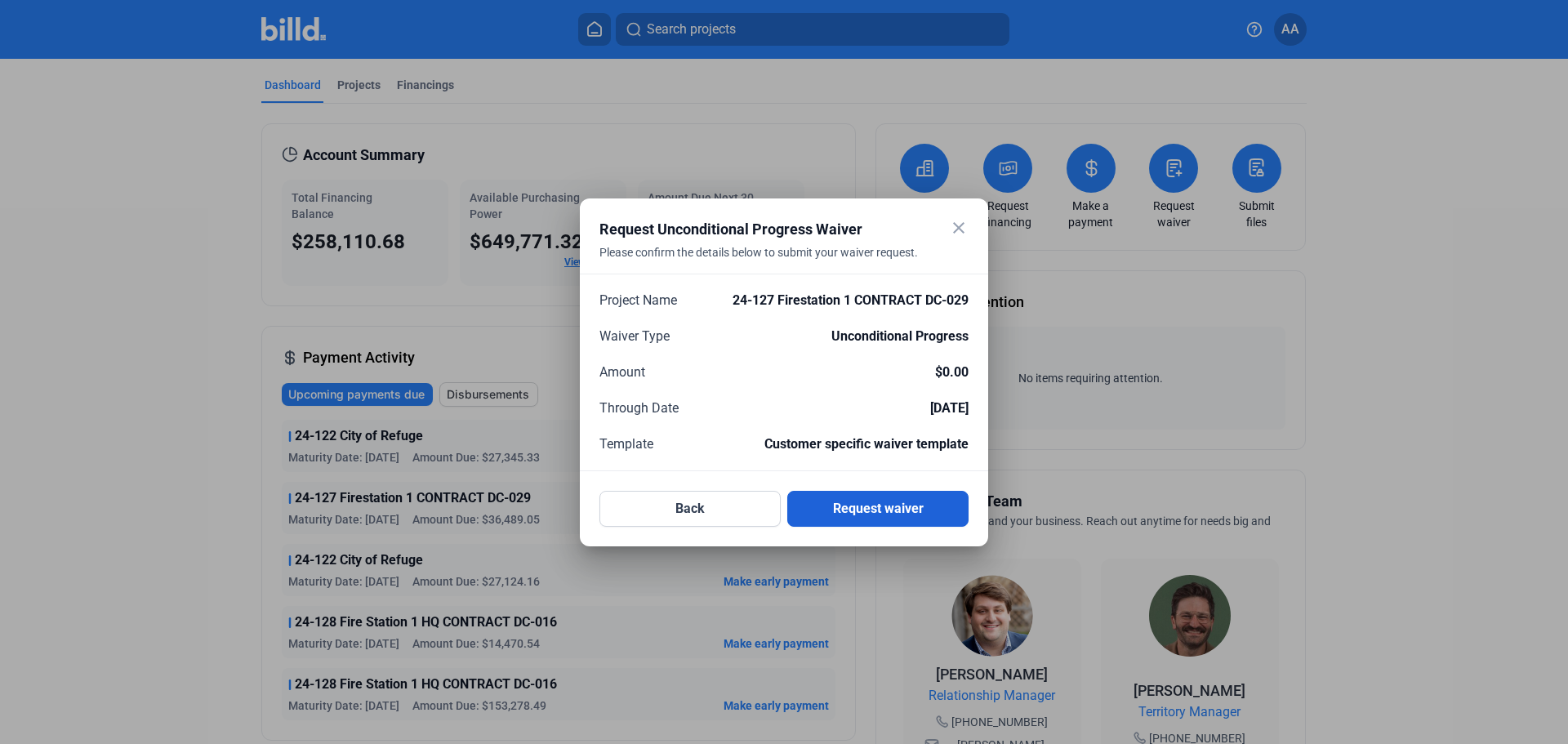
click at [862, 518] on button "Request waiver" at bounding box center [878, 508] width 182 height 36
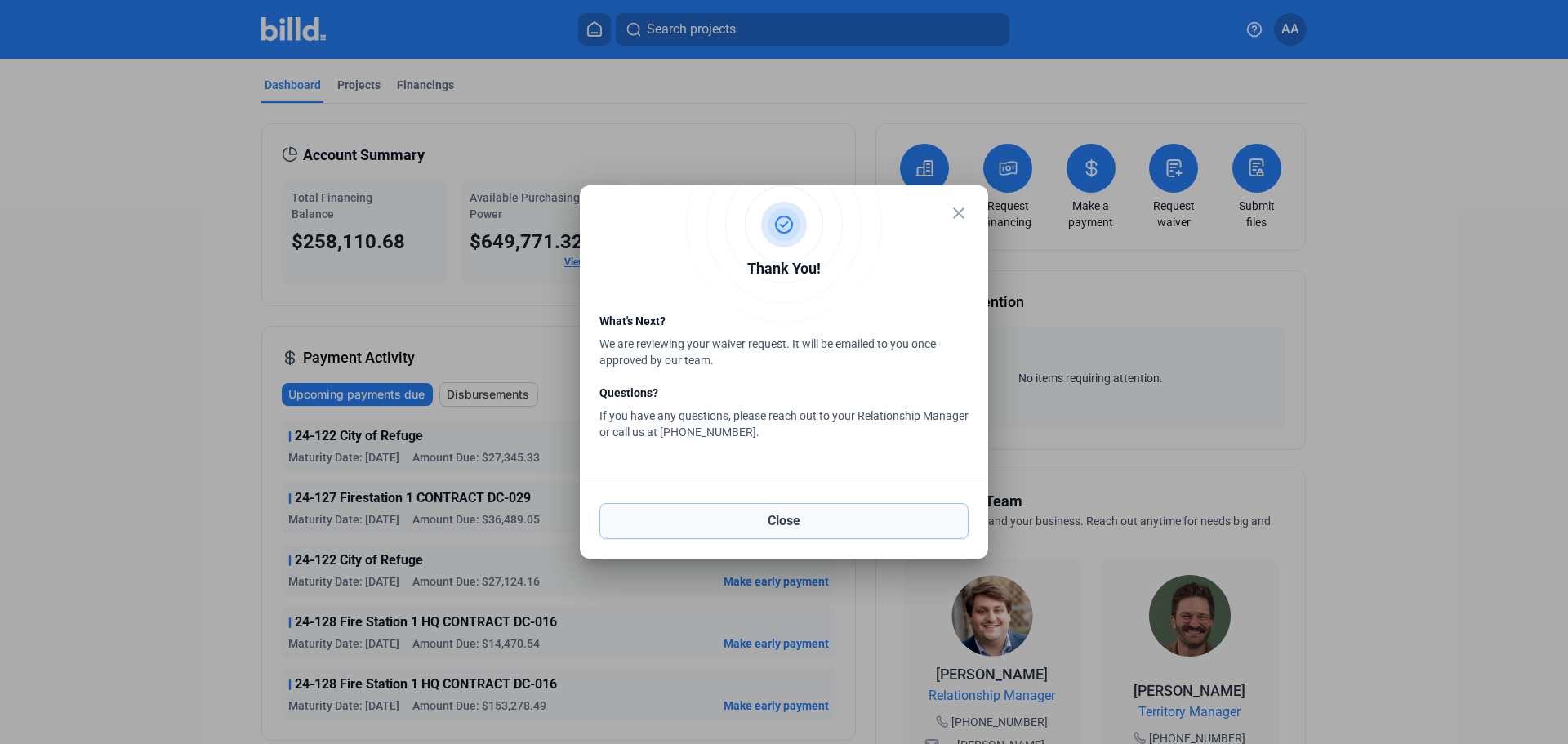
click at [819, 520] on button "Close" at bounding box center [784, 521] width 370 height 36
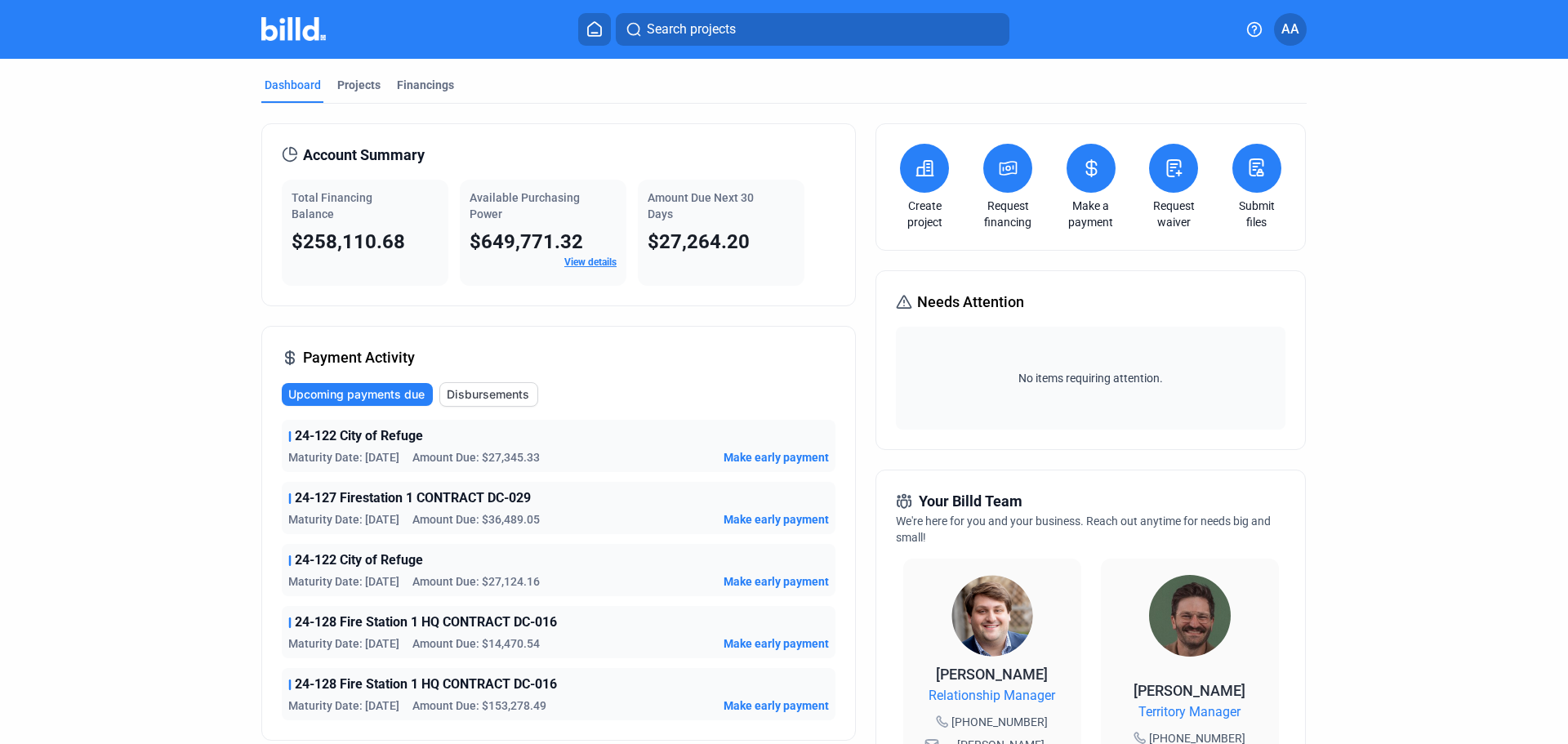
click at [408, 438] on span "24-122 City of Refuge" at bounding box center [359, 436] width 128 height 19
click at [336, 452] on span "Maturity Date: [DATE]" at bounding box center [343, 458] width 111 height 17
click at [775, 454] on span "Make early payment" at bounding box center [776, 458] width 105 height 17
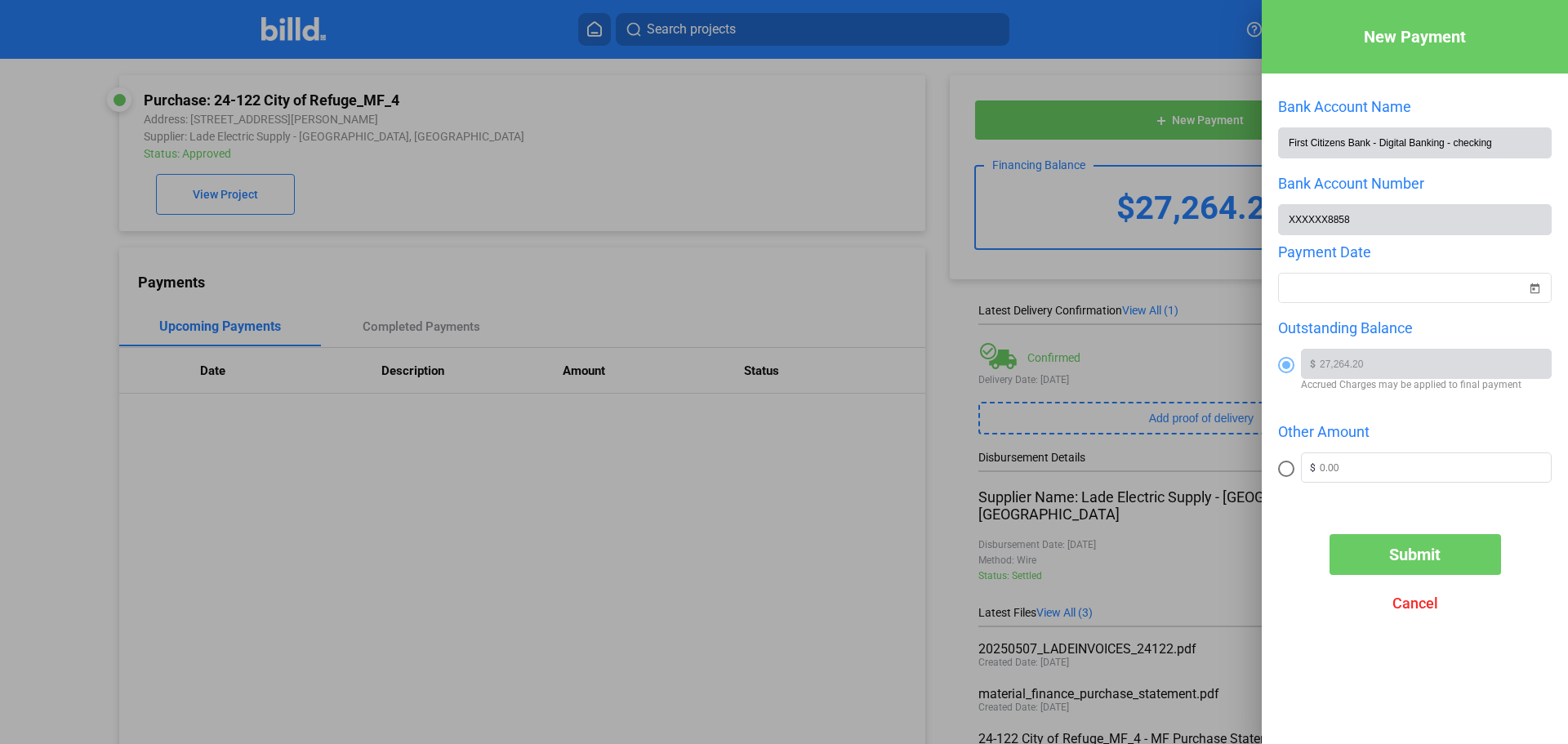
click at [36, 122] on div at bounding box center [784, 372] width 1568 height 744
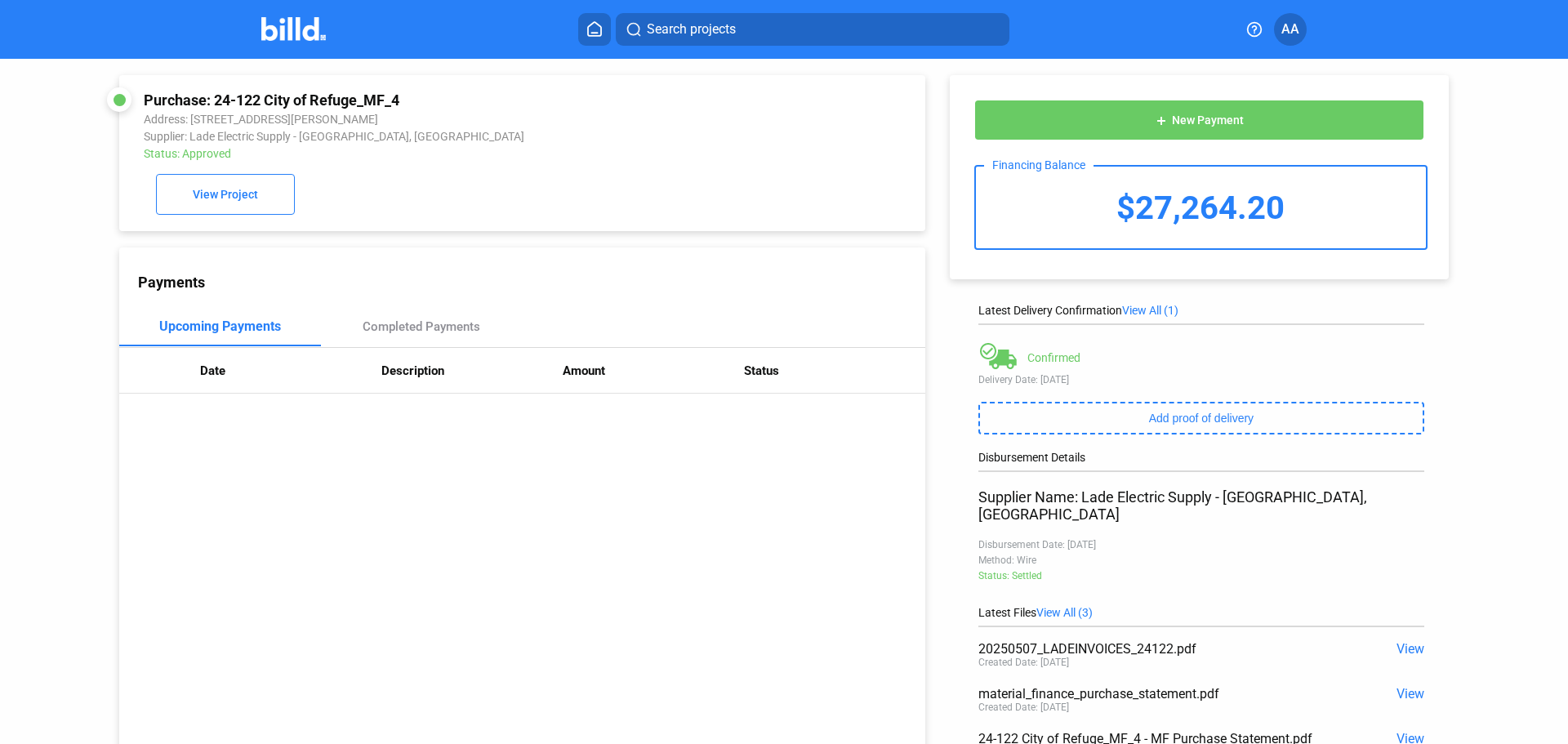
click at [292, 26] on img at bounding box center [293, 29] width 64 height 24
